Goal: Task Accomplishment & Management: Use online tool/utility

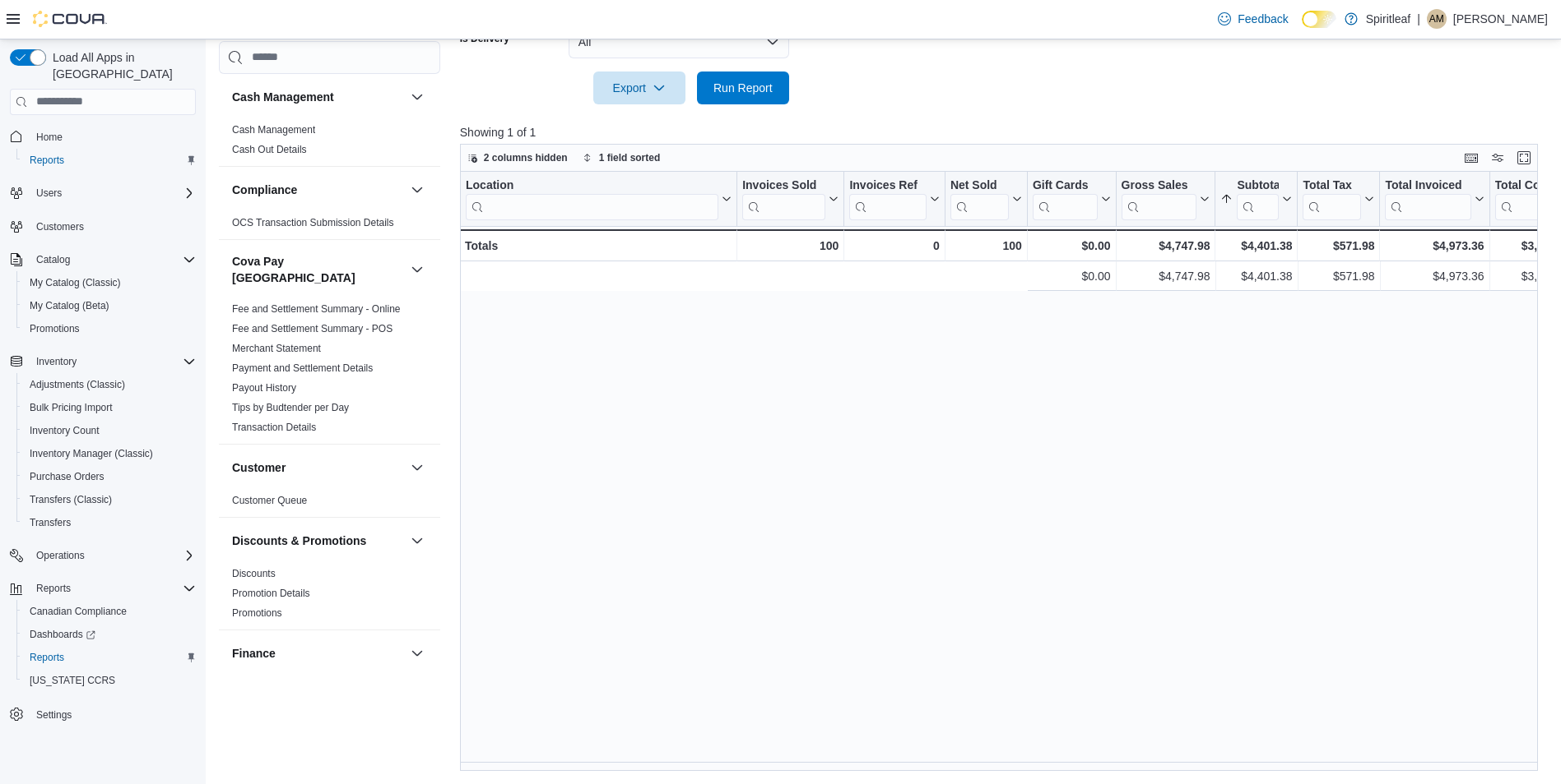
scroll to position [0, 678]
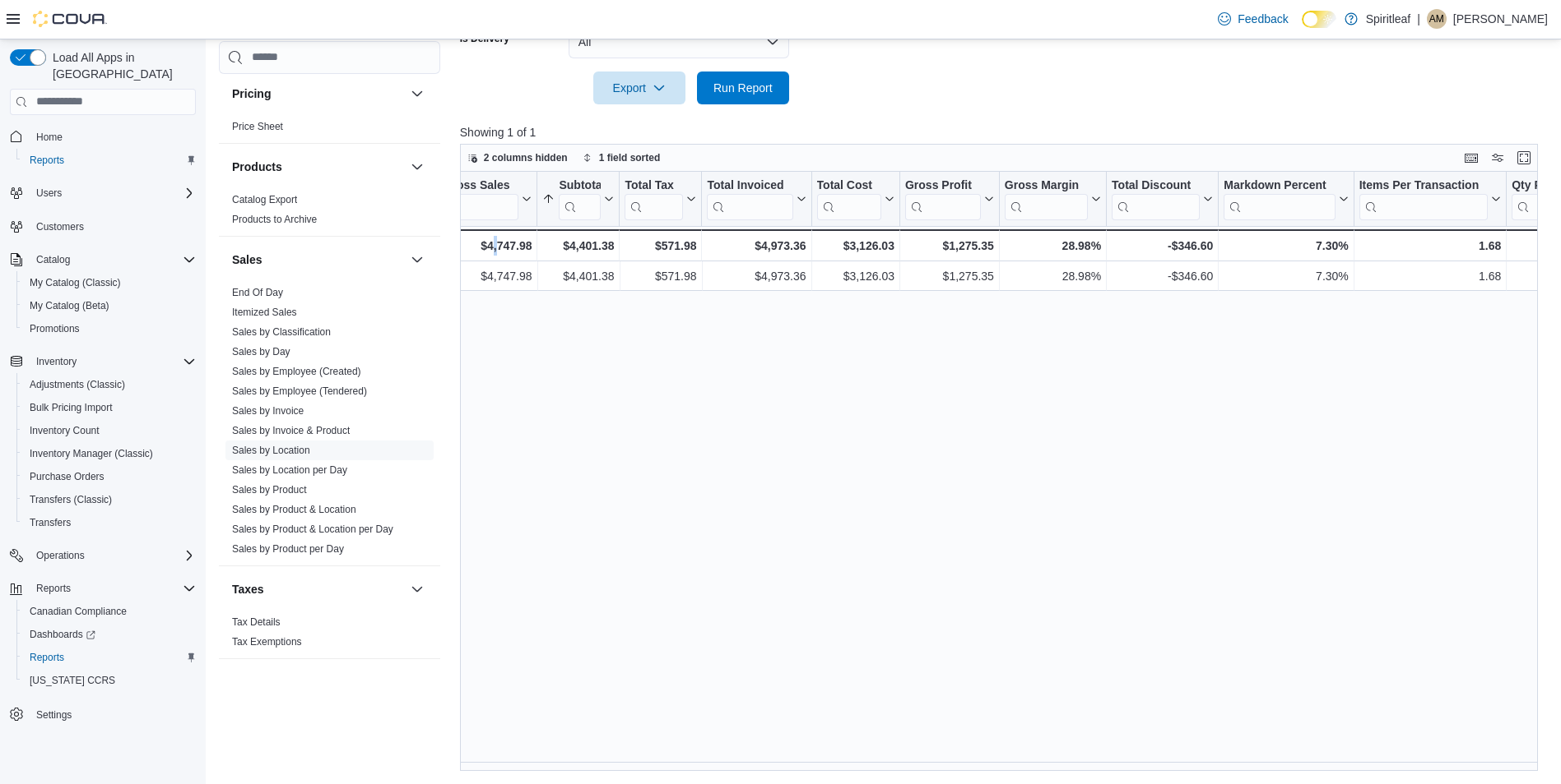
click at [497, 651] on div "Location Click to view column header actions Invoices Sold Click to view column…" at bounding box center [1005, 471] width 1090 height 599
click at [759, 76] on span "Run Report" at bounding box center [743, 86] width 73 height 33
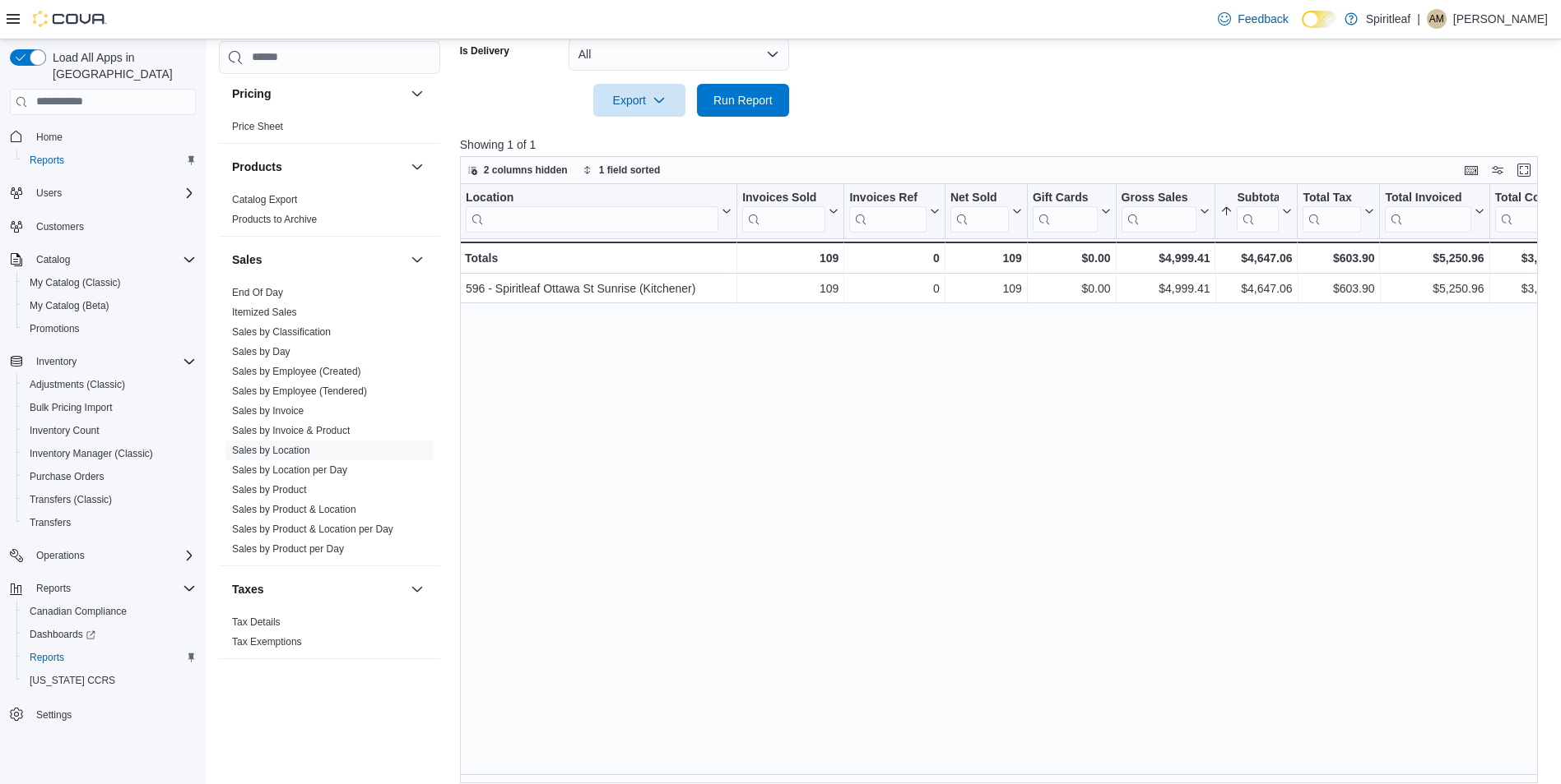
scroll to position [506, 0]
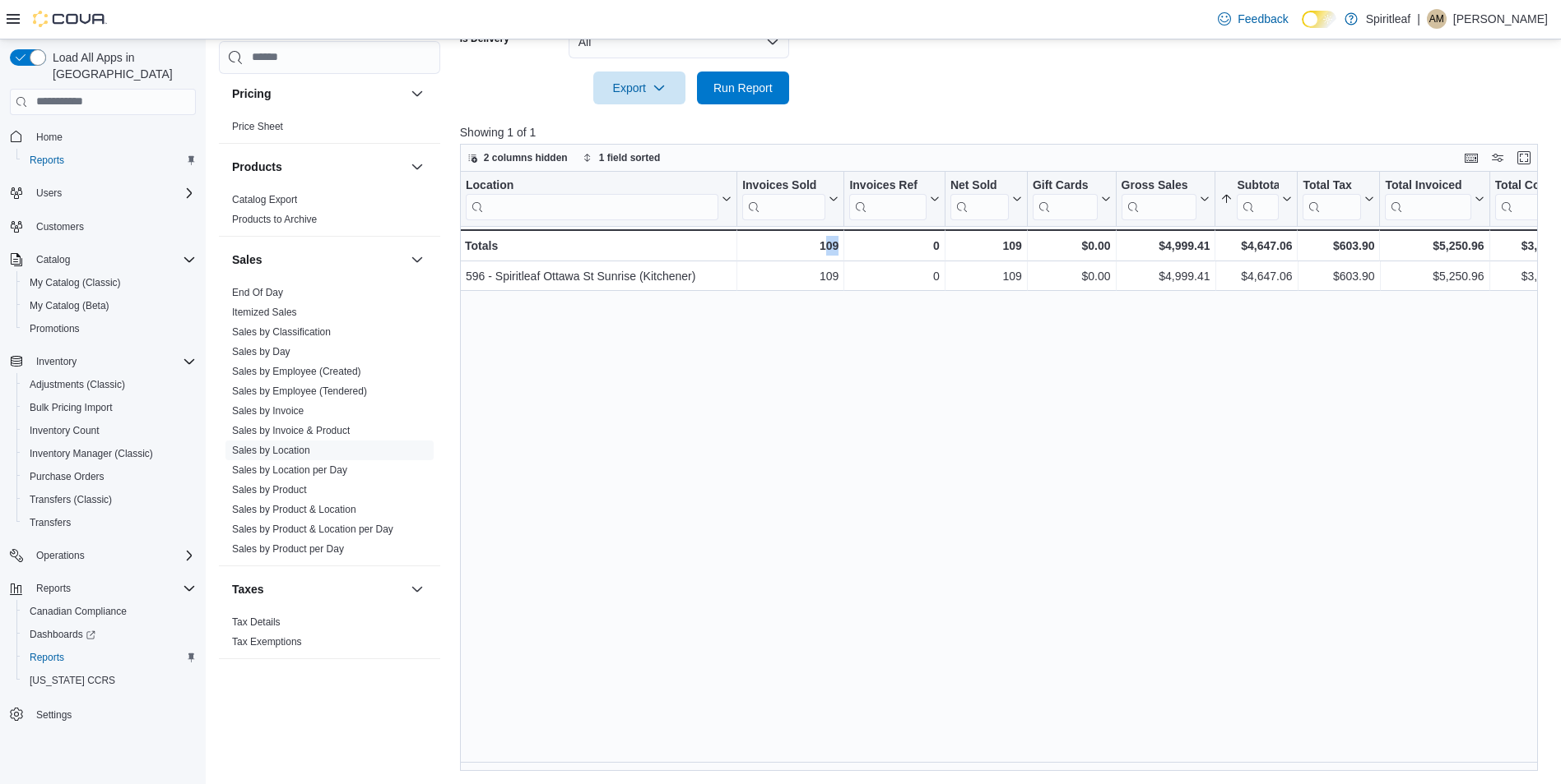
drag, startPoint x: 823, startPoint y: 773, endPoint x: 864, endPoint y: 773, distance: 41.0
click at [864, 773] on div "Reports Feedback Cash Management Cash Management Cash Out Details Compliance OC…" at bounding box center [884, 159] width 1357 height 1251
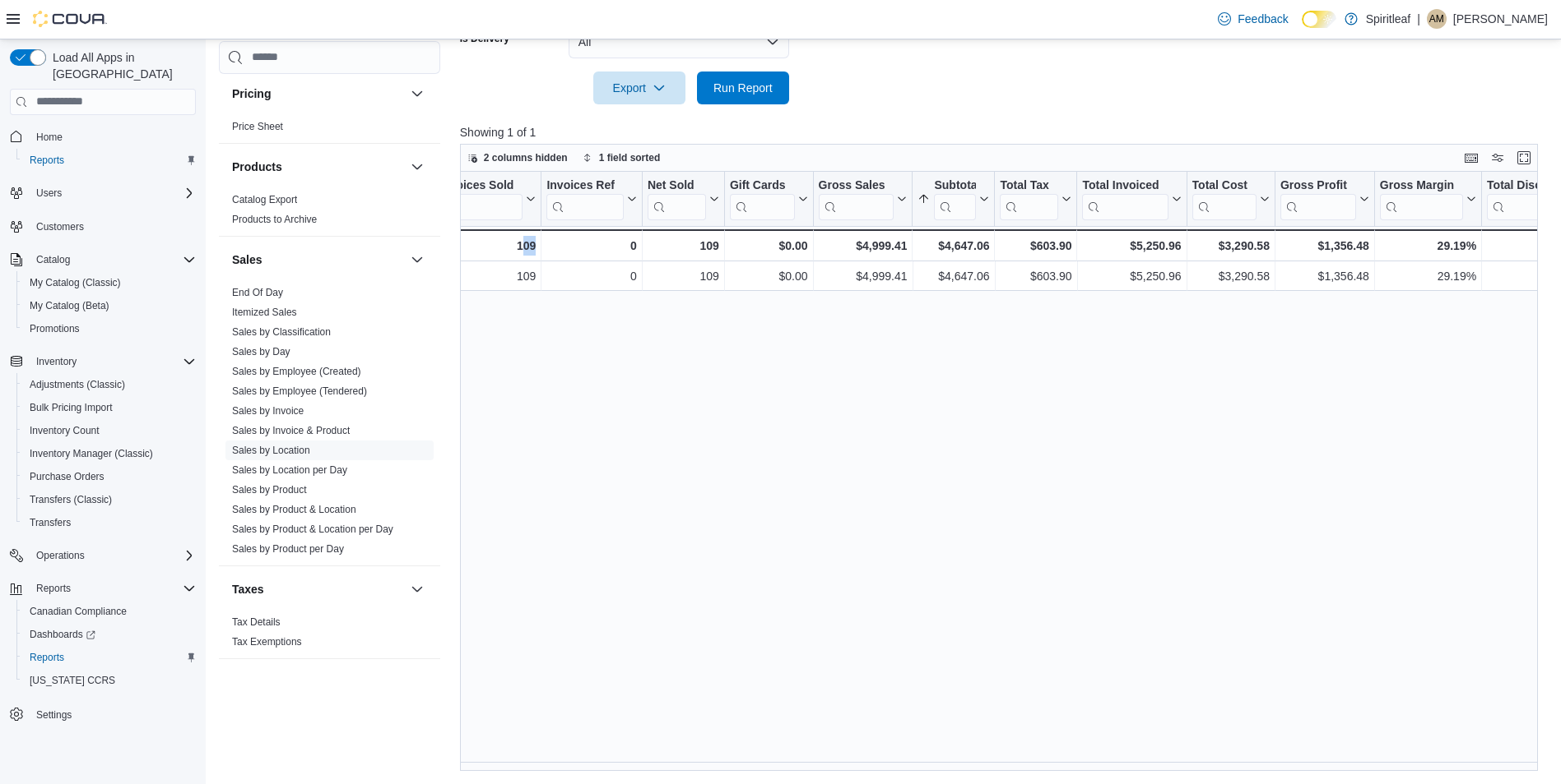
scroll to position [0, 313]
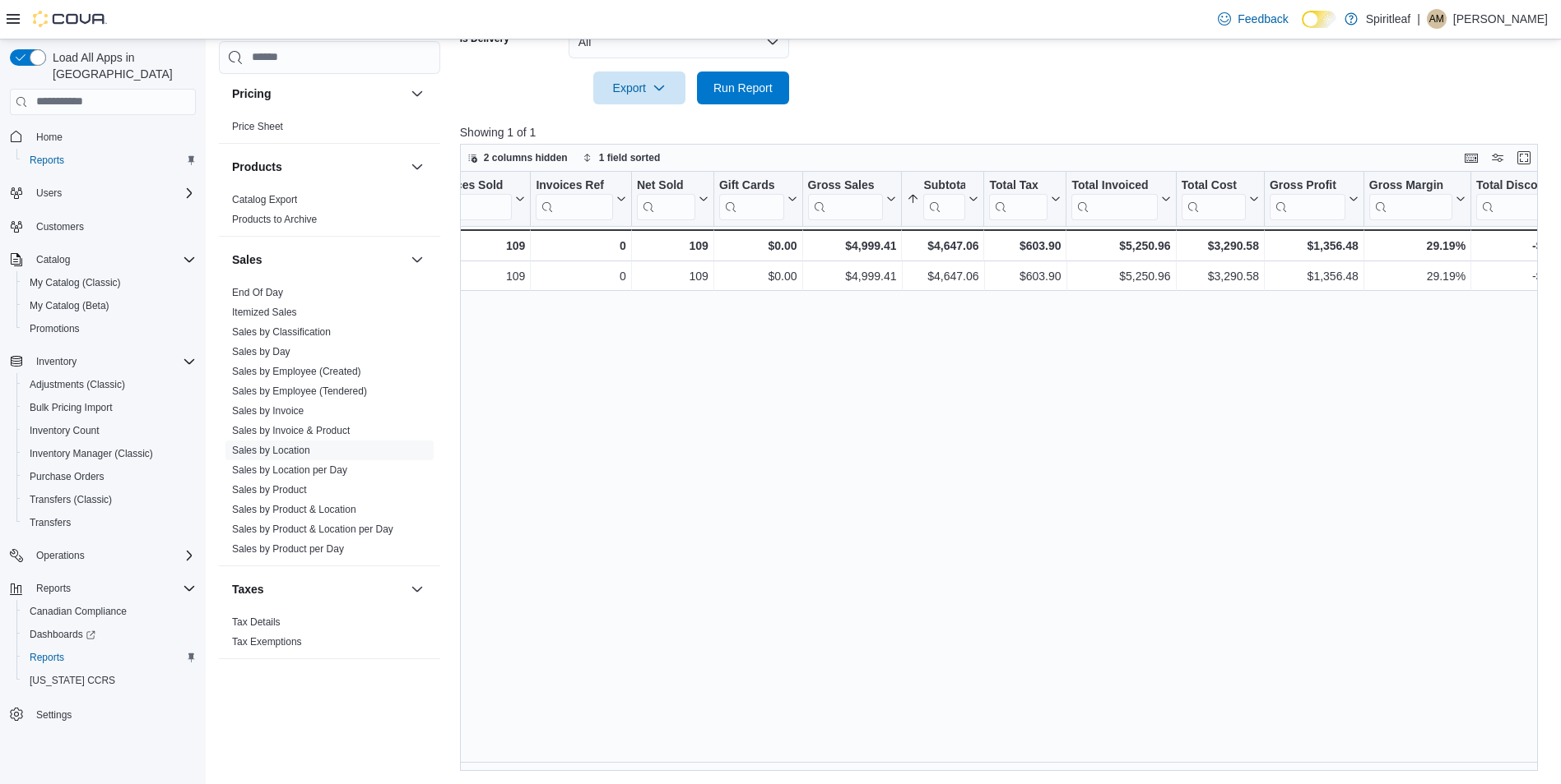
click at [933, 493] on div "Location Click to view column header actions Invoices Sold Click to view column…" at bounding box center [1005, 471] width 1090 height 599
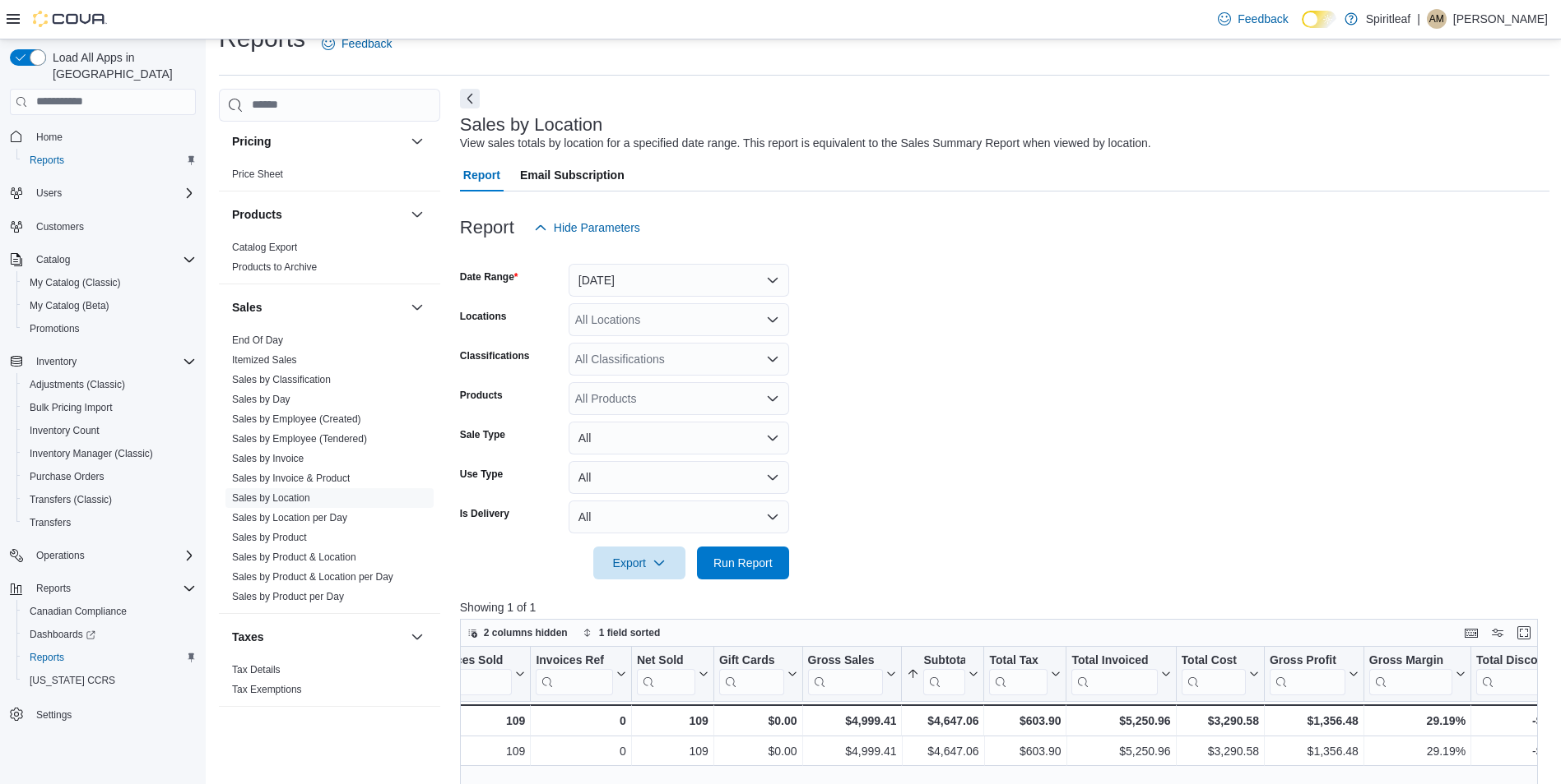
scroll to position [12, 0]
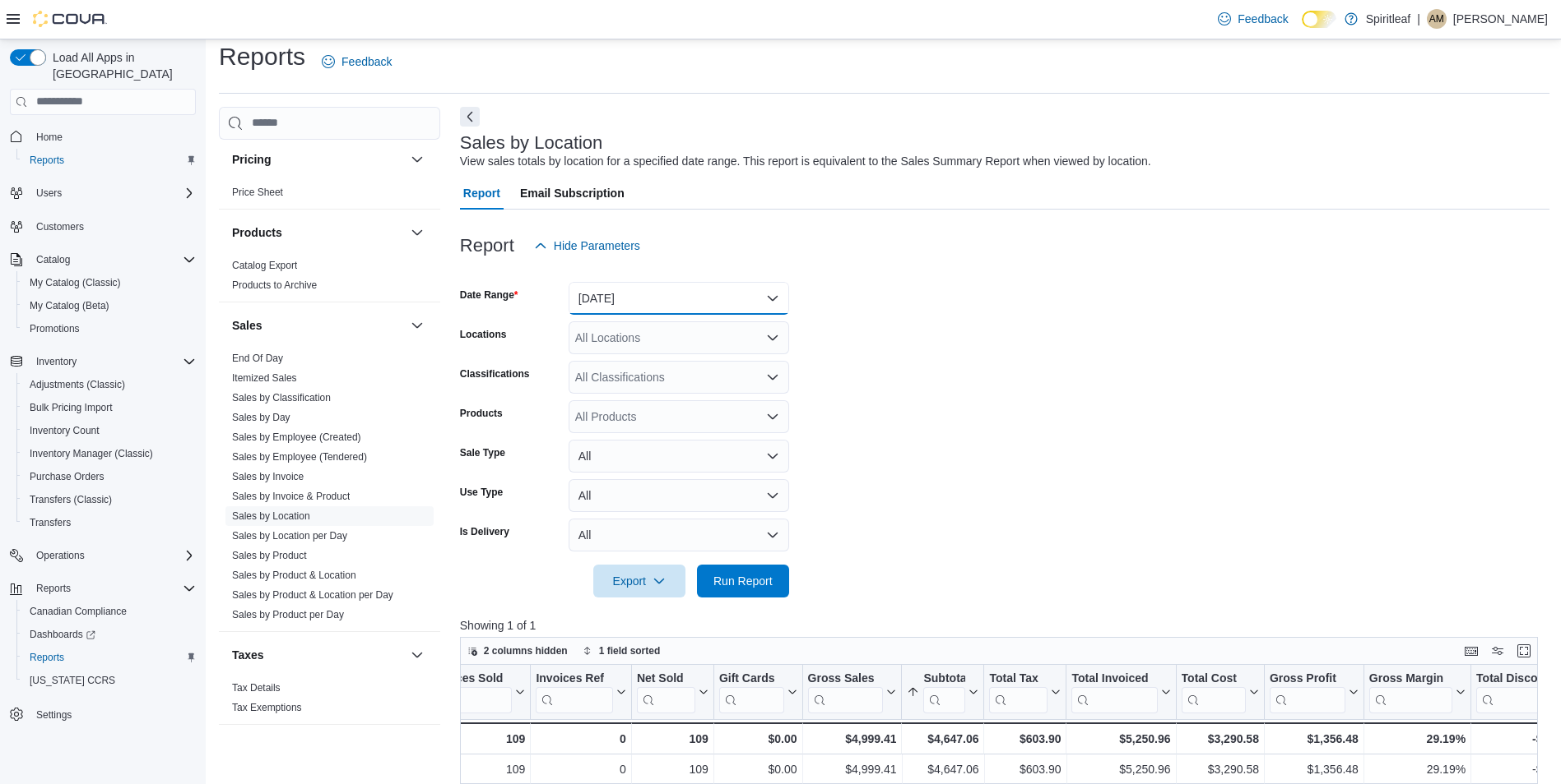
click at [628, 289] on button "Today" at bounding box center [679, 298] width 221 height 33
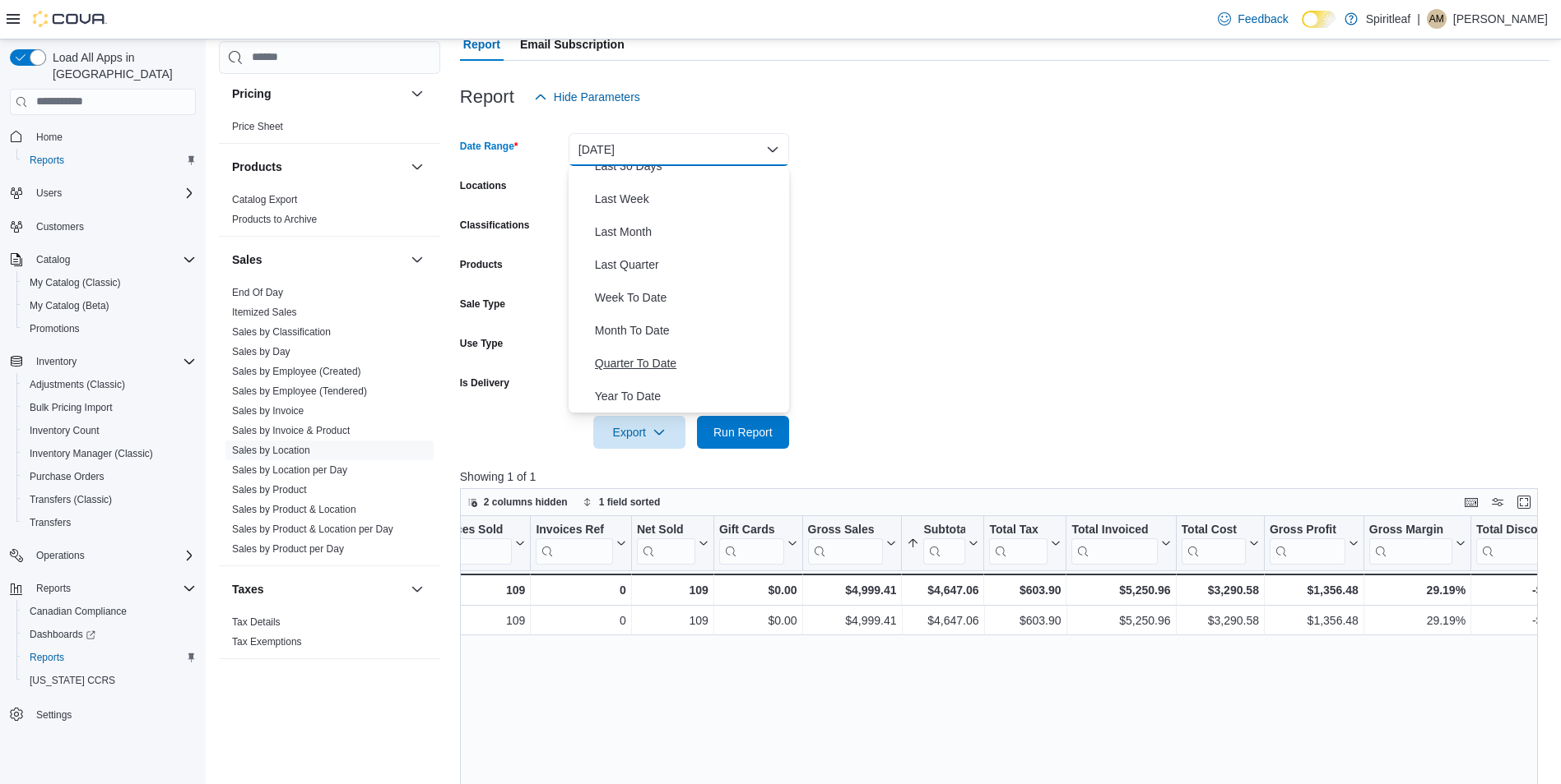
scroll to position [177, 0]
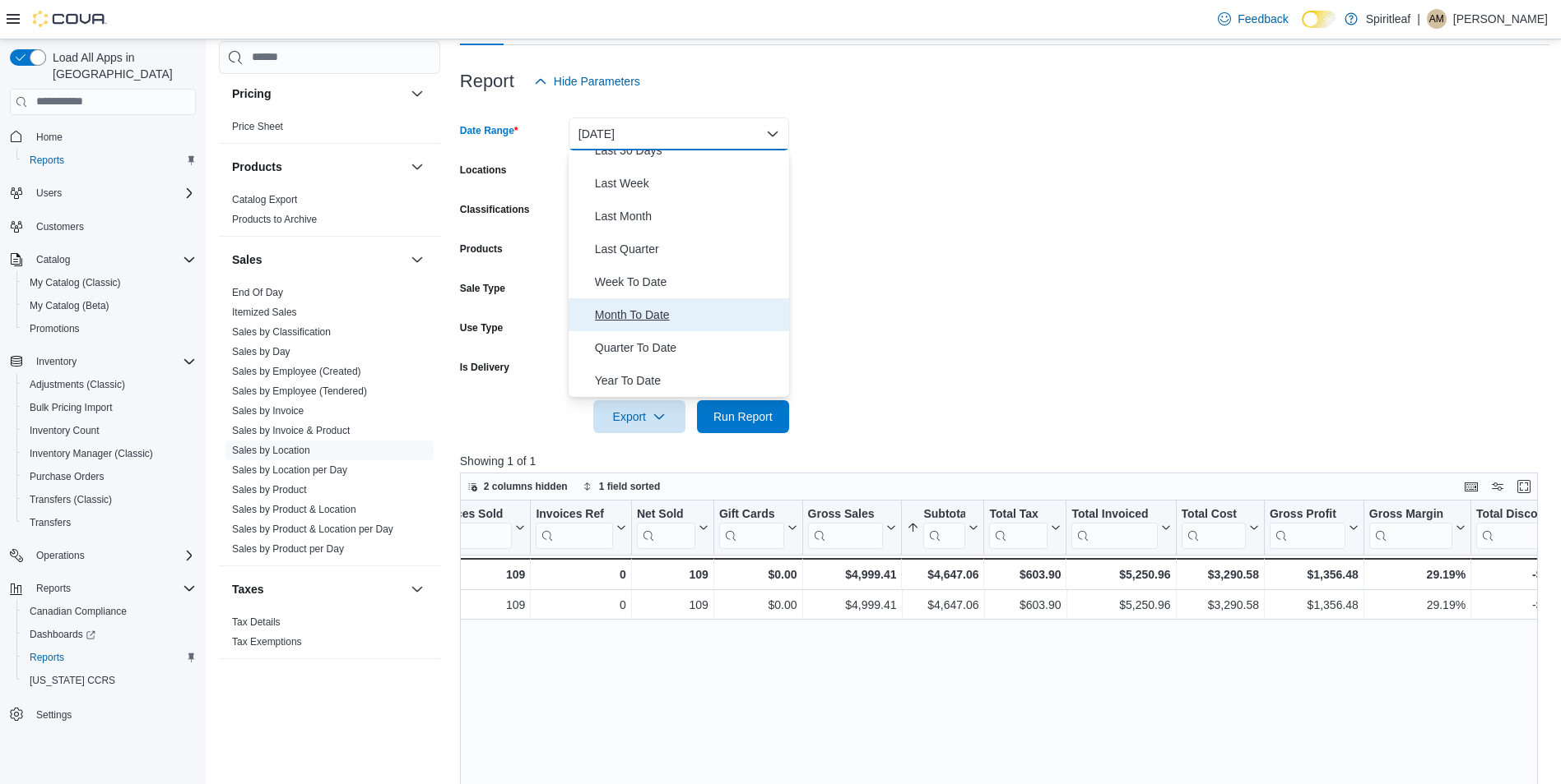
click at [619, 316] on span "Month To Date" at bounding box center [688, 315] width 188 height 20
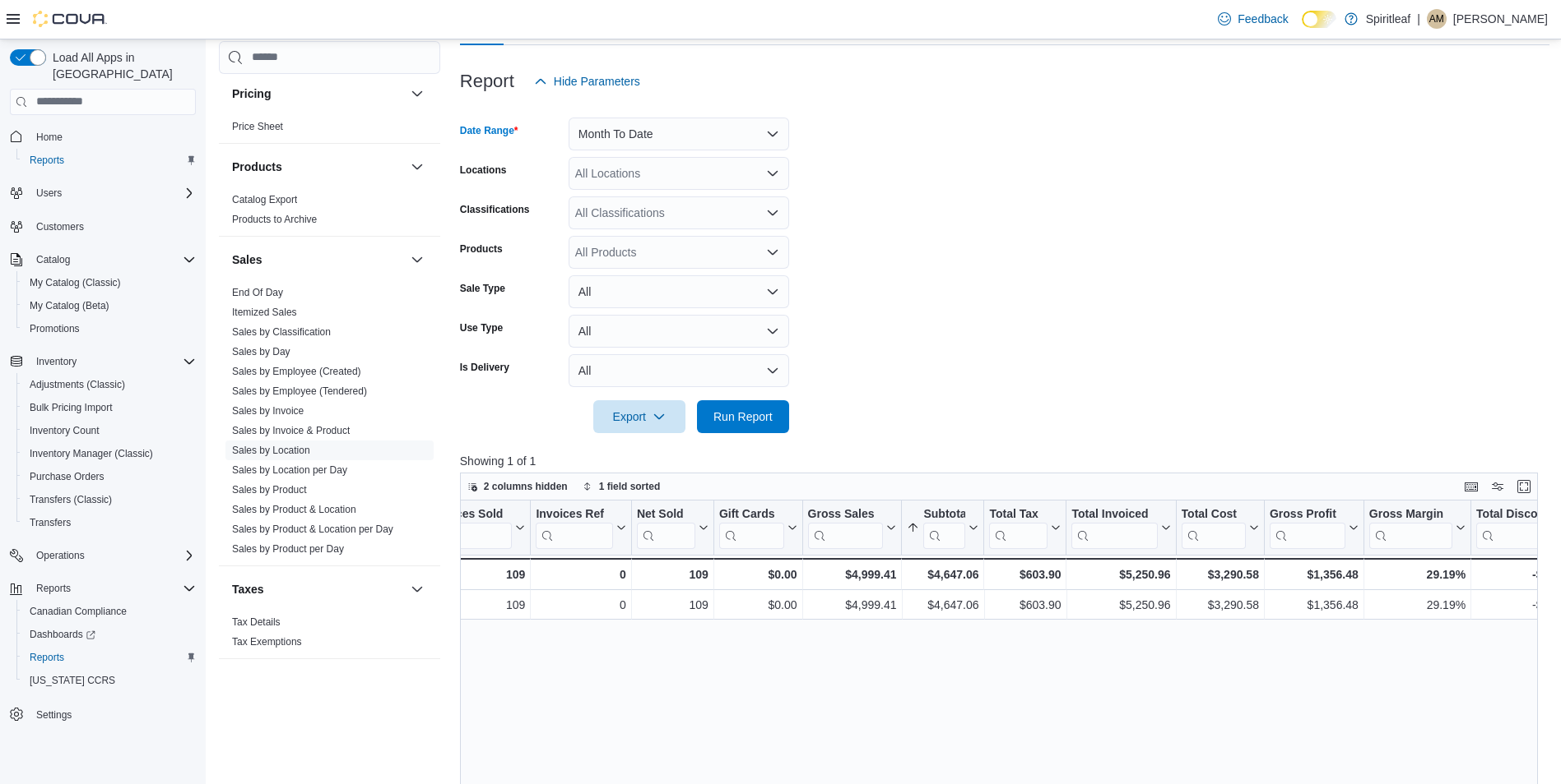
click at [800, 433] on div at bounding box center [1005, 443] width 1090 height 20
click at [780, 422] on button "Run Report" at bounding box center [743, 415] width 92 height 33
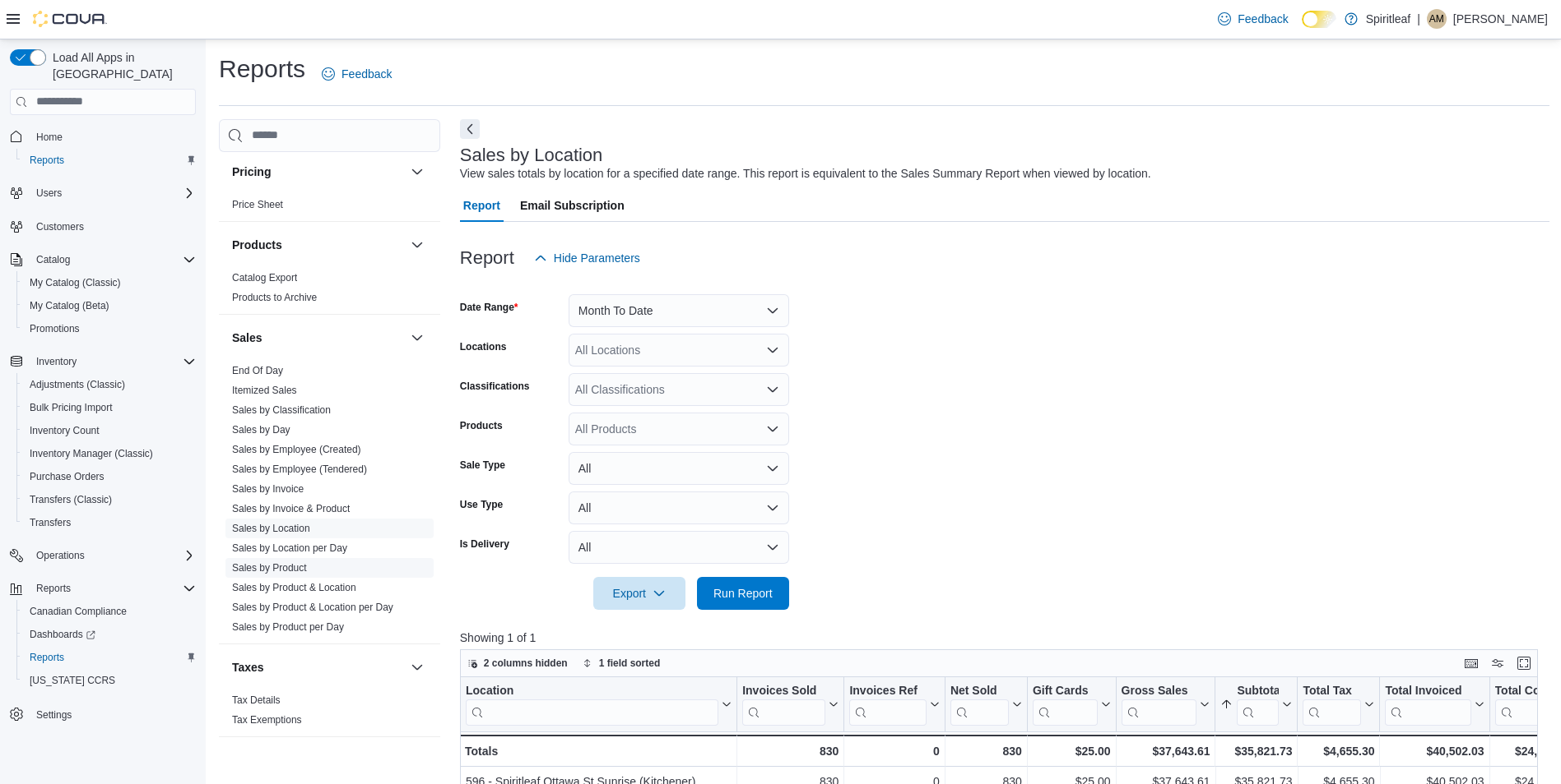
click at [293, 562] on link "Sales by Product" at bounding box center [268, 568] width 75 height 12
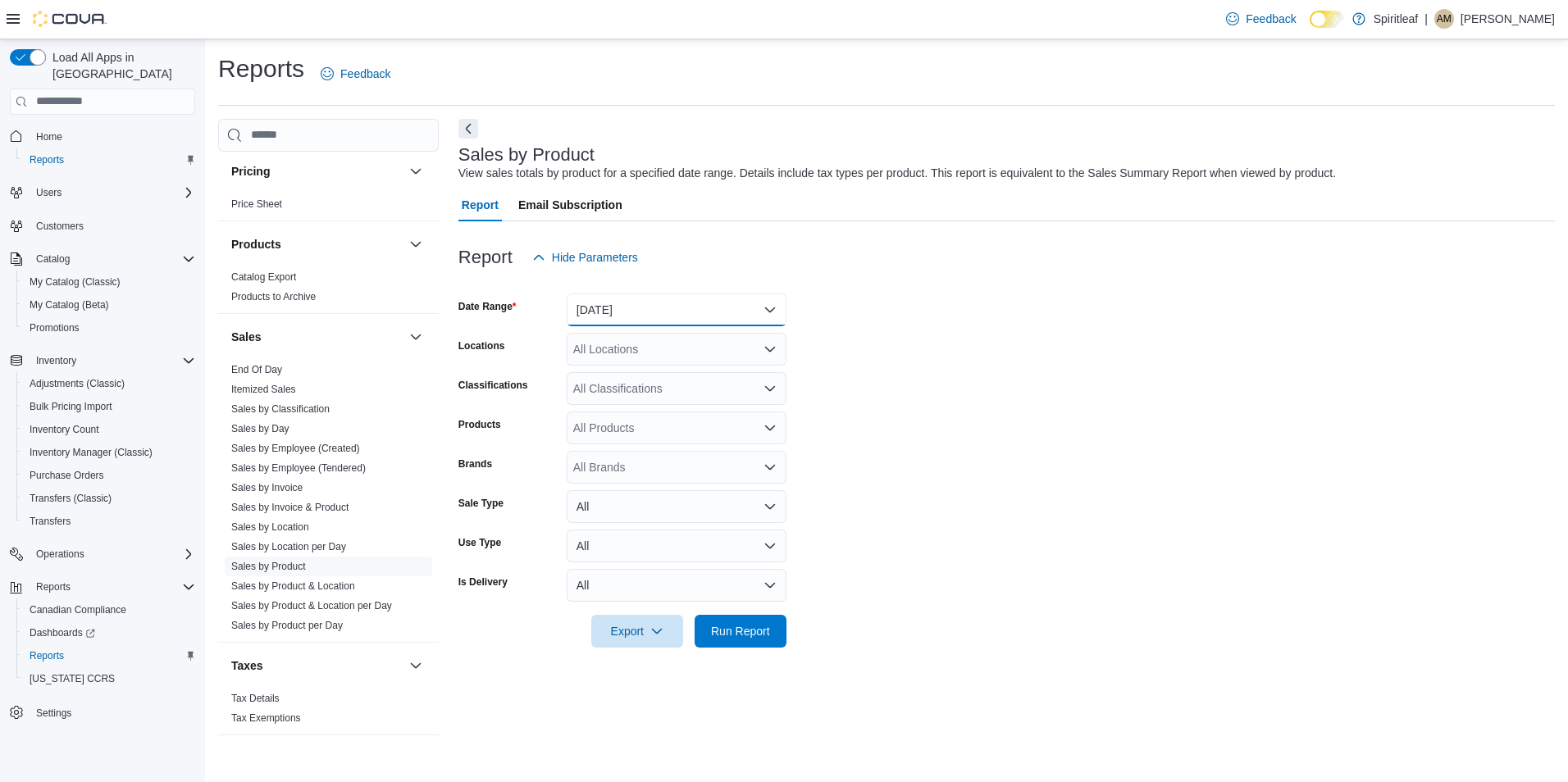
click at [616, 312] on button "Yesterday" at bounding box center [677, 309] width 220 height 33
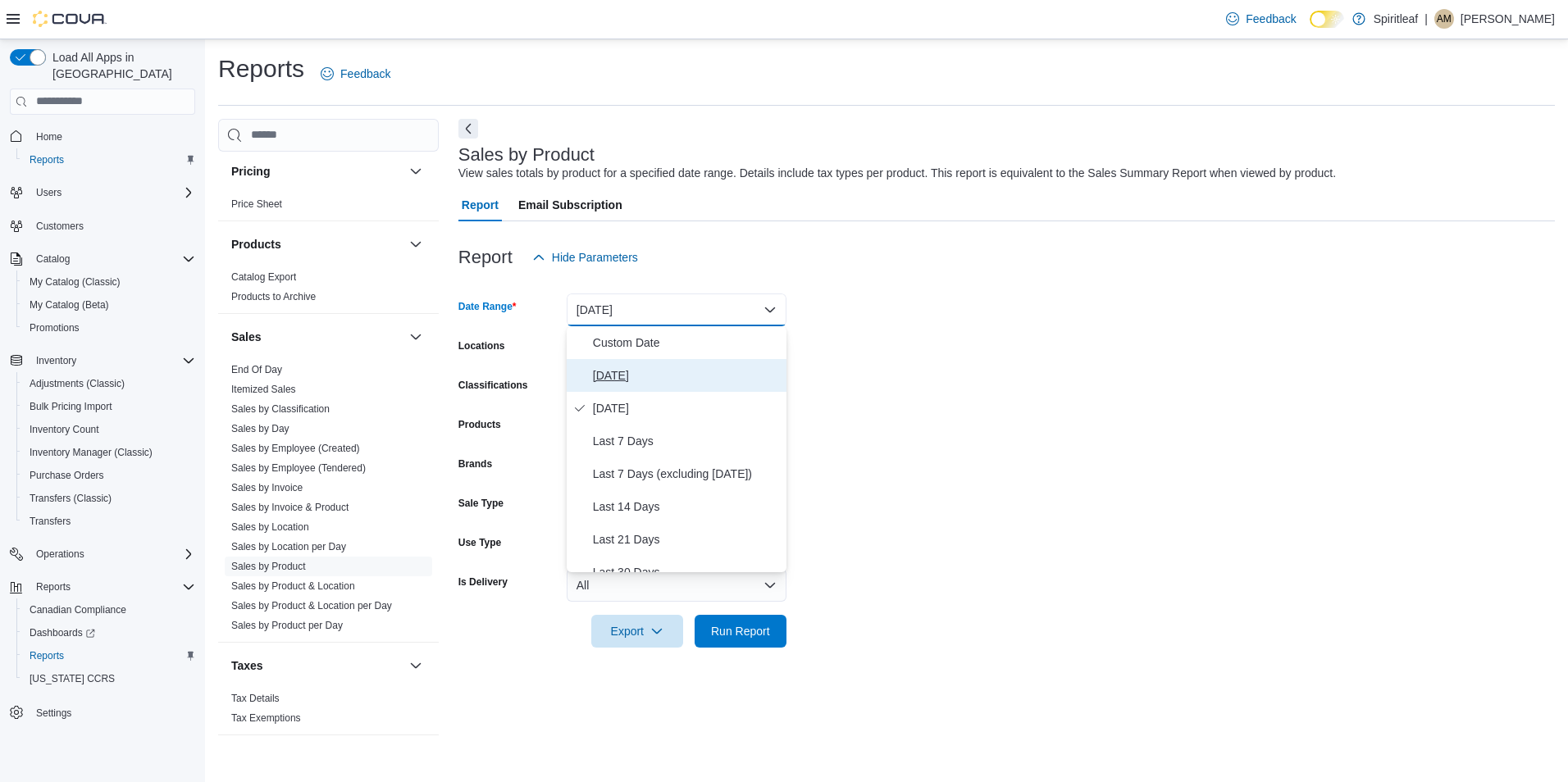
click at [638, 374] on span "Today" at bounding box center [686, 376] width 187 height 20
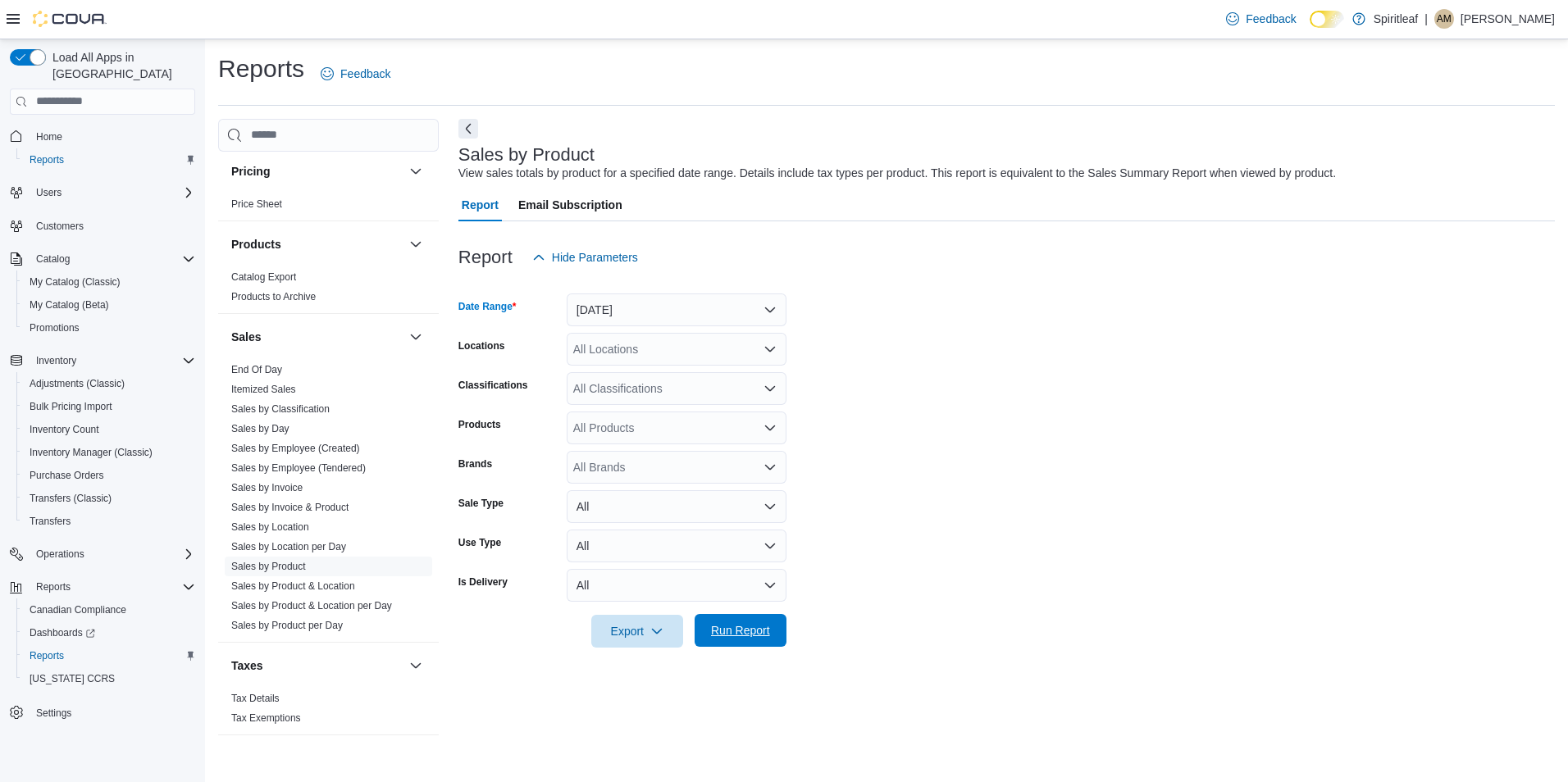
click at [777, 638] on button "Run Report" at bounding box center [740, 630] width 92 height 33
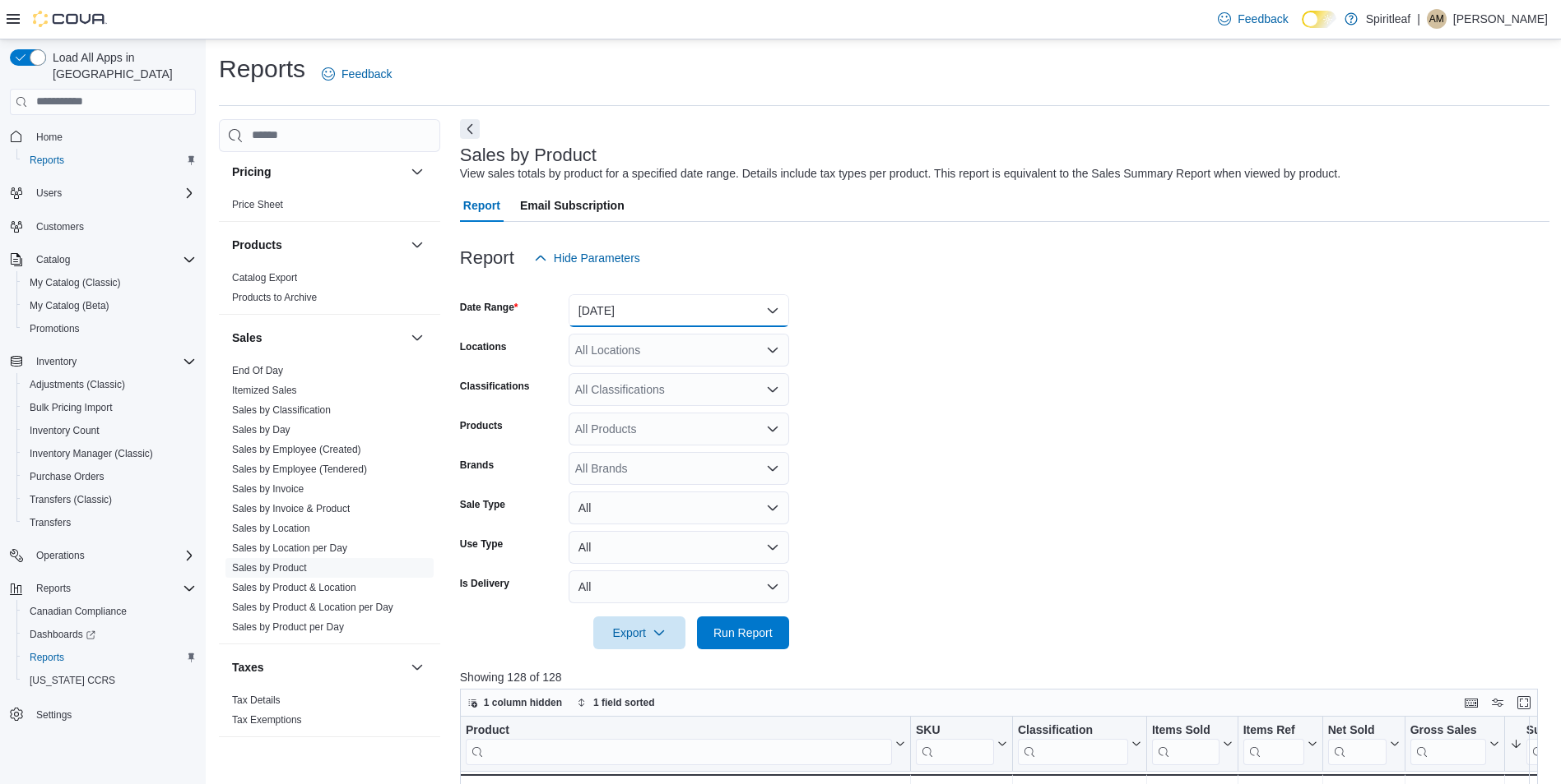
click at [679, 306] on button "Today" at bounding box center [679, 310] width 221 height 33
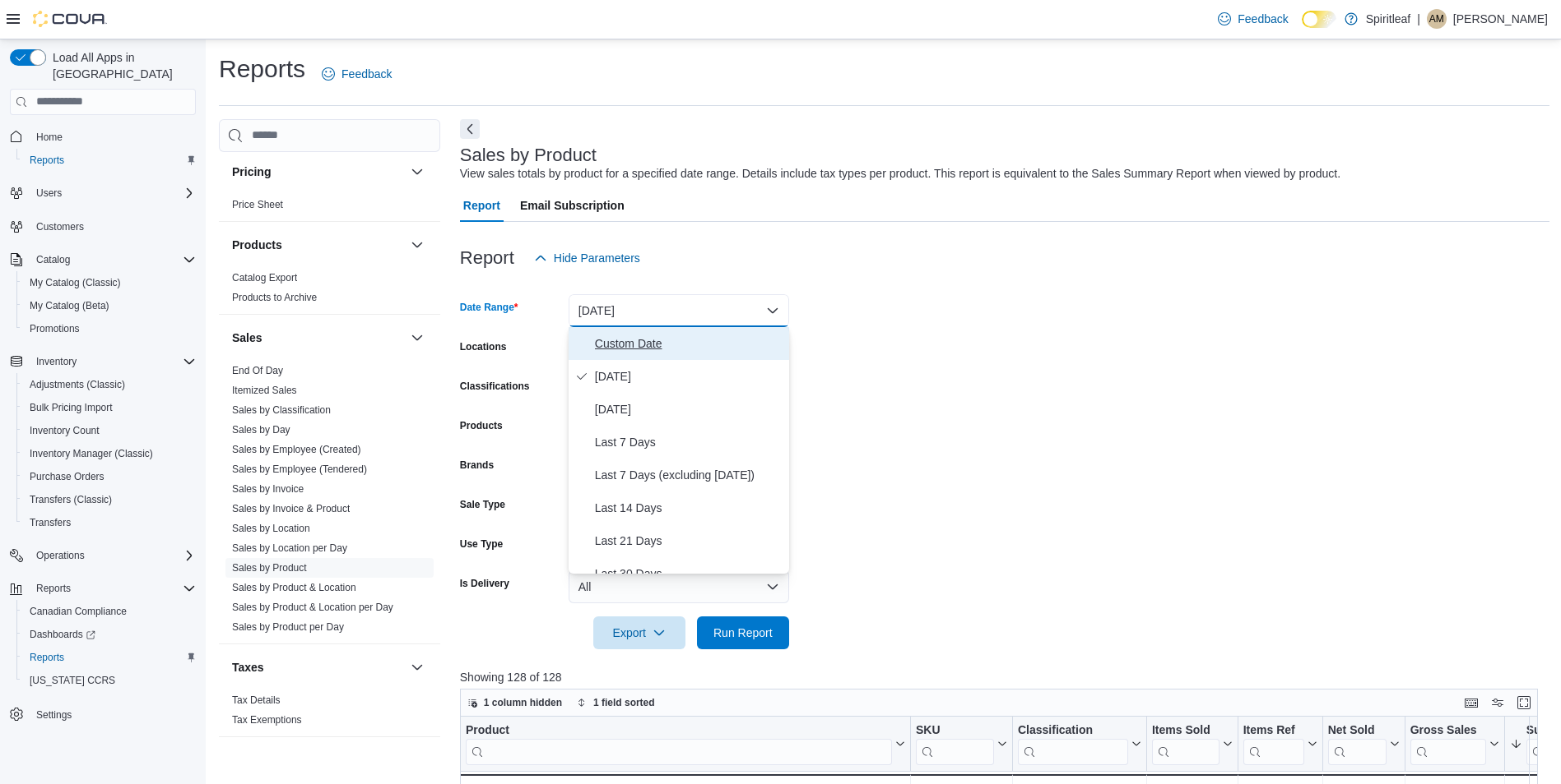
click at [652, 340] on span "Custom Date" at bounding box center [688, 344] width 188 height 20
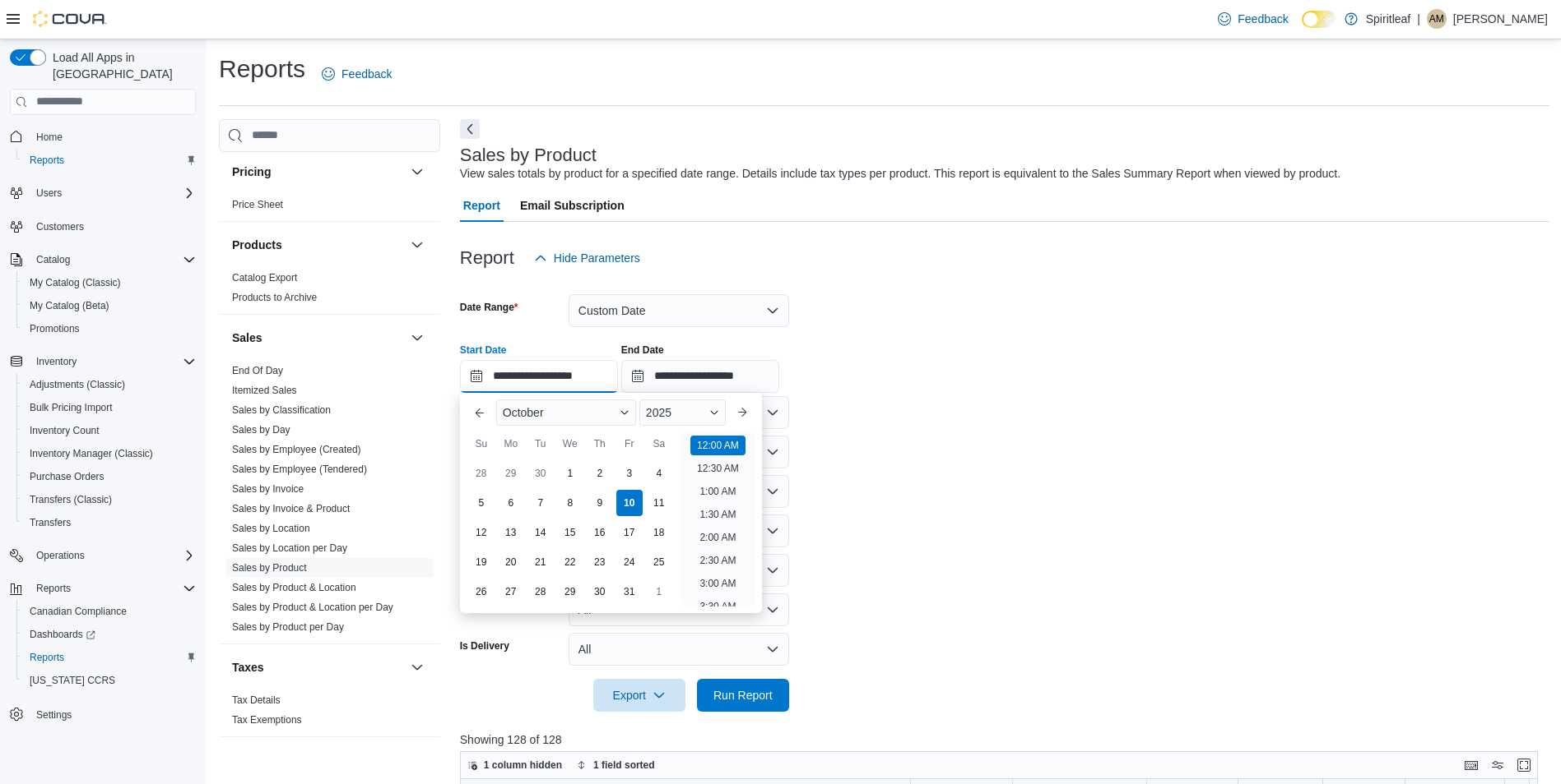
click at [591, 381] on input "**********" at bounding box center [539, 376] width 158 height 33
click at [628, 479] on div "3" at bounding box center [628, 473] width 29 height 29
type input "**********"
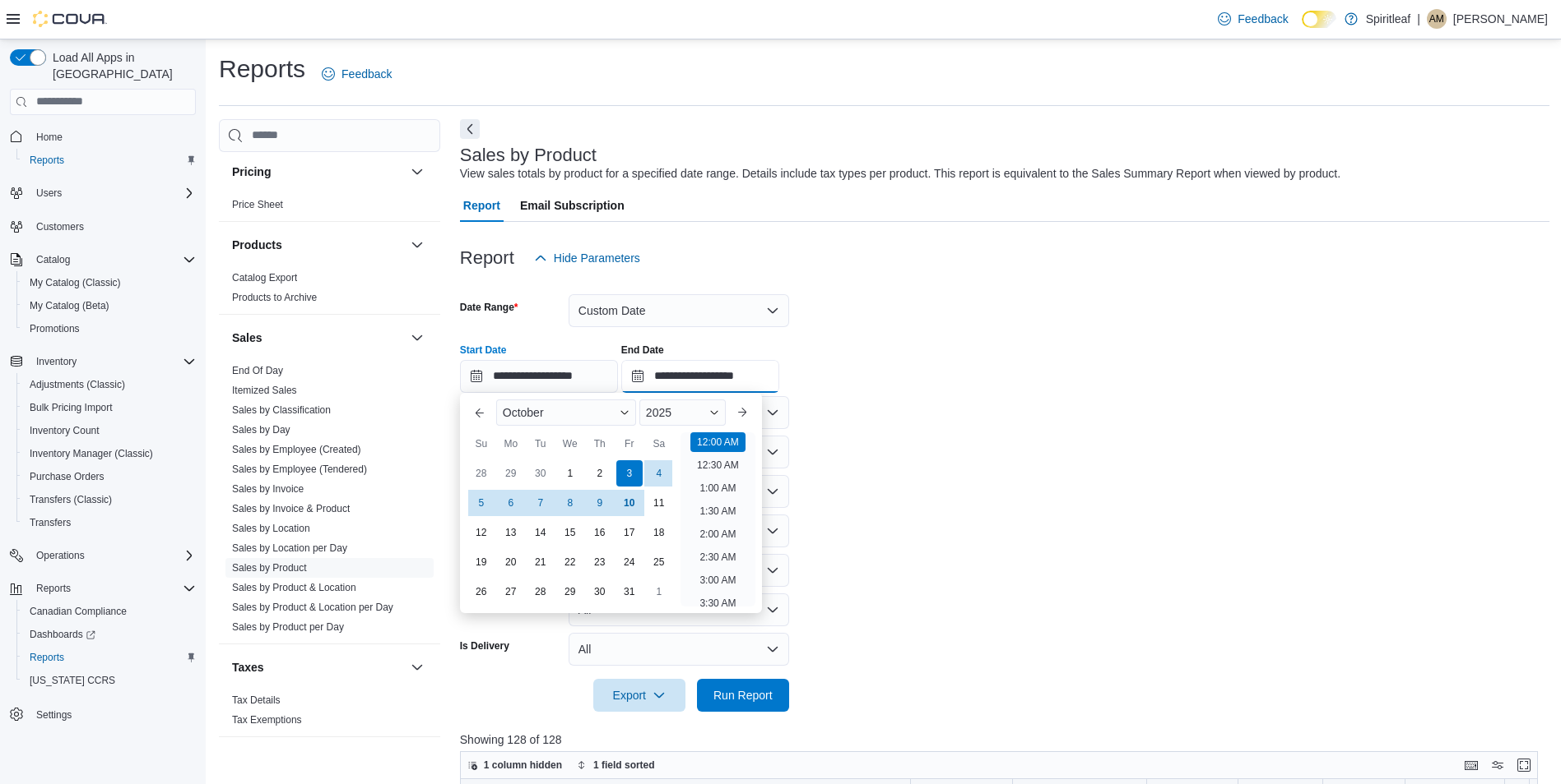
click at [745, 383] on input "**********" at bounding box center [700, 376] width 158 height 33
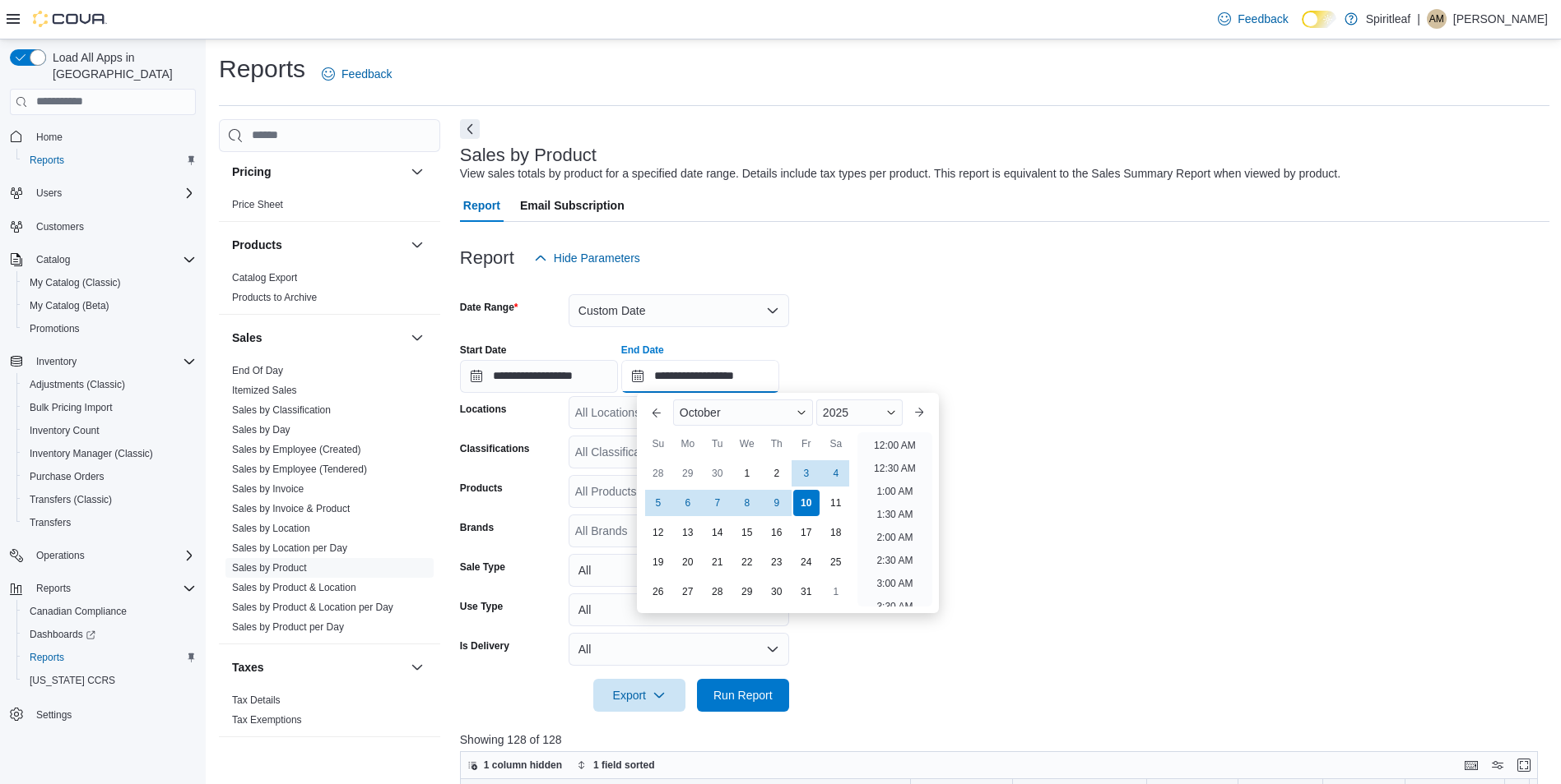
scroll to position [934, 0]
click at [803, 470] on div "3" at bounding box center [805, 473] width 29 height 29
type input "**********"
drag, startPoint x: 1141, startPoint y: 362, endPoint x: 1132, endPoint y: 367, distance: 10.3
click at [1138, 366] on div "**********" at bounding box center [1005, 362] width 1090 height 63
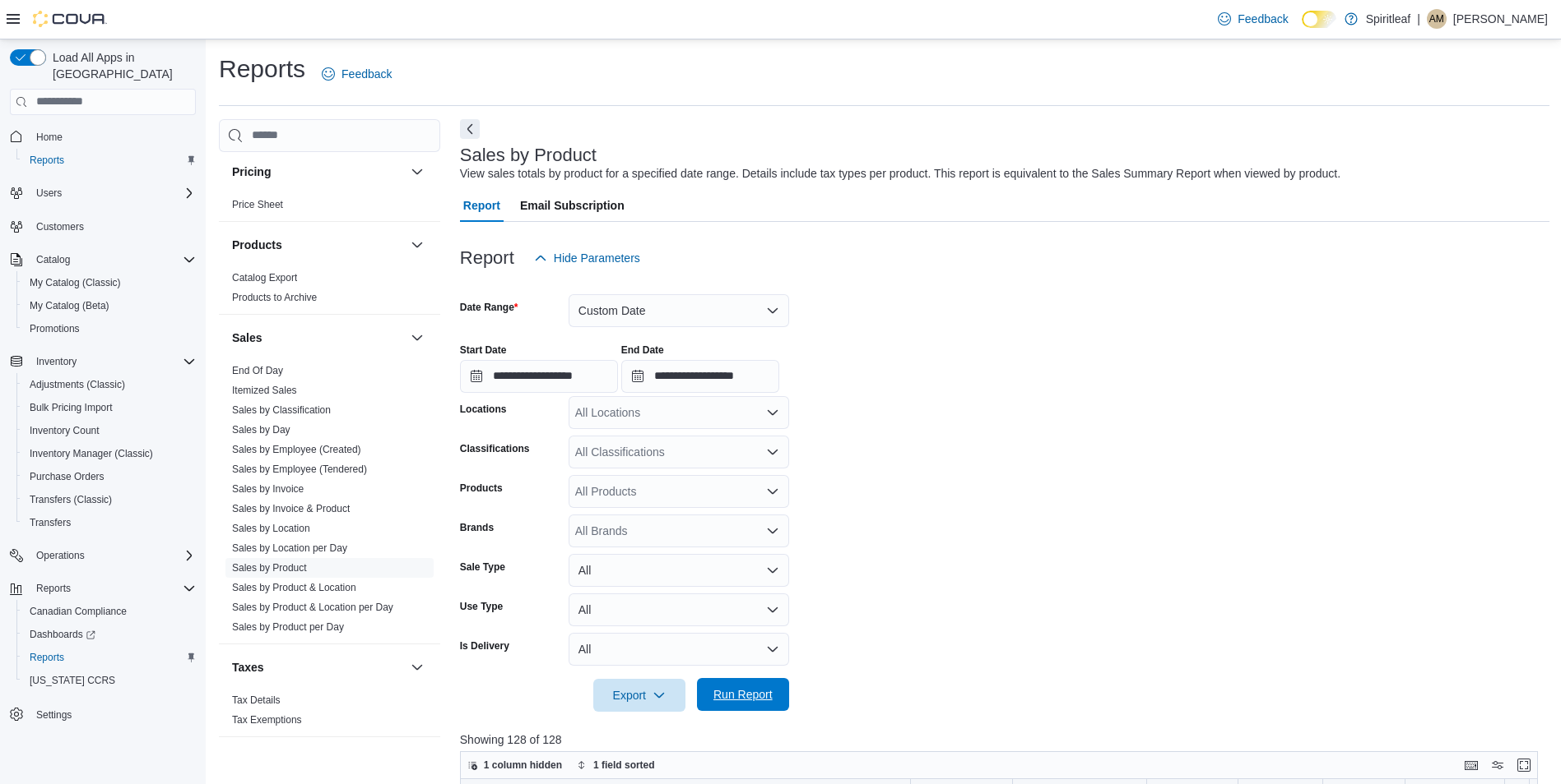
click at [776, 706] on span "Run Report" at bounding box center [743, 695] width 73 height 33
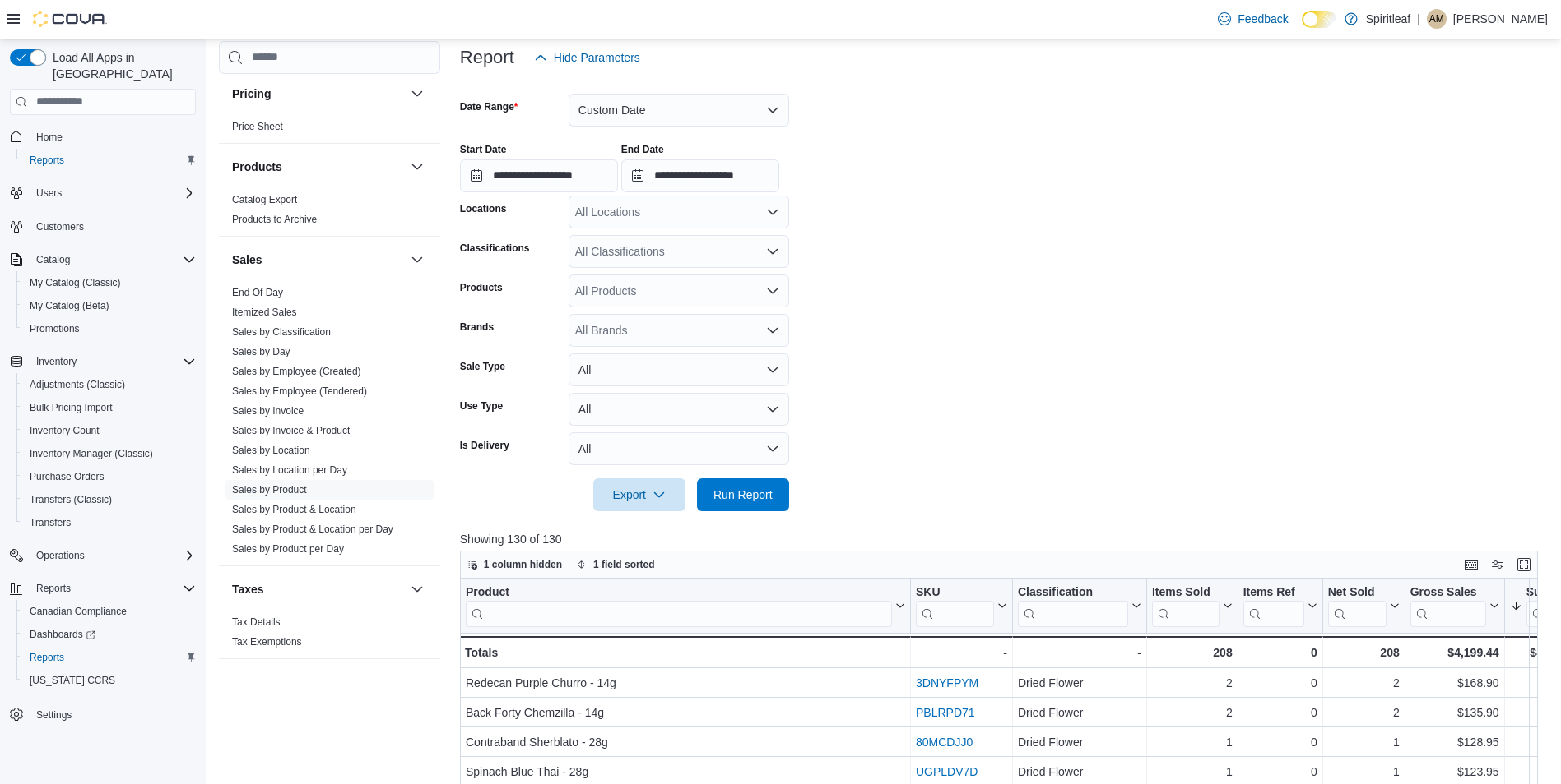
scroll to position [411, 0]
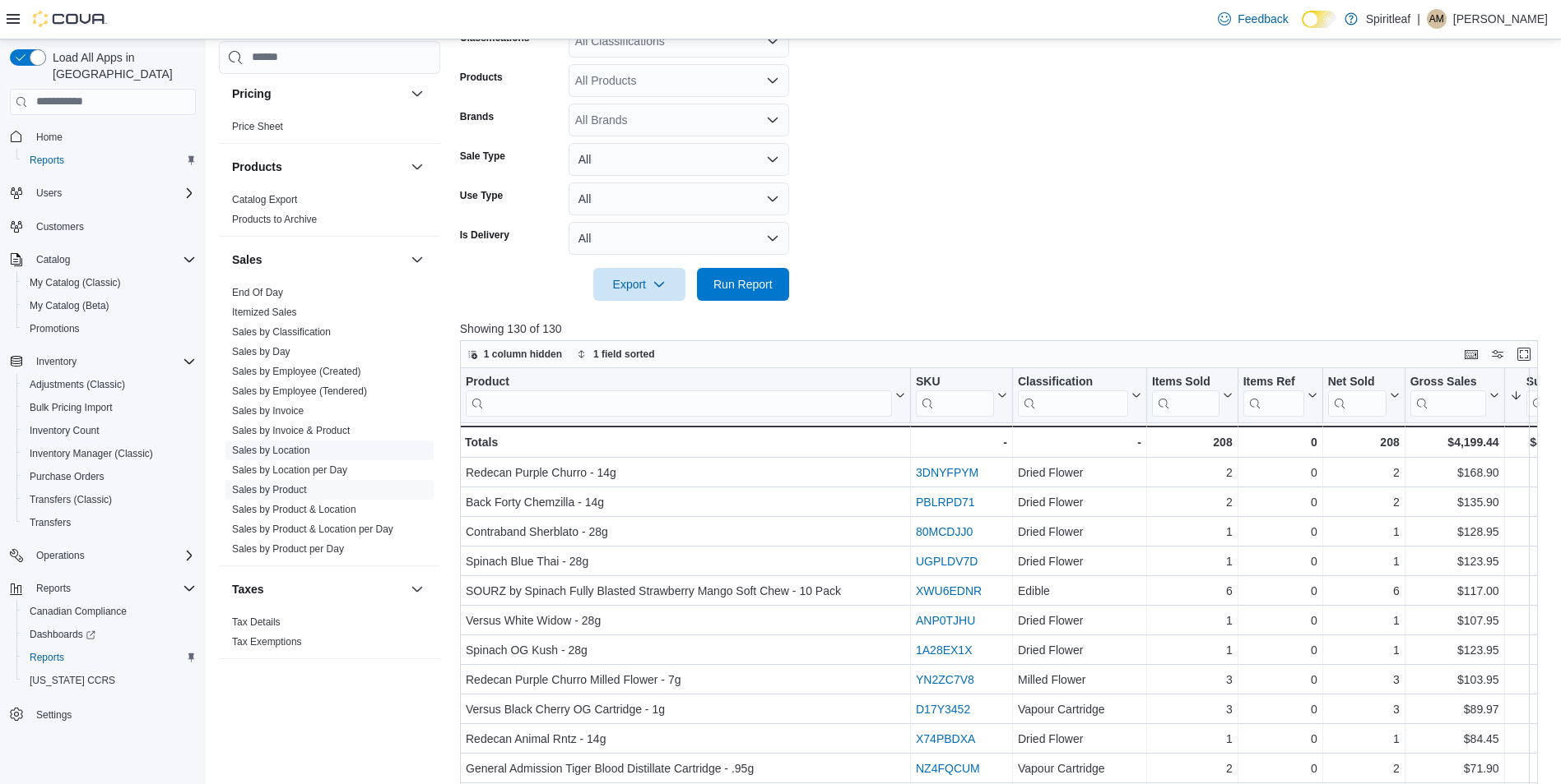
click at [280, 445] on link "Sales by Location" at bounding box center [270, 451] width 79 height 12
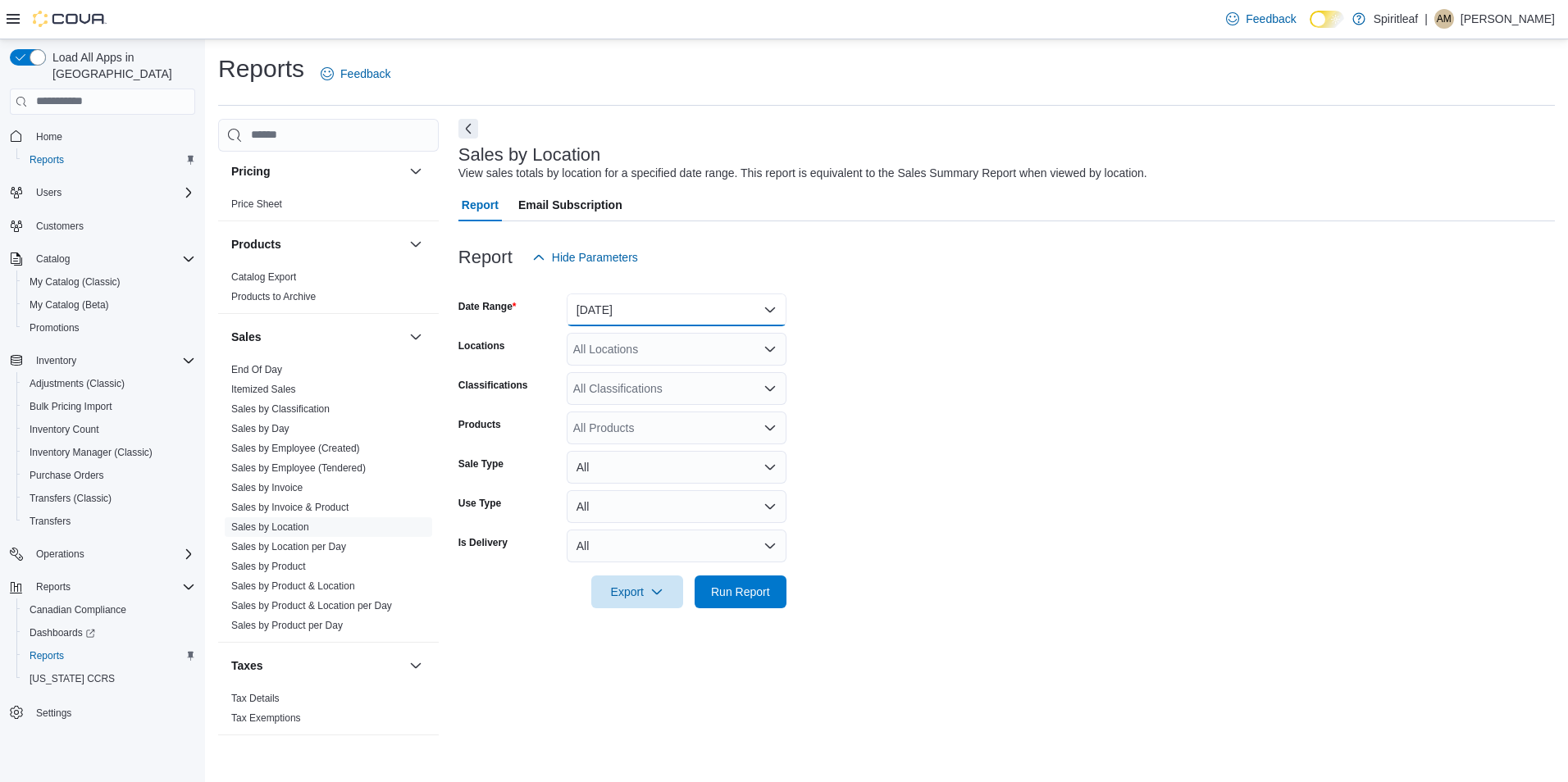
click at [663, 309] on button "Yesterday" at bounding box center [677, 309] width 220 height 33
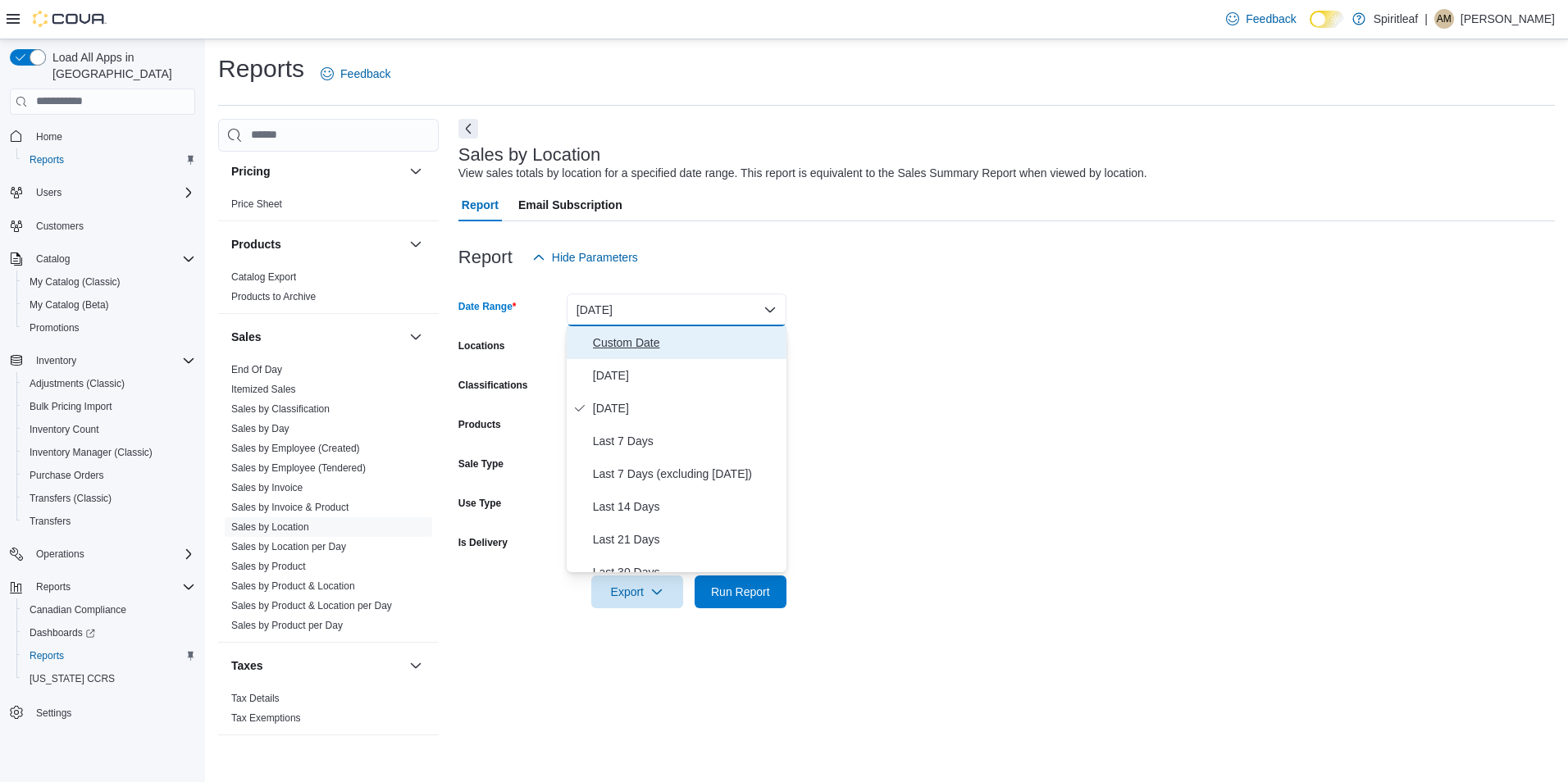
click at [655, 346] on span "Custom Date" at bounding box center [686, 343] width 187 height 20
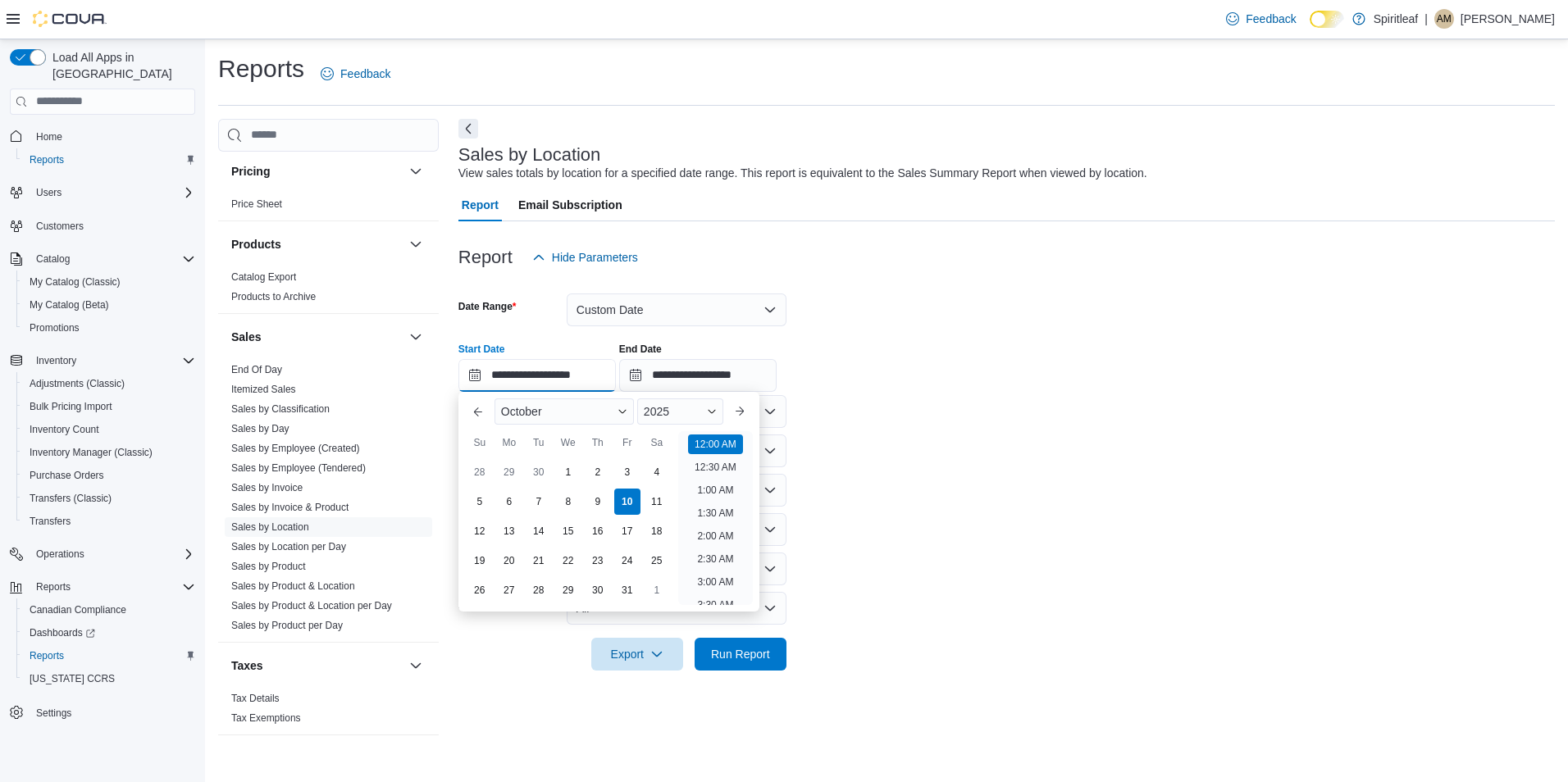
click at [537, 369] on input "**********" at bounding box center [537, 375] width 158 height 33
click at [630, 471] on div "3" at bounding box center [626, 472] width 29 height 29
type input "**********"
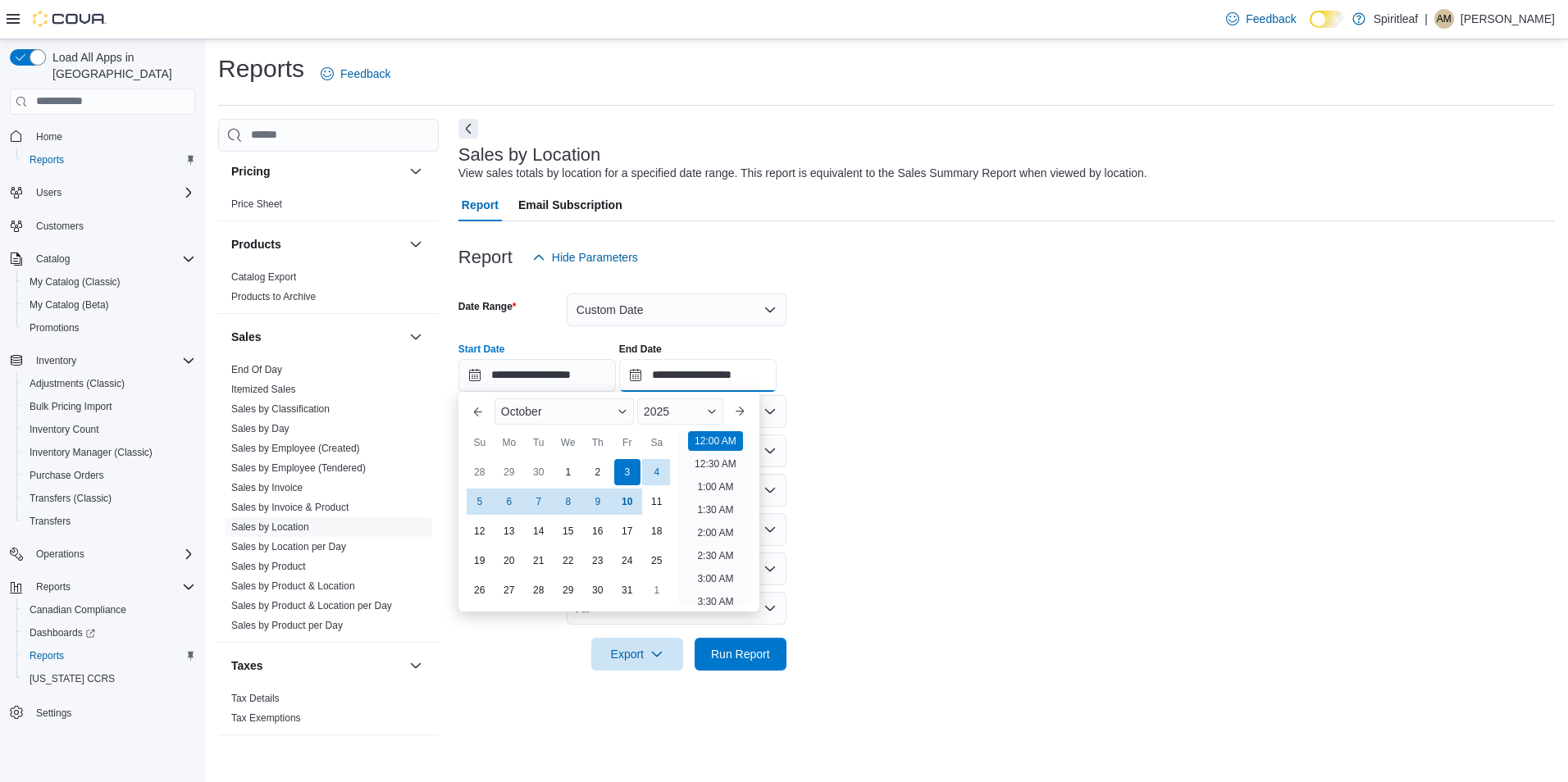
click at [680, 376] on input "**********" at bounding box center [698, 375] width 158 height 33
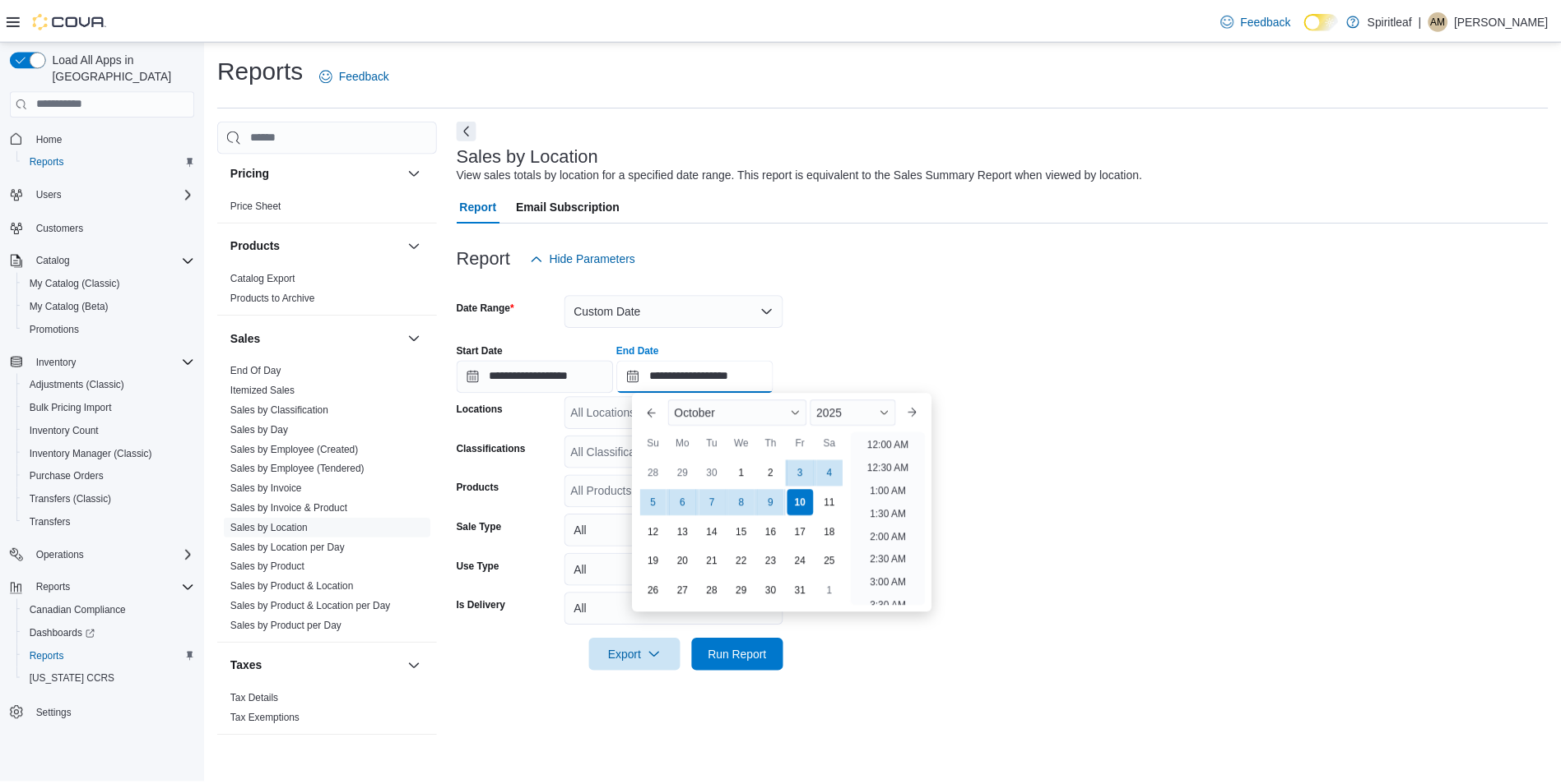
scroll to position [934, 0]
click at [807, 471] on div "3" at bounding box center [805, 473] width 29 height 29
type input "**********"
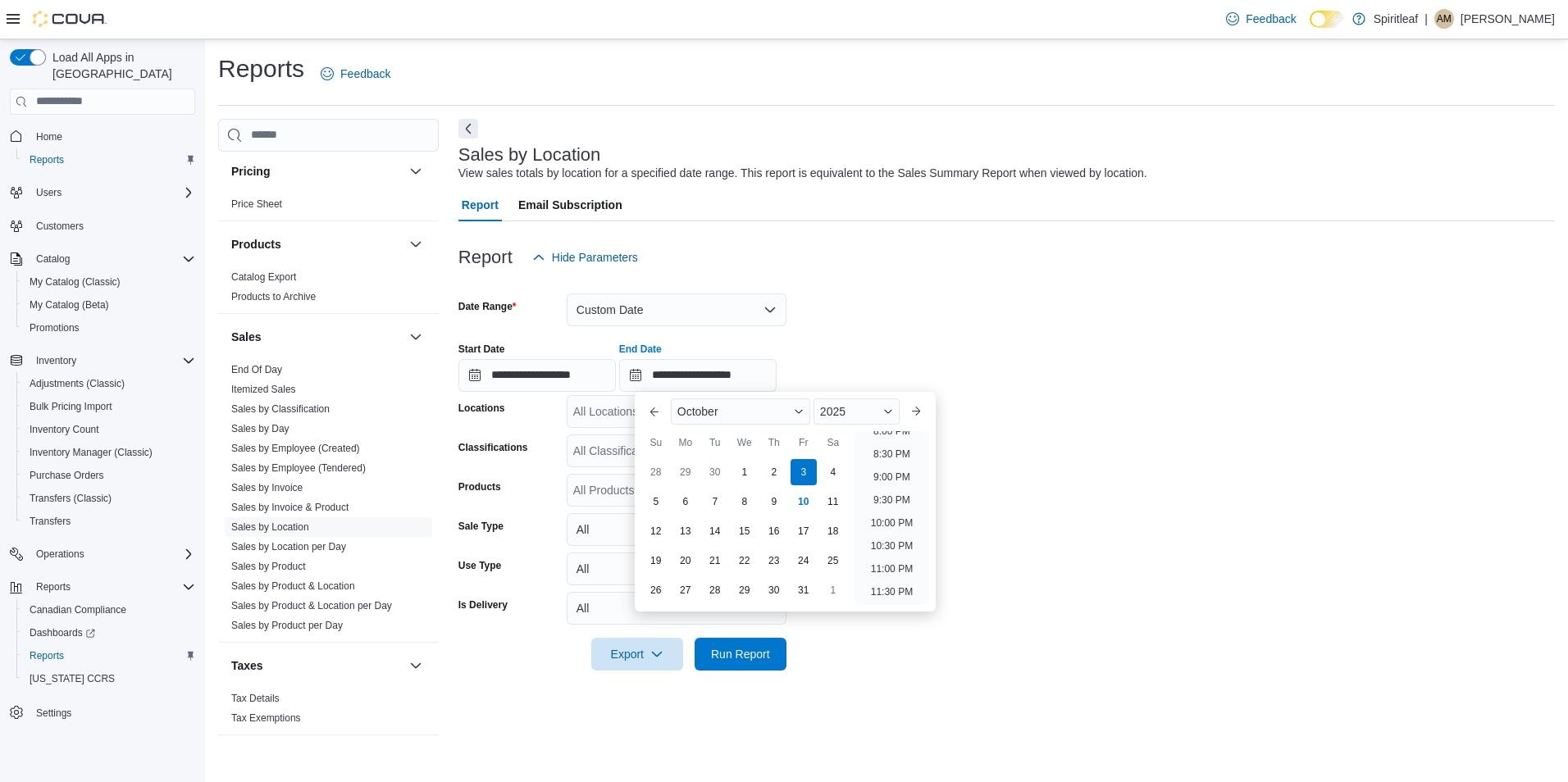
click at [845, 331] on div "**********" at bounding box center [1007, 361] width 1096 height 62
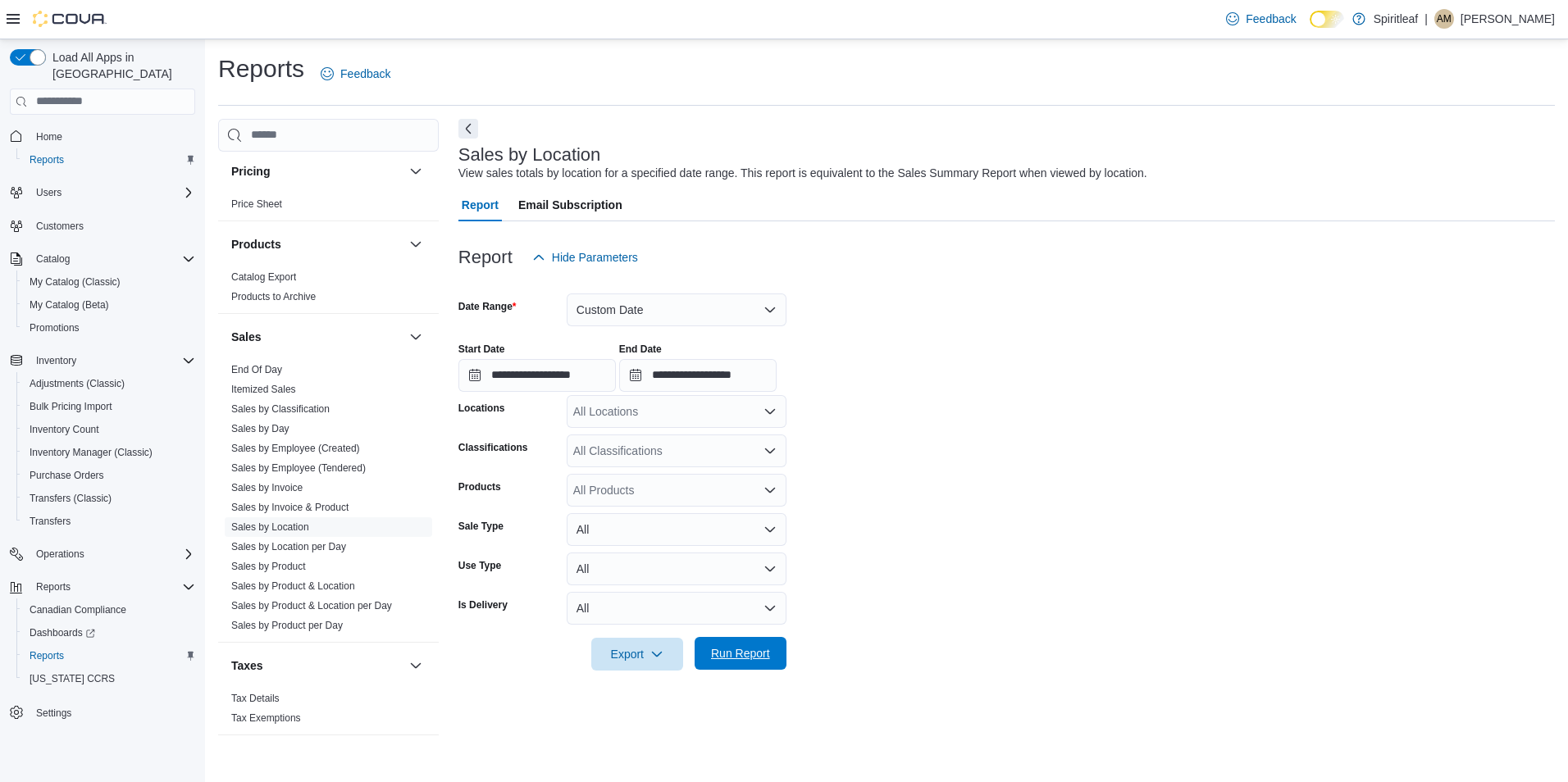
click at [732, 639] on span "Run Report" at bounding box center [740, 653] width 72 height 33
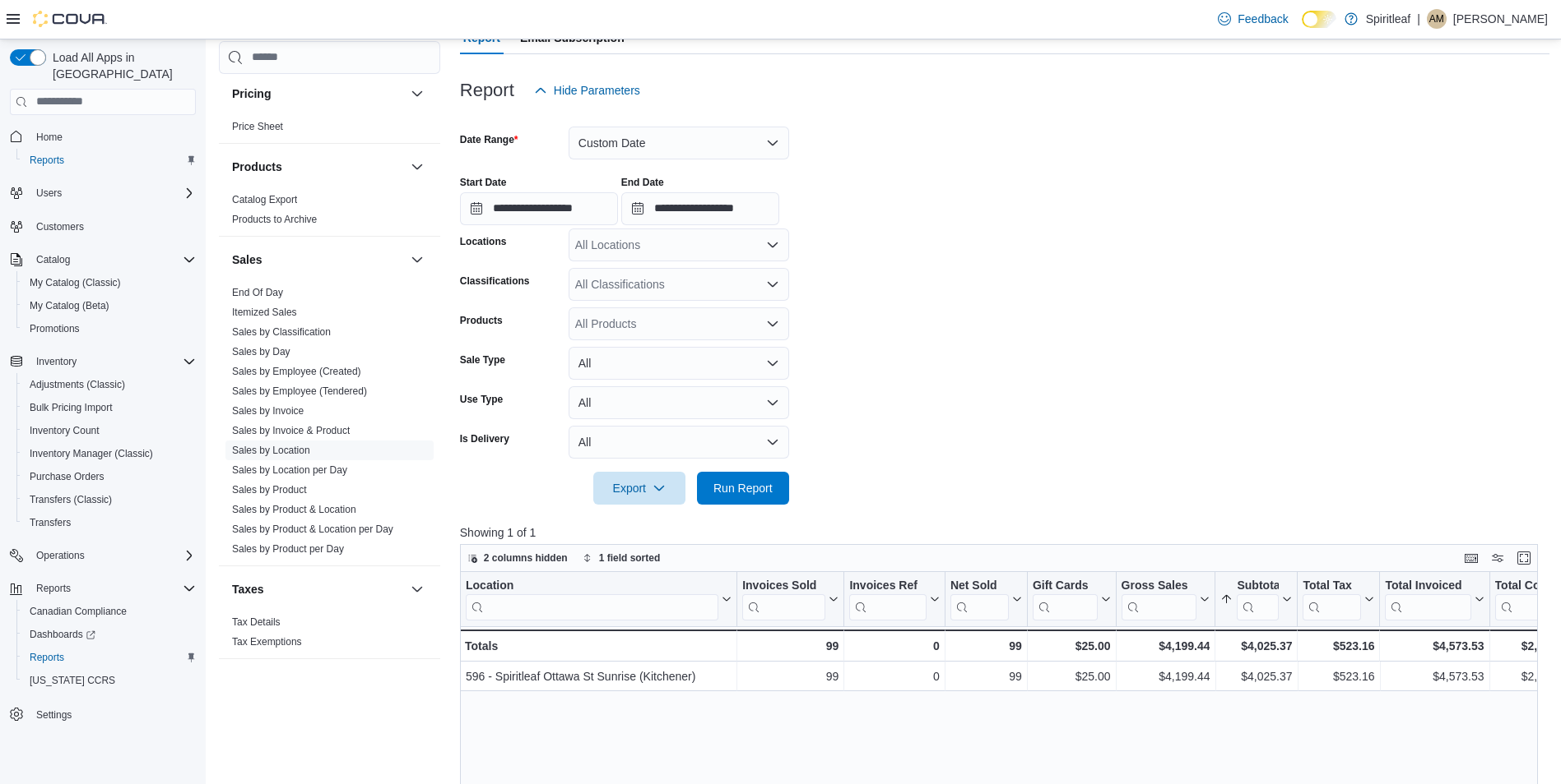
scroll to position [157, 0]
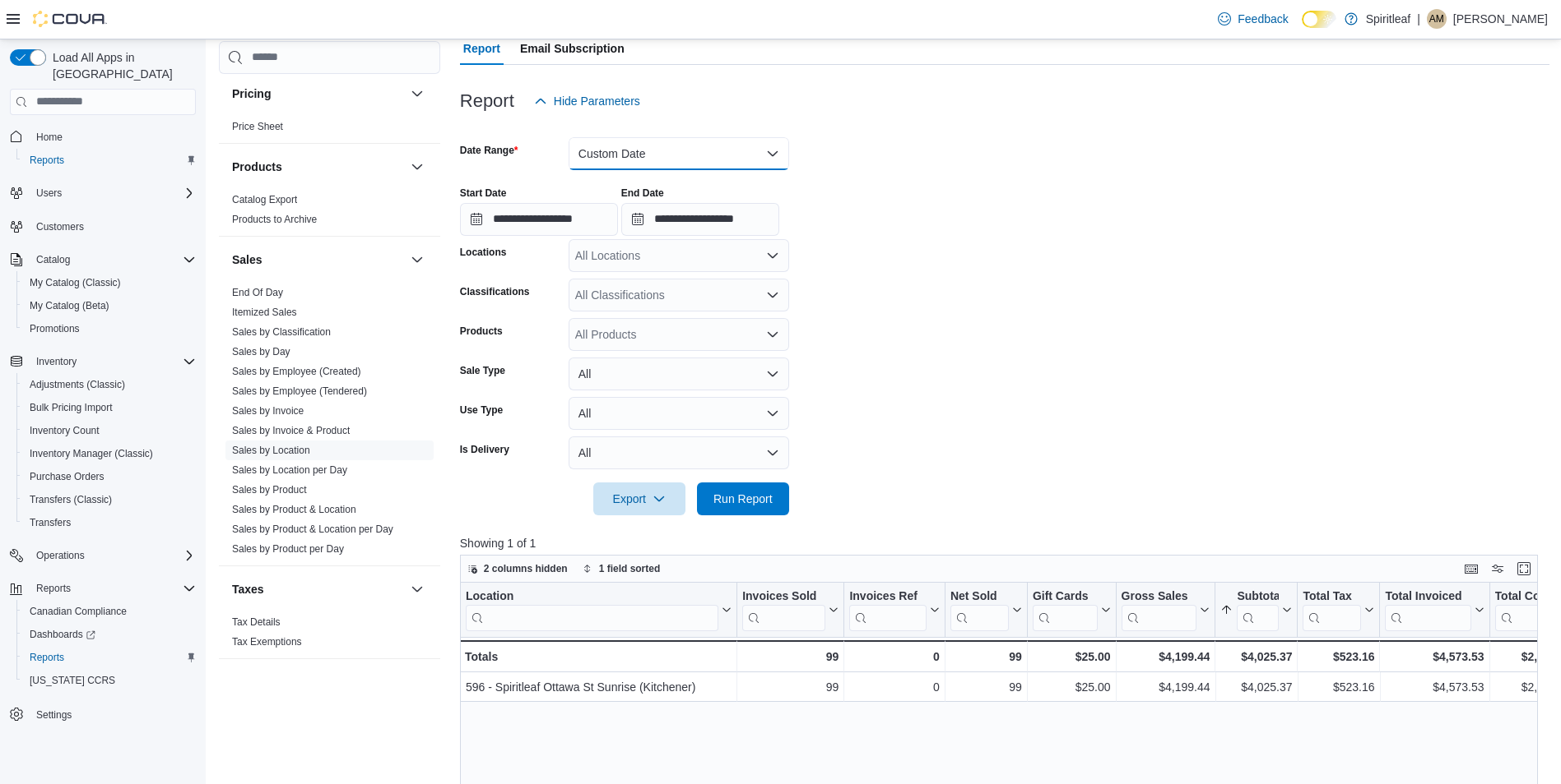
click at [626, 140] on button "Custom Date" at bounding box center [679, 153] width 221 height 33
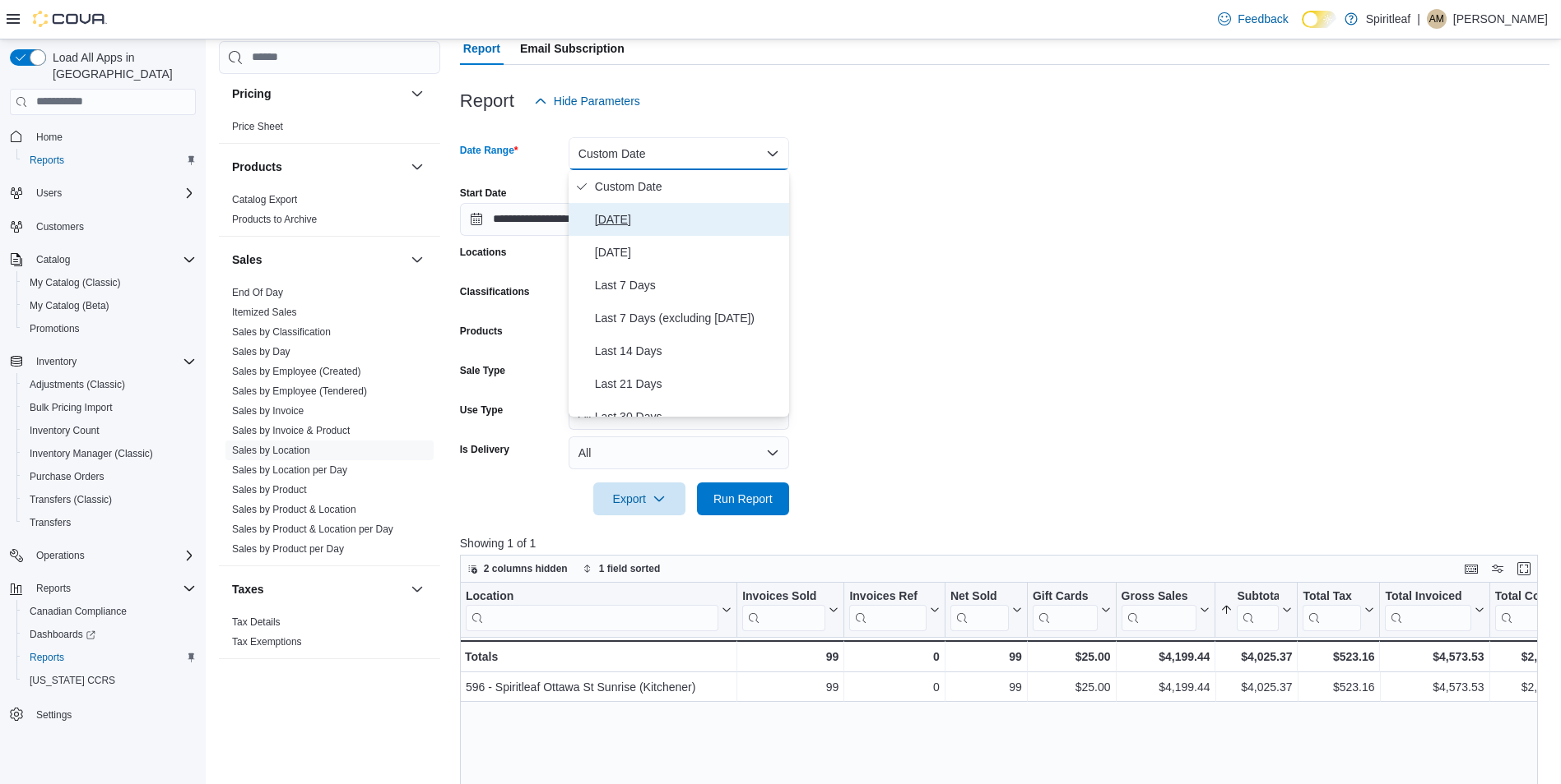
click at [642, 220] on span "Today" at bounding box center [688, 220] width 188 height 20
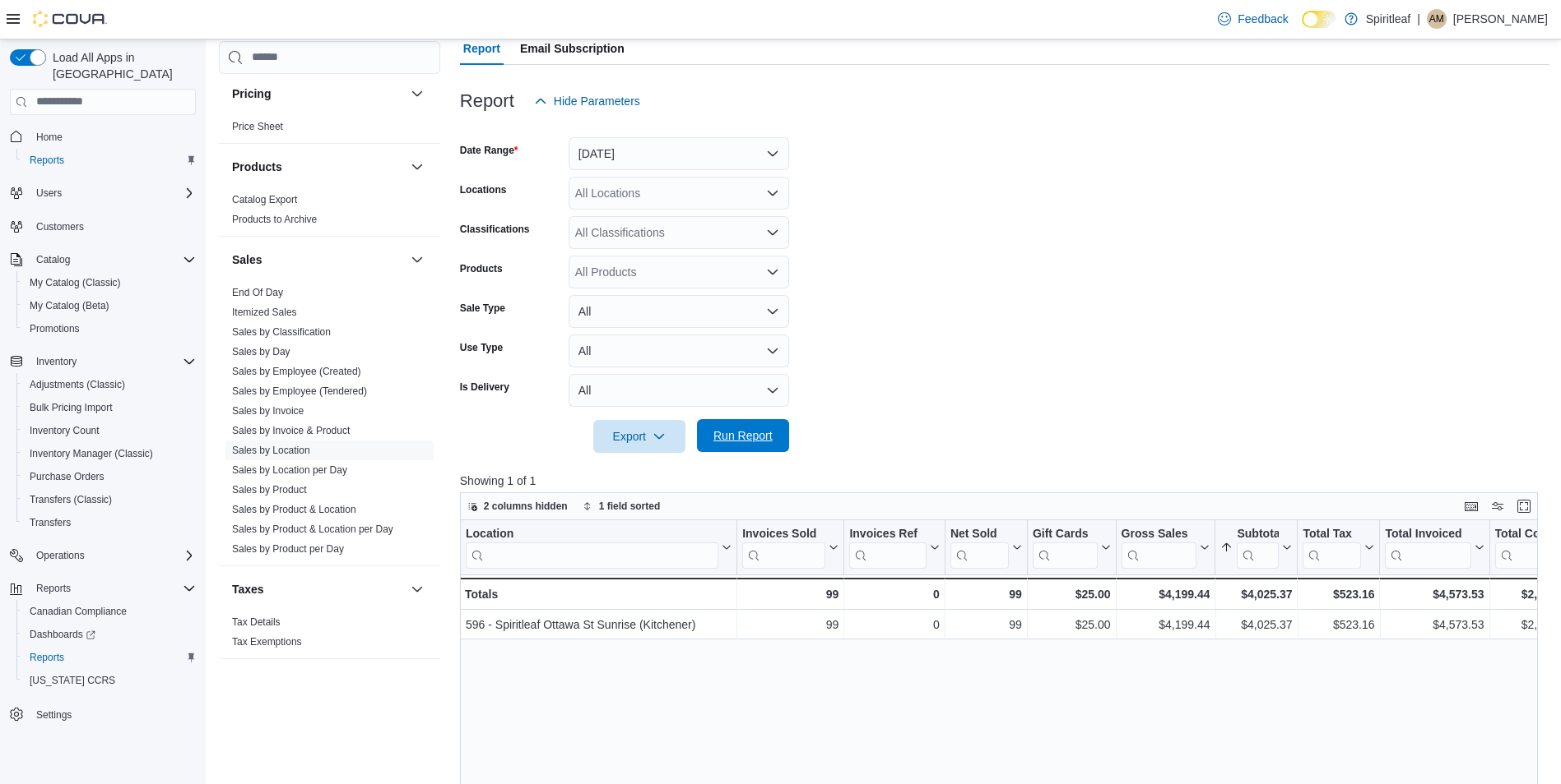
click at [774, 440] on span "Run Report" at bounding box center [743, 435] width 73 height 33
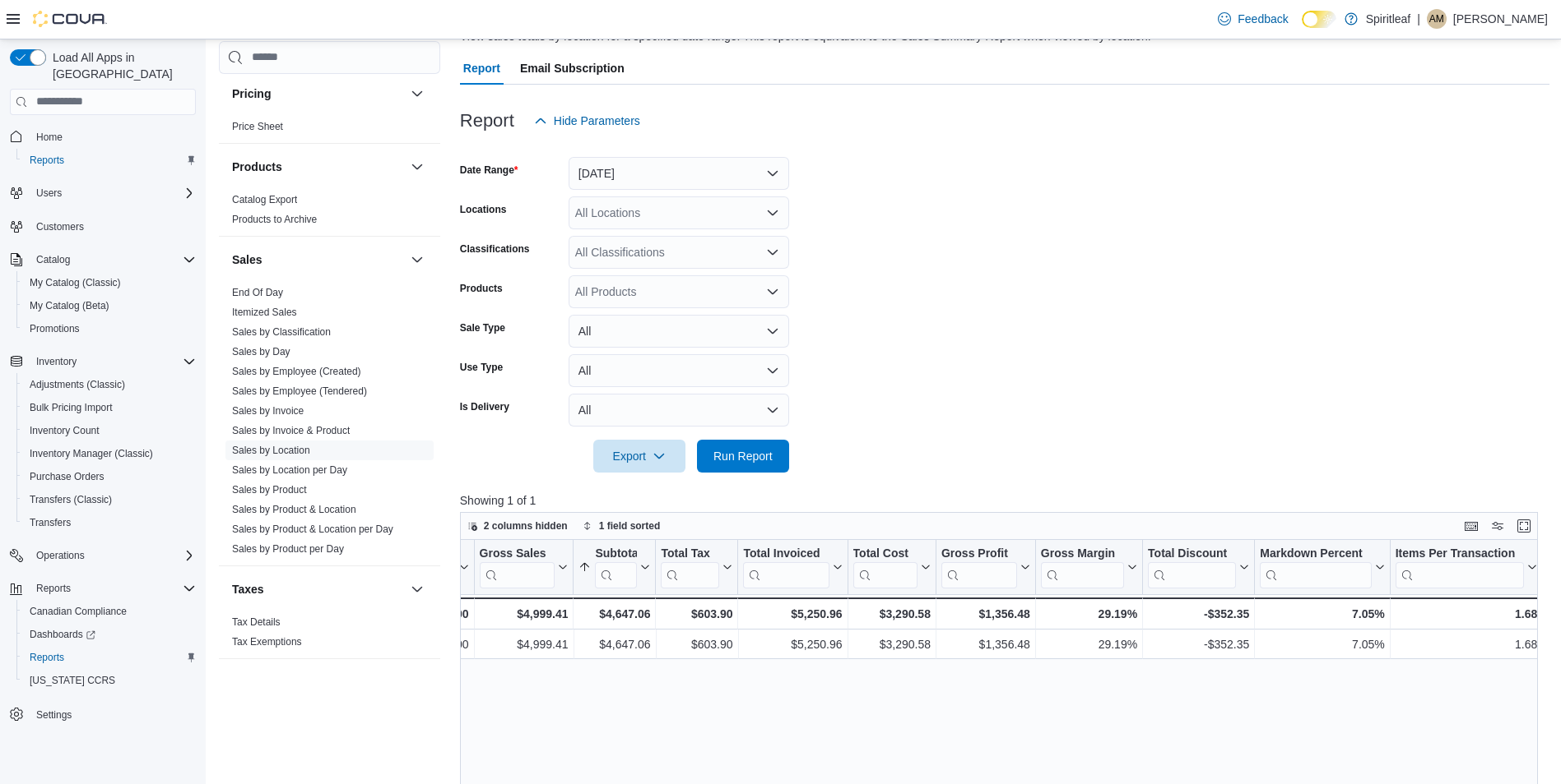
scroll to position [94, 0]
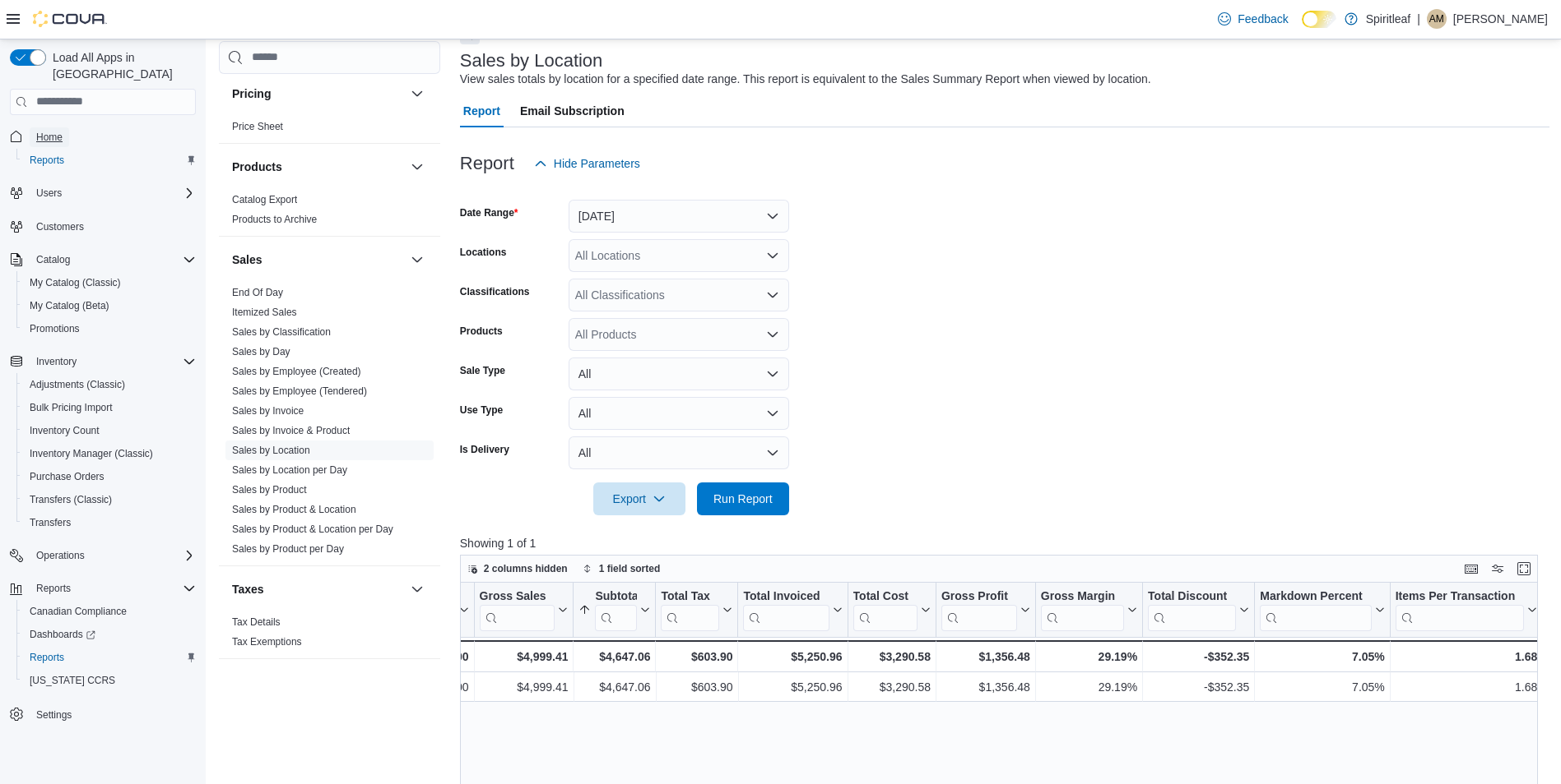
click at [45, 131] on span "Home" at bounding box center [49, 137] width 26 height 13
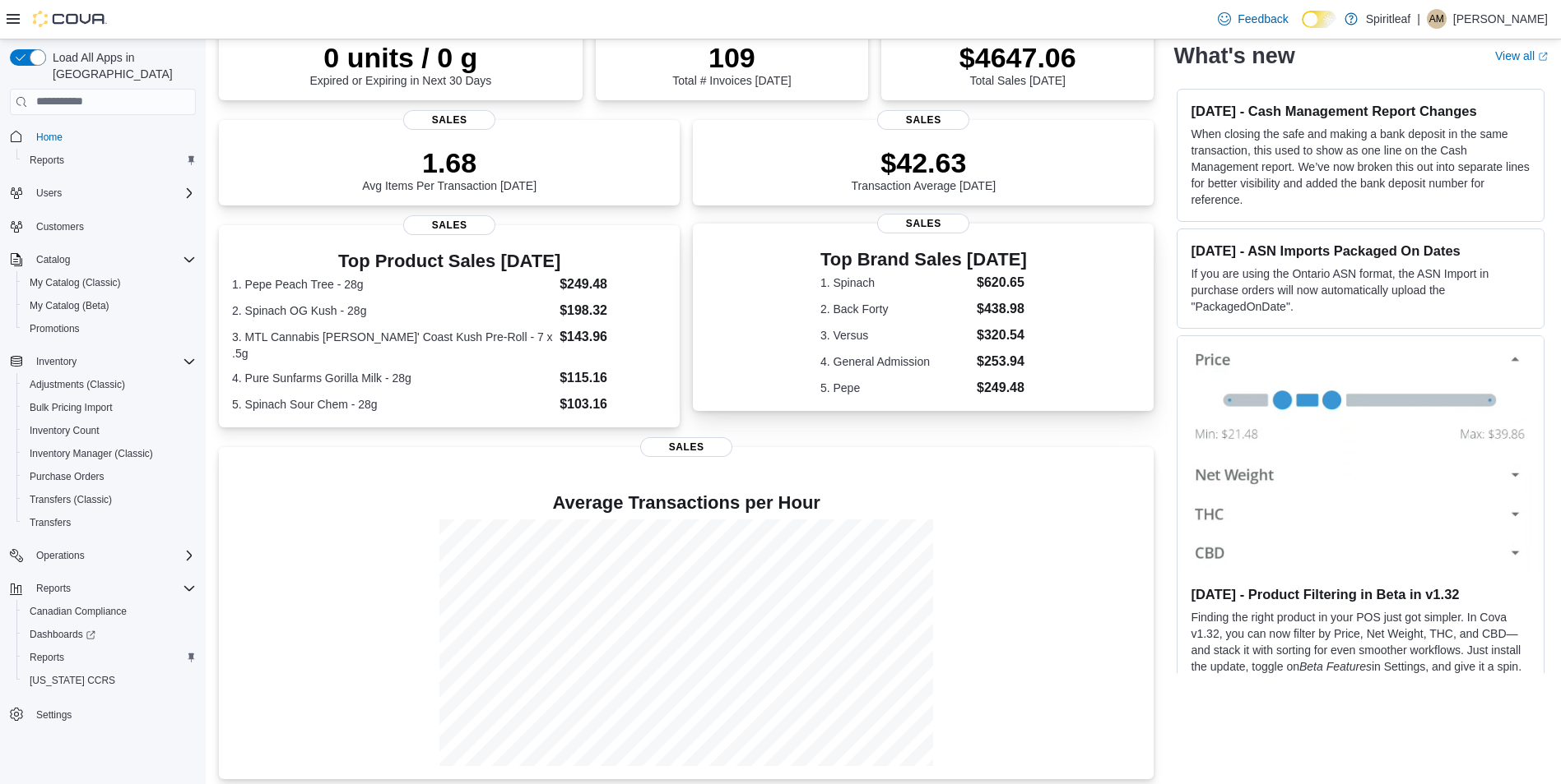
scroll to position [165, 0]
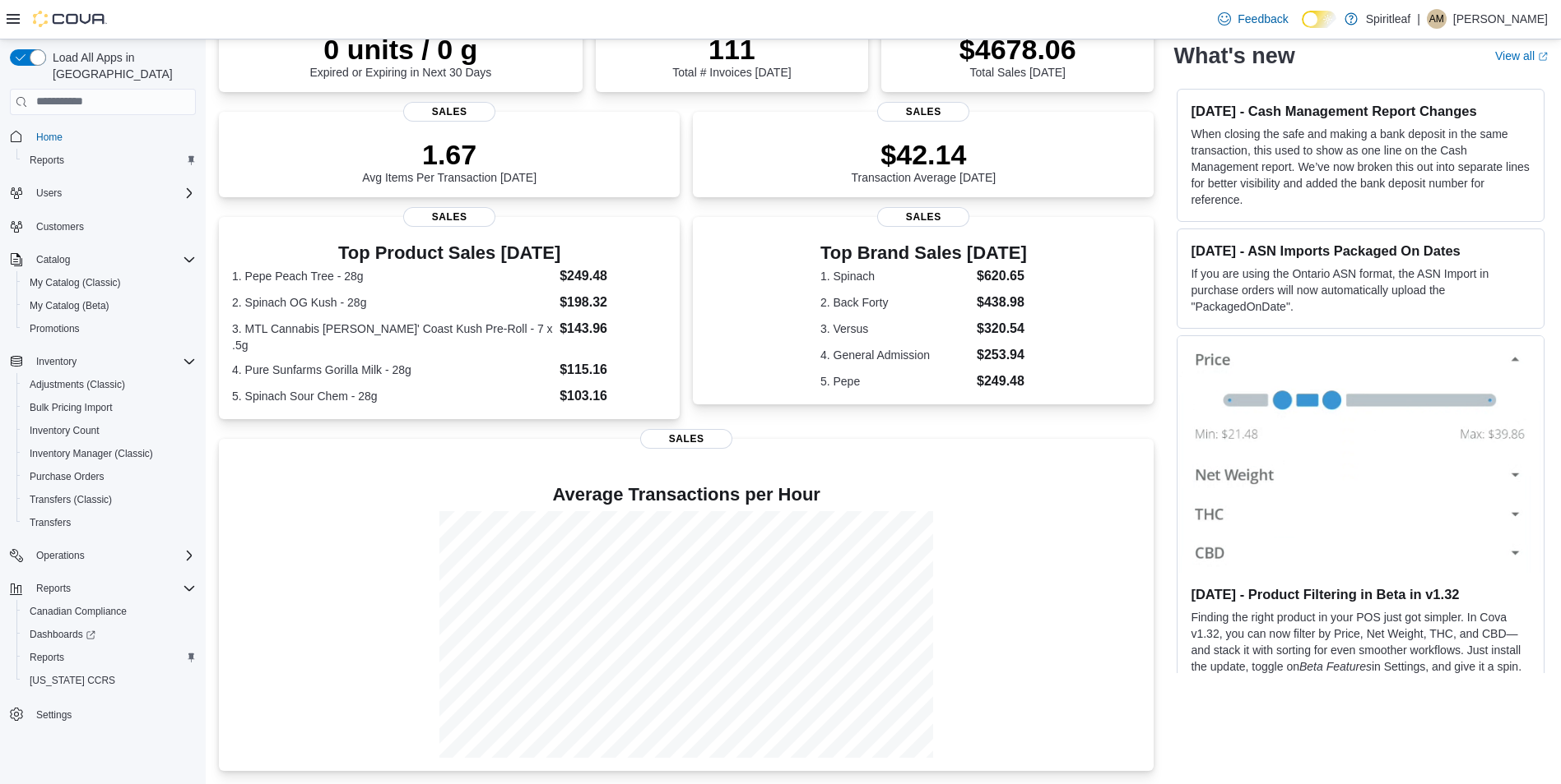
click at [819, 420] on div "0 units / 0 g Expired or Expiring in Next 30 Days Inventory 111 Total # Invoice…" at bounding box center [686, 390] width 935 height 765
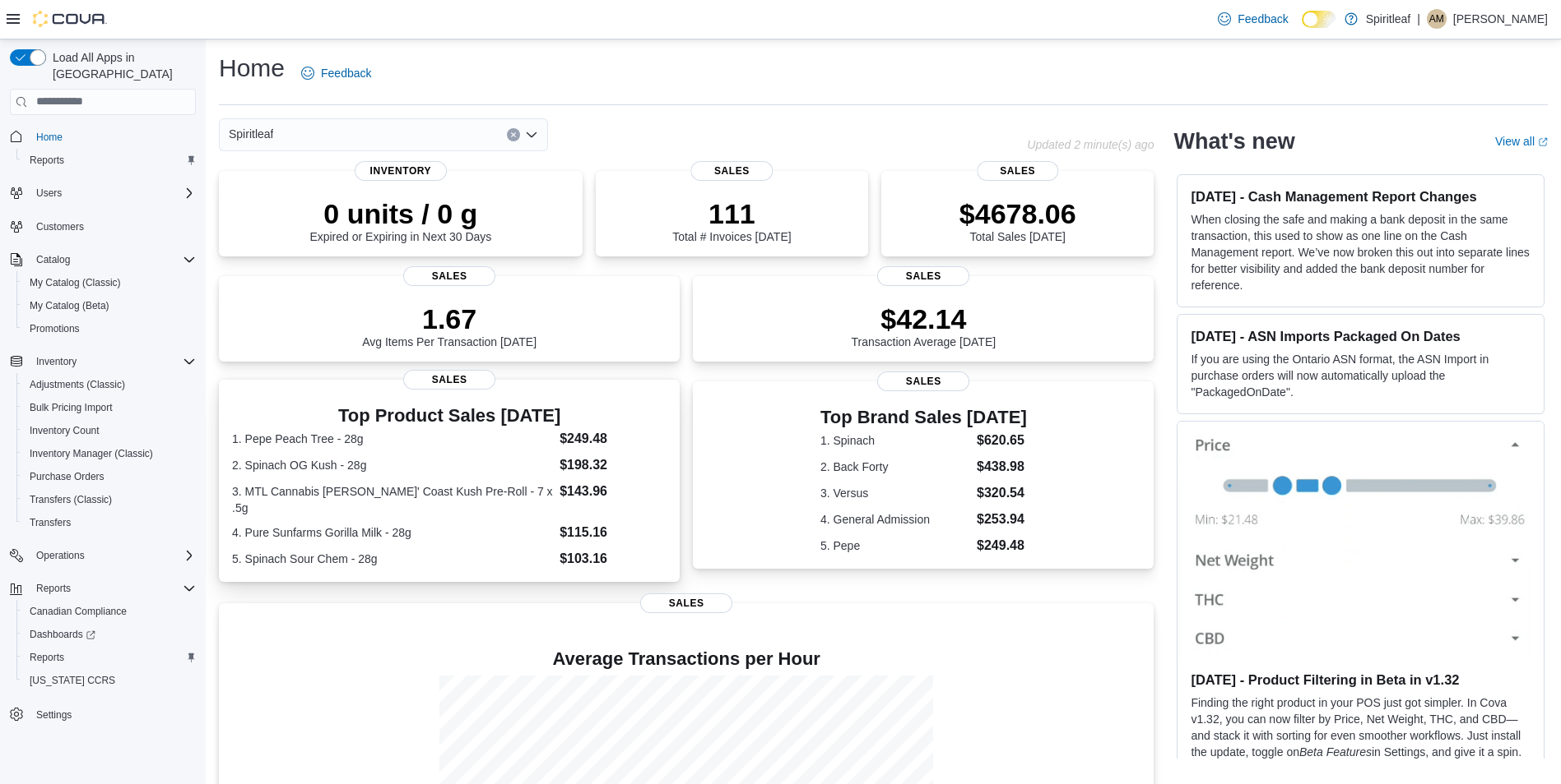
scroll to position [0, 0]
click at [527, 474] on dt "2. Spinach OG Kush - 28g" at bounding box center [392, 466] width 321 height 17
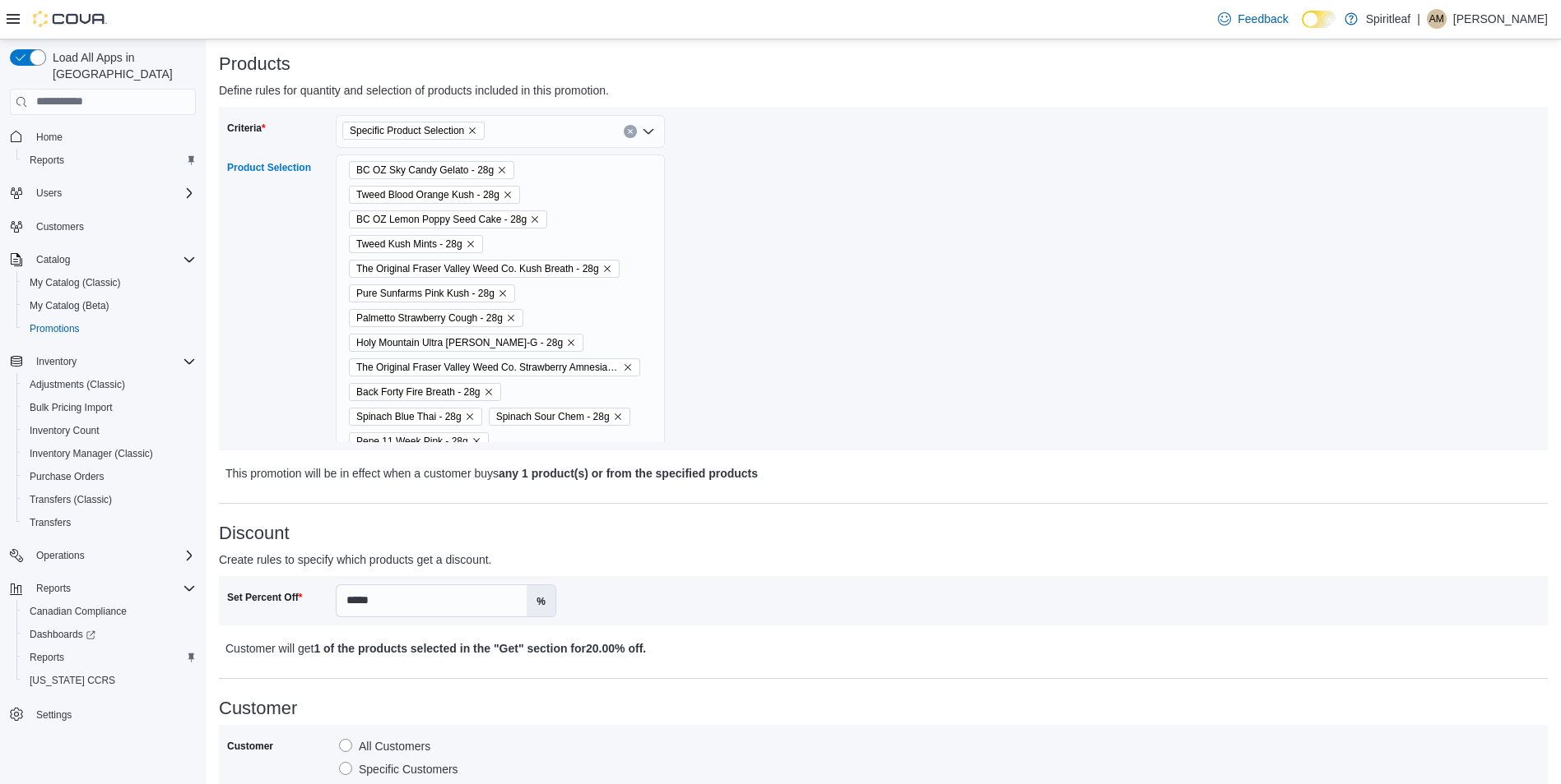
scroll to position [1026, 0]
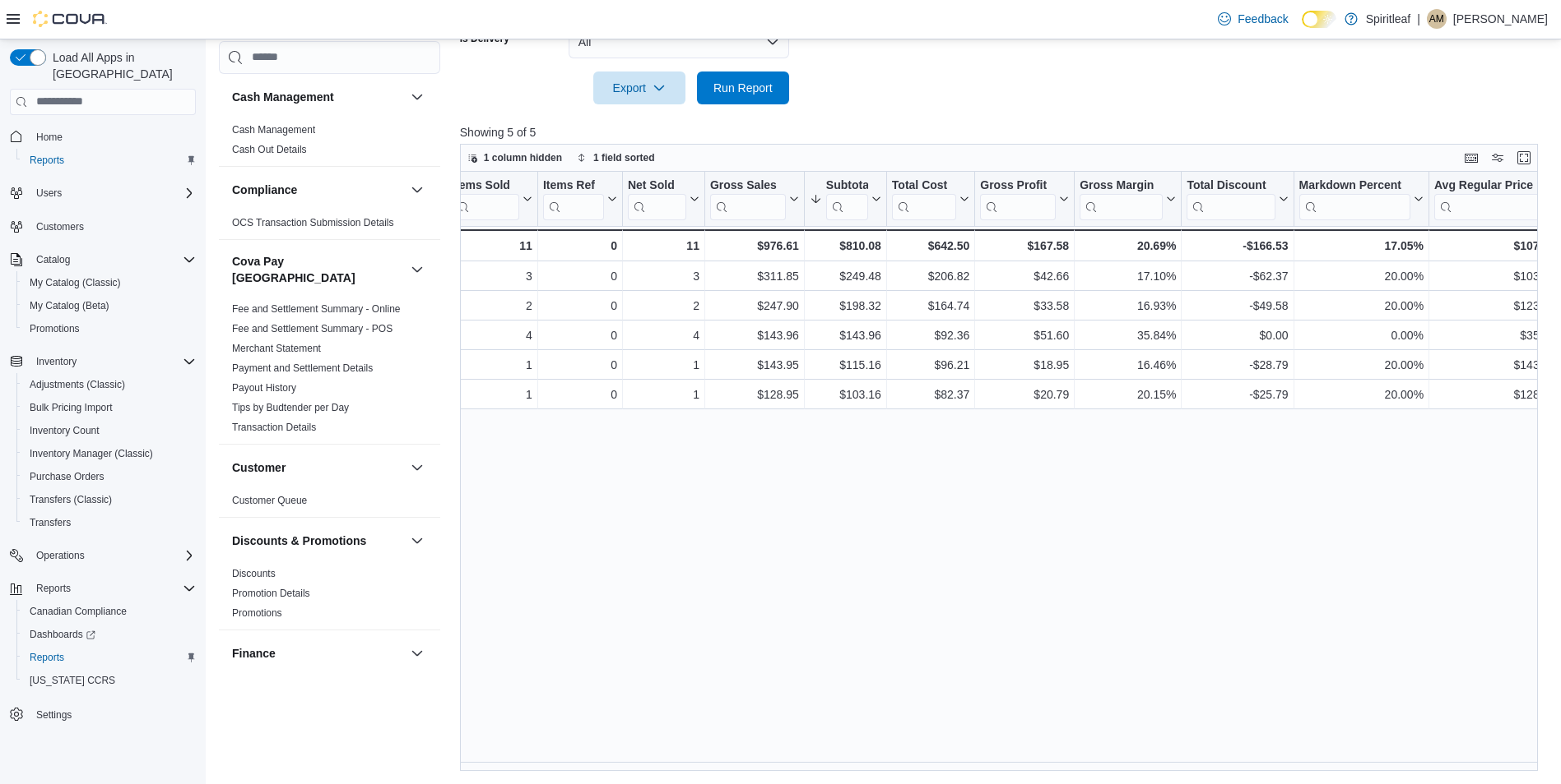
scroll to position [0, 682]
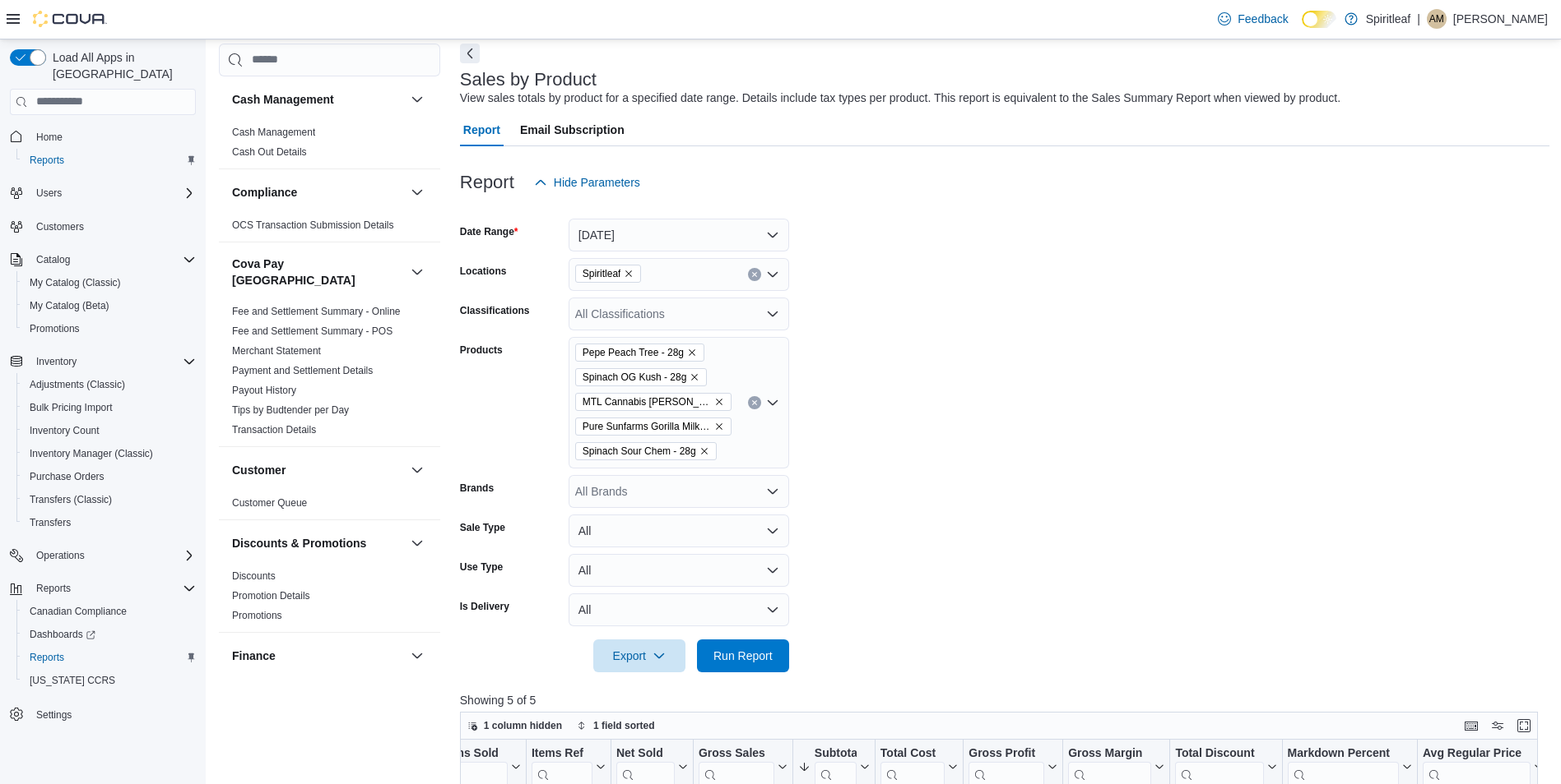
scroll to position [0, 0]
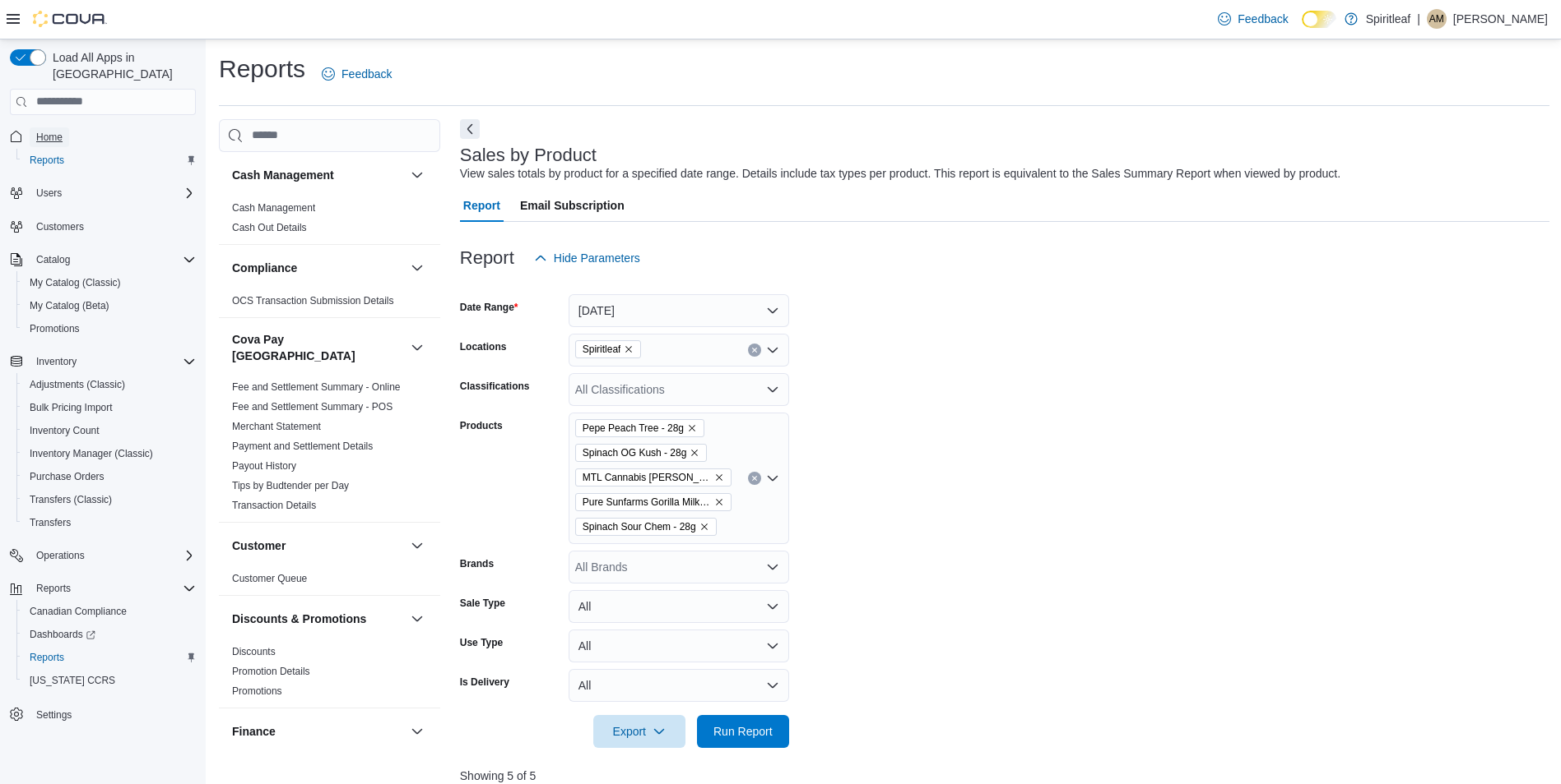
click at [53, 131] on span "Home" at bounding box center [49, 137] width 26 height 13
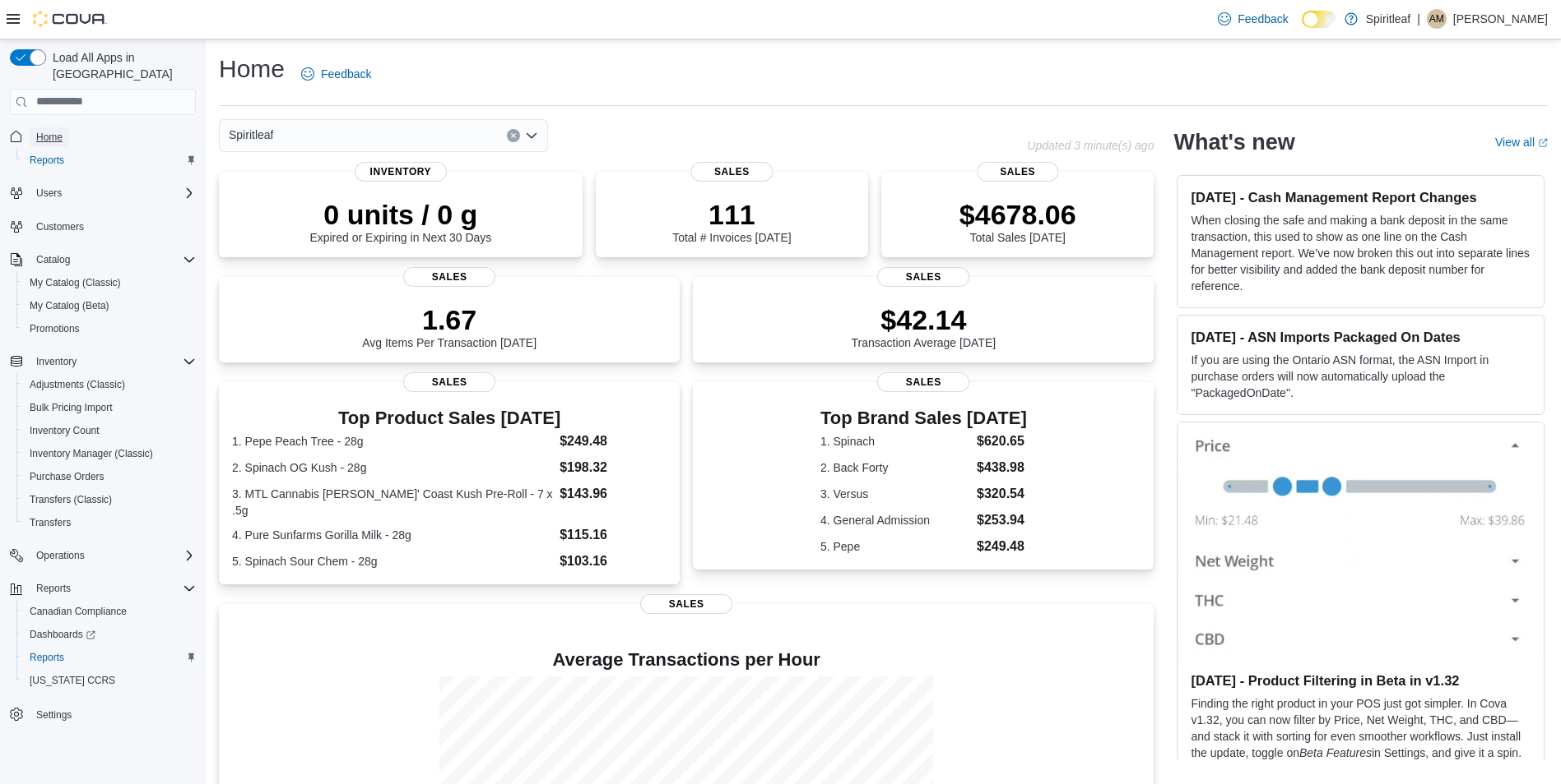
click at [56, 131] on span "Home" at bounding box center [49, 137] width 26 height 13
click at [45, 650] on span "Reports" at bounding box center [47, 658] width 35 height 20
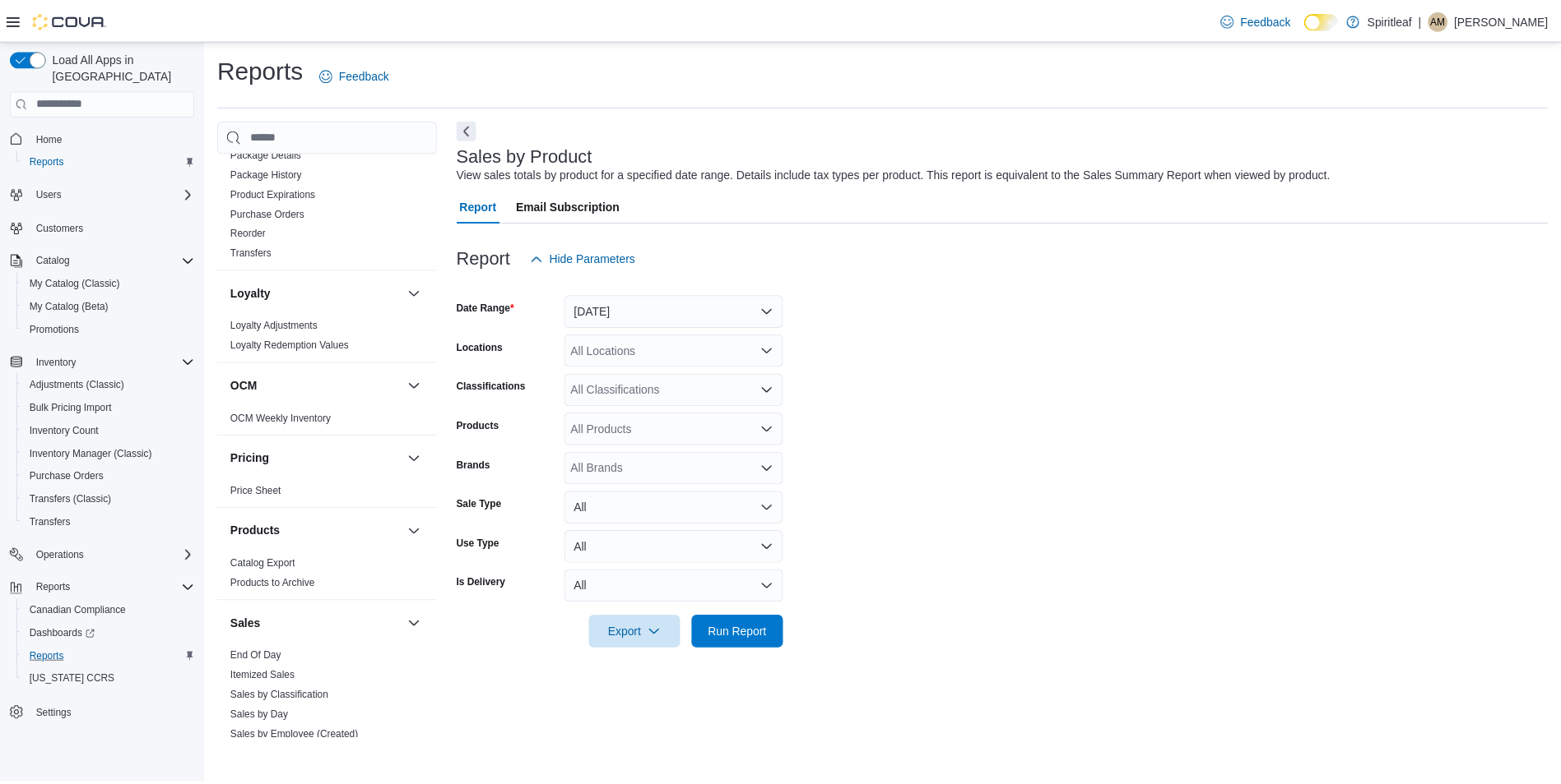
scroll to position [1109, 0]
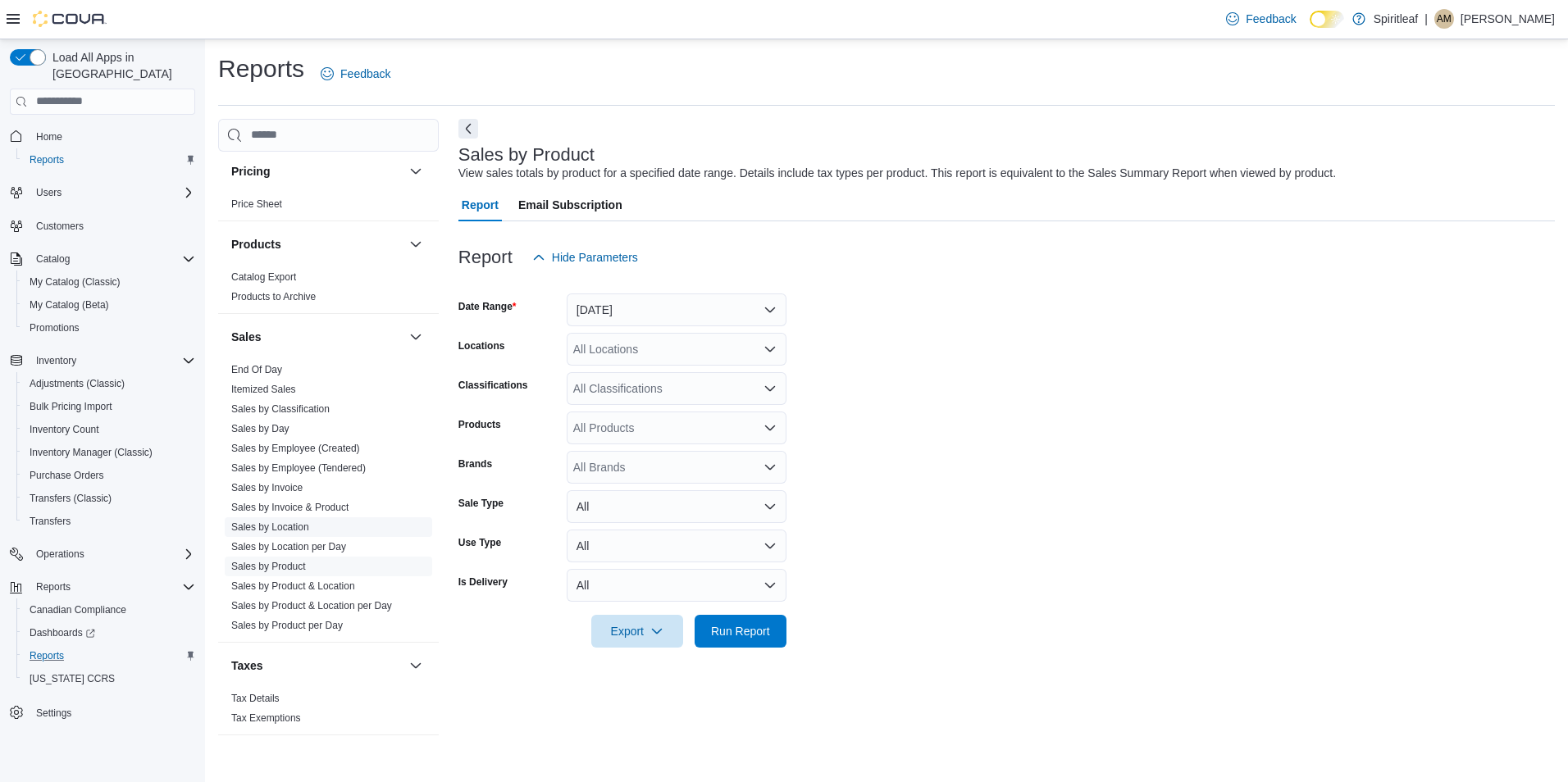
click at [268, 521] on link "Sales by Location" at bounding box center [270, 527] width 78 height 12
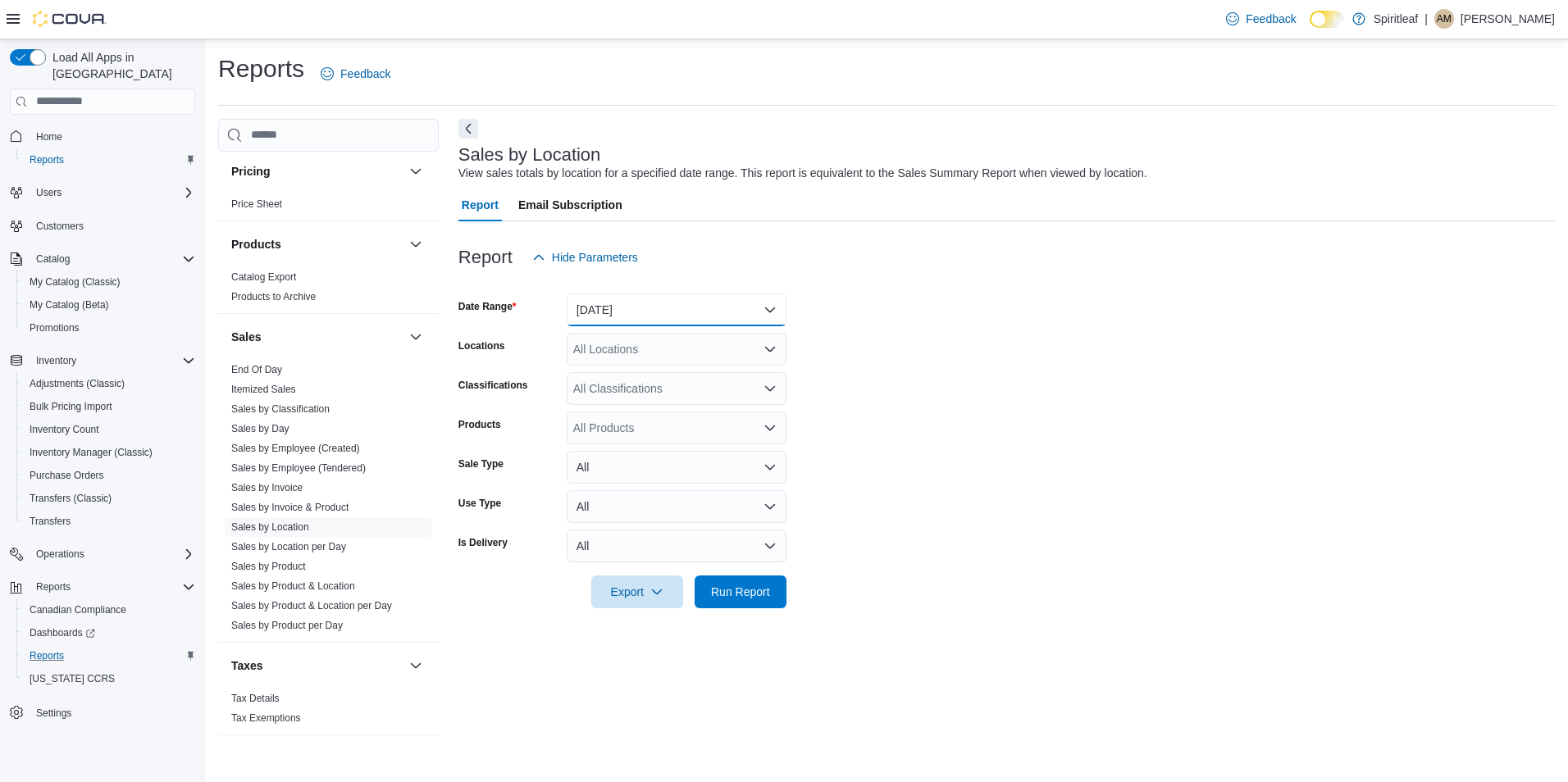
click at [715, 321] on button "Yesterday" at bounding box center [677, 309] width 220 height 33
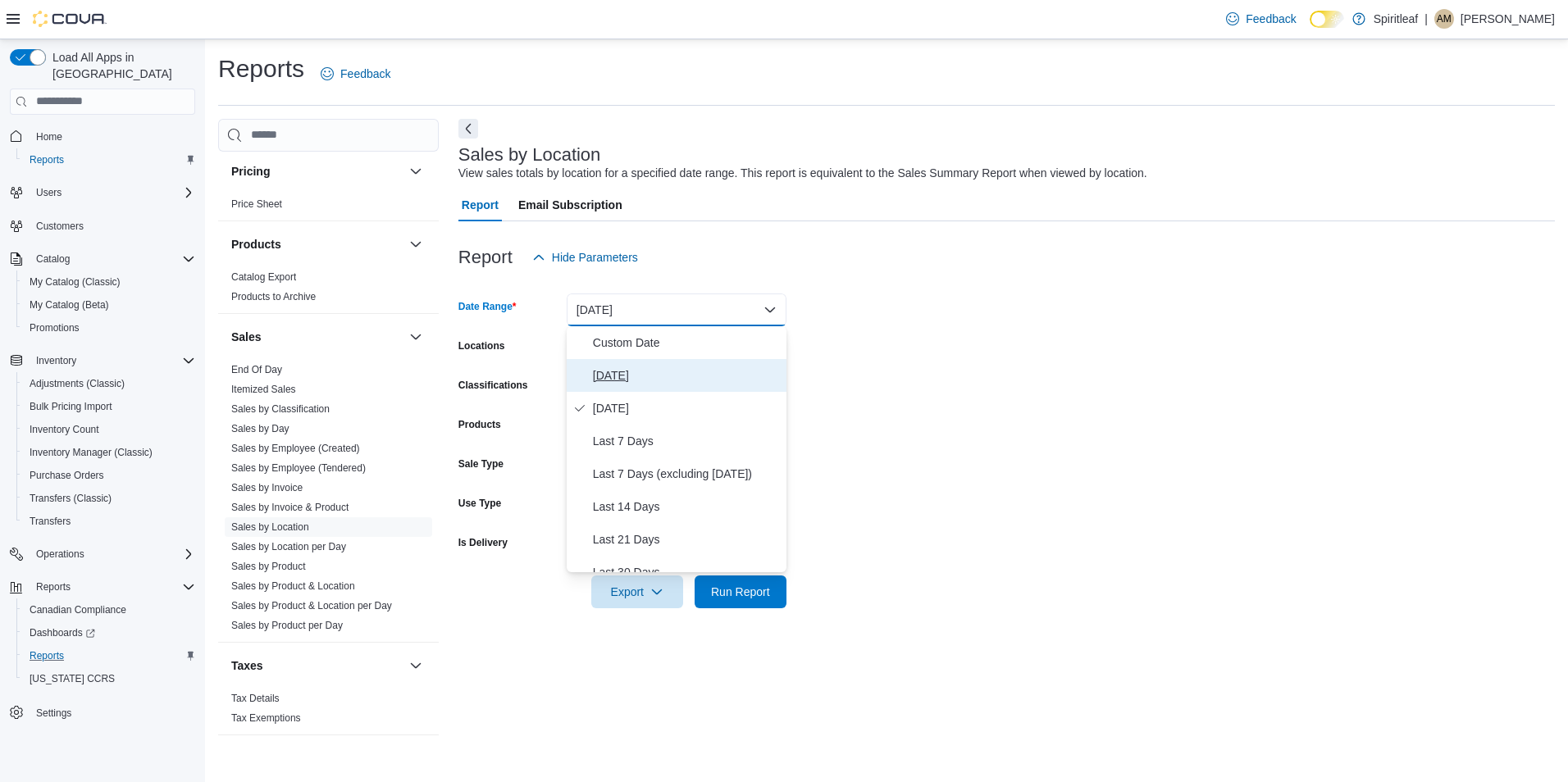
click at [606, 378] on span "Today" at bounding box center [686, 376] width 187 height 20
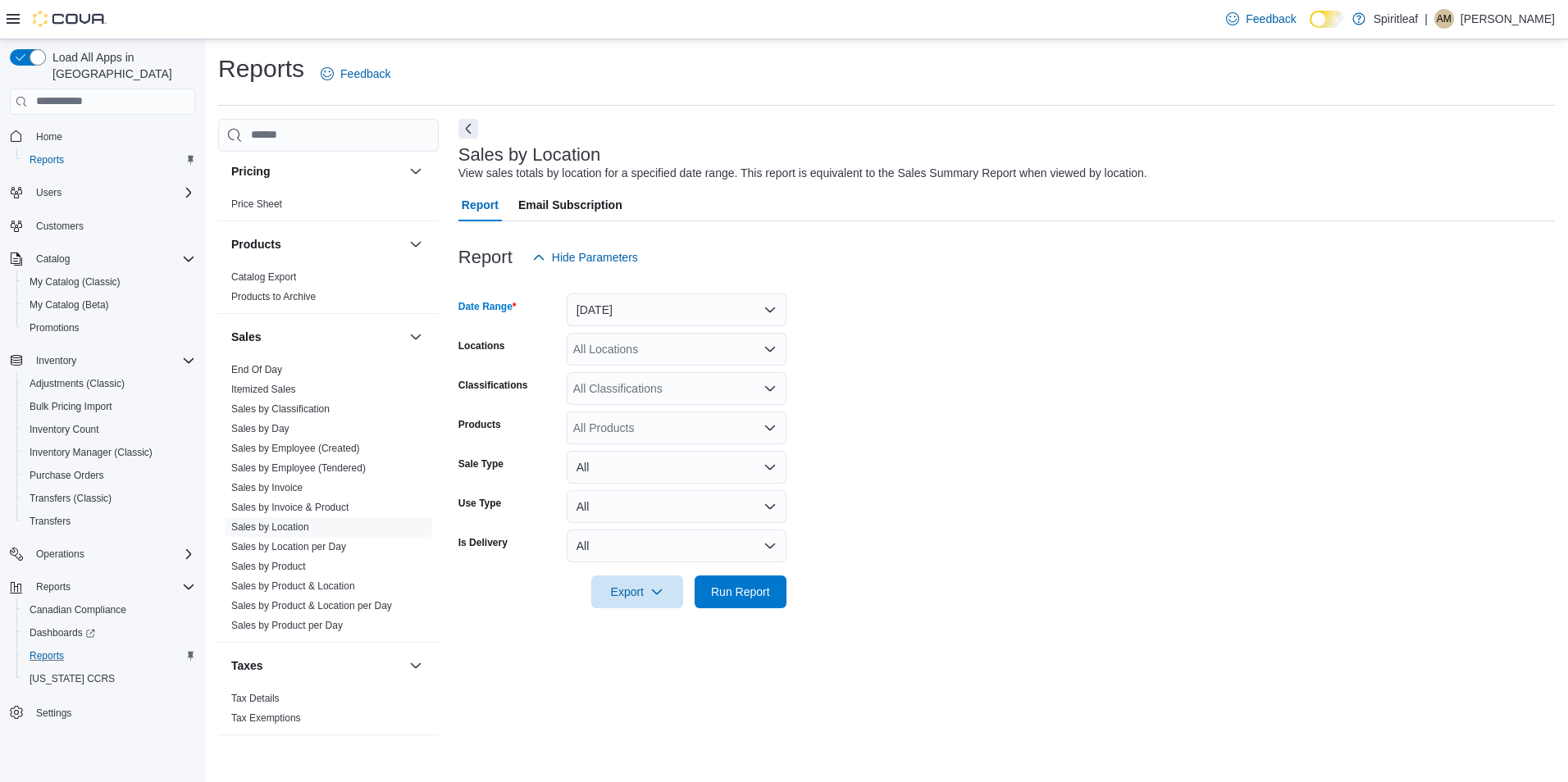
click at [746, 570] on div at bounding box center [1007, 569] width 1096 height 13
click at [754, 585] on span "Run Report" at bounding box center [740, 591] width 59 height 17
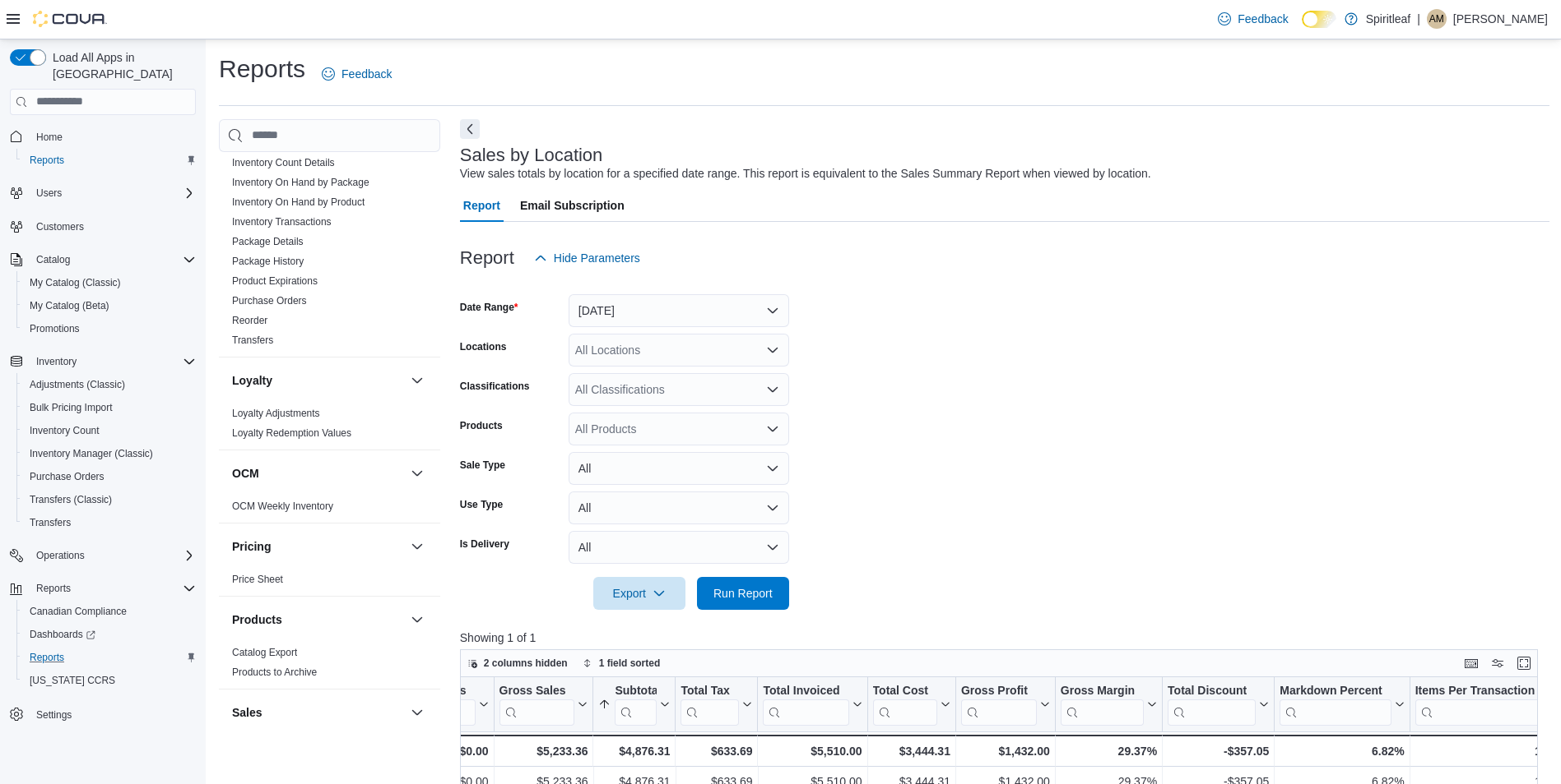
scroll to position [616, 0]
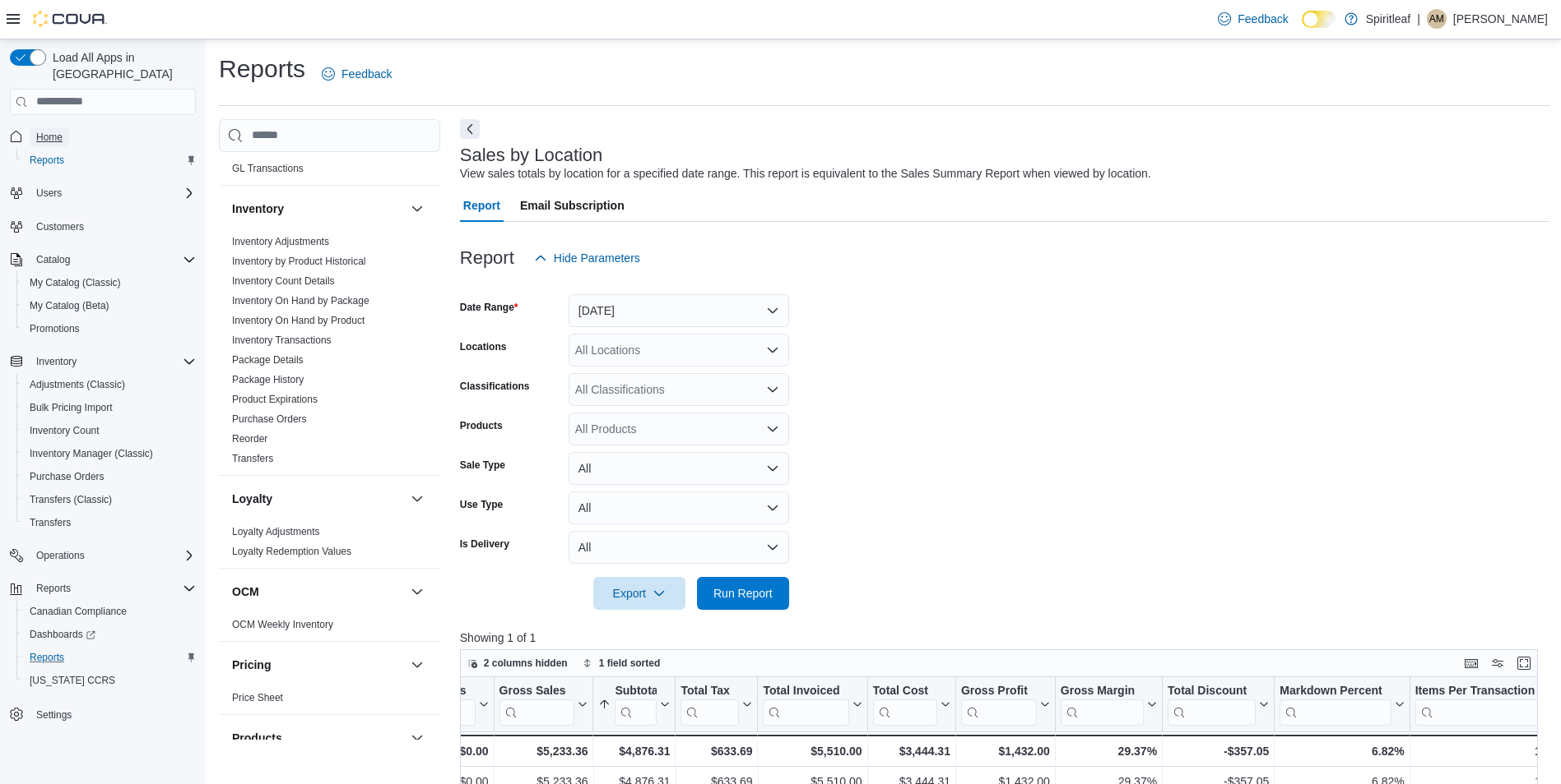
click at [50, 131] on span "Home" at bounding box center [49, 137] width 26 height 13
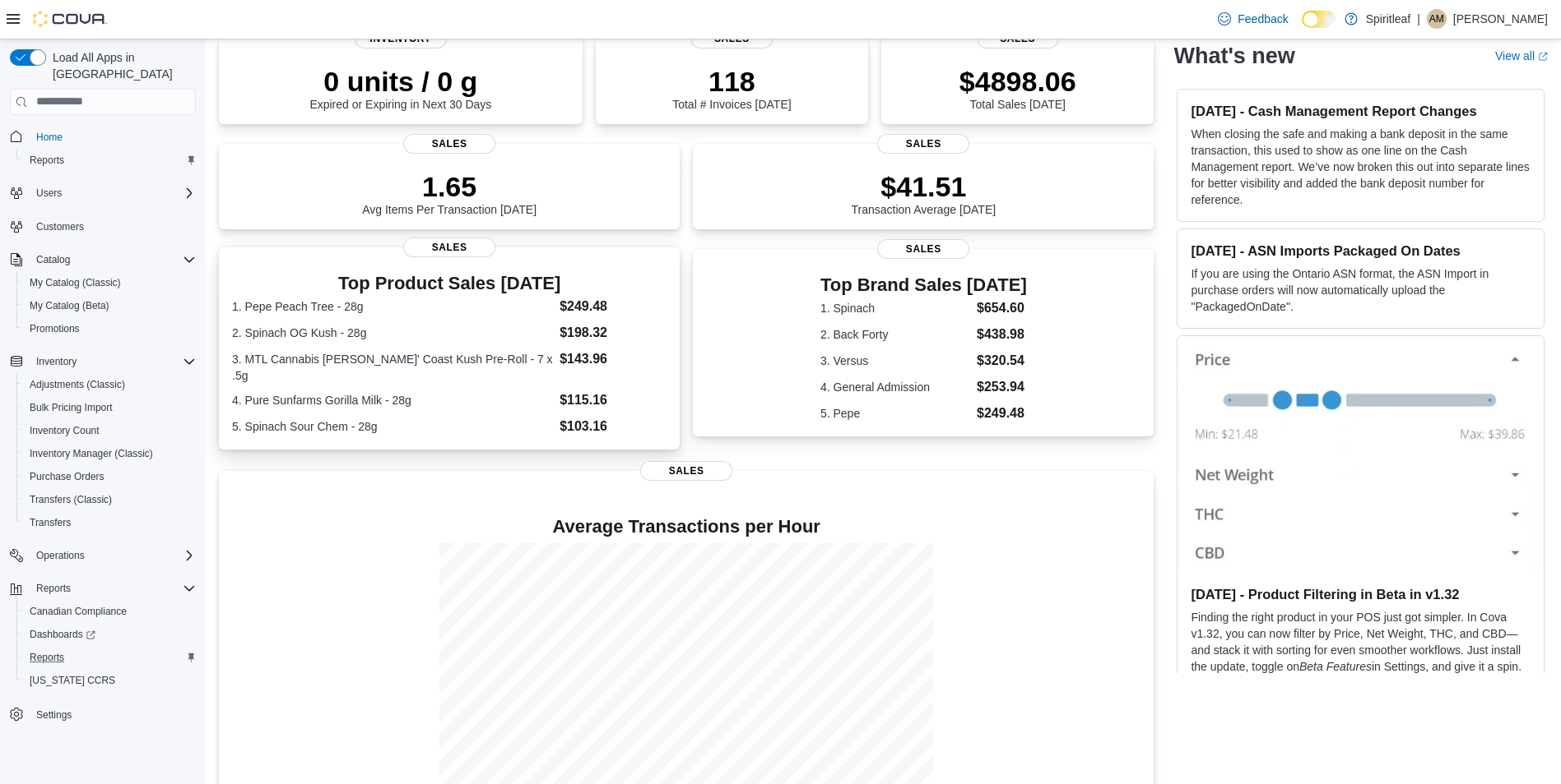
scroll to position [165, 0]
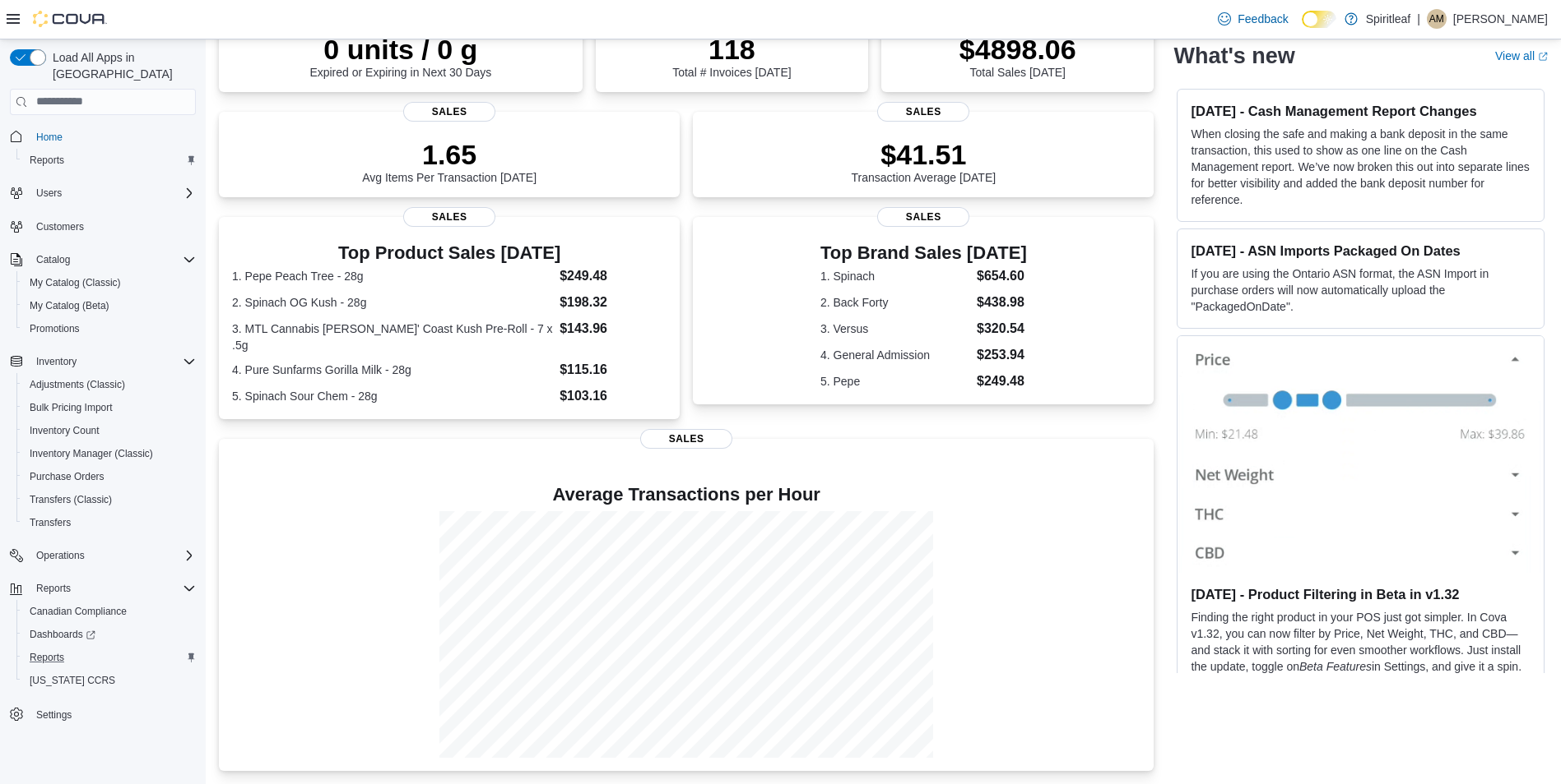
click at [923, 426] on div "0 units / 0 g Expired or Expiring in Next 30 Days Inventory 118 Total # Invoice…" at bounding box center [686, 390] width 935 height 765
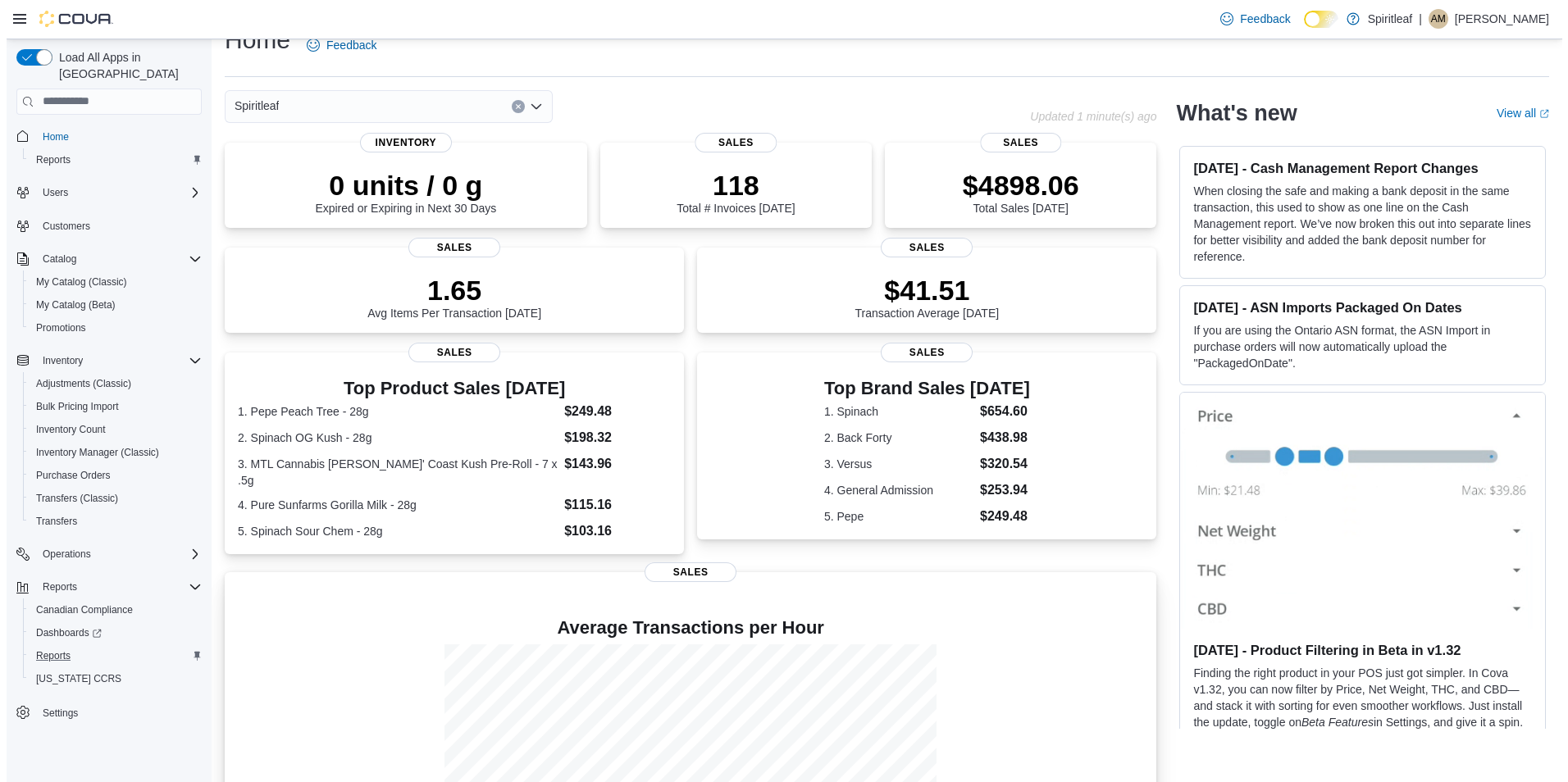
scroll to position [0, 0]
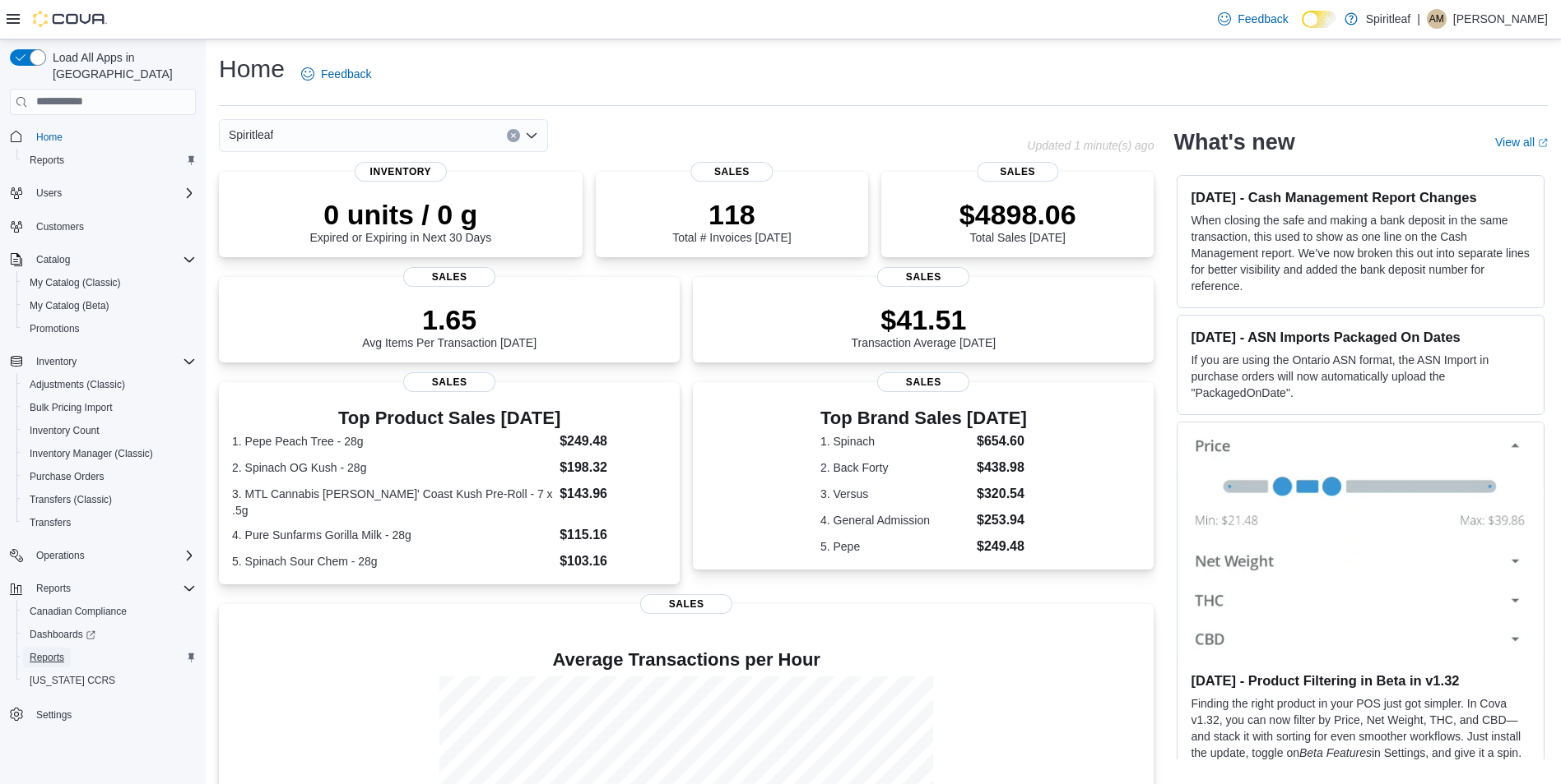
click at [53, 651] on span "Reports" at bounding box center [47, 657] width 35 height 13
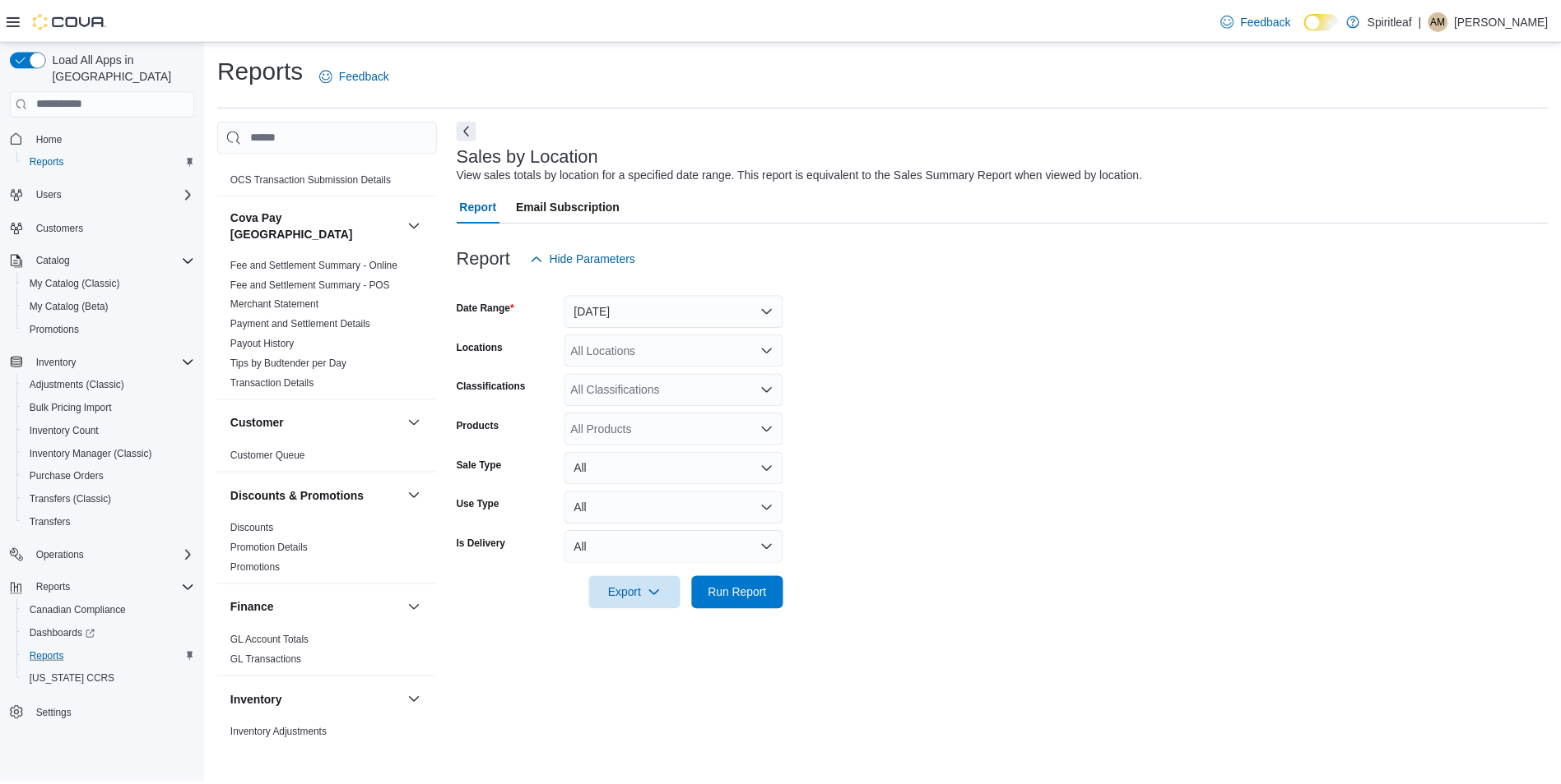
scroll to position [165, 0]
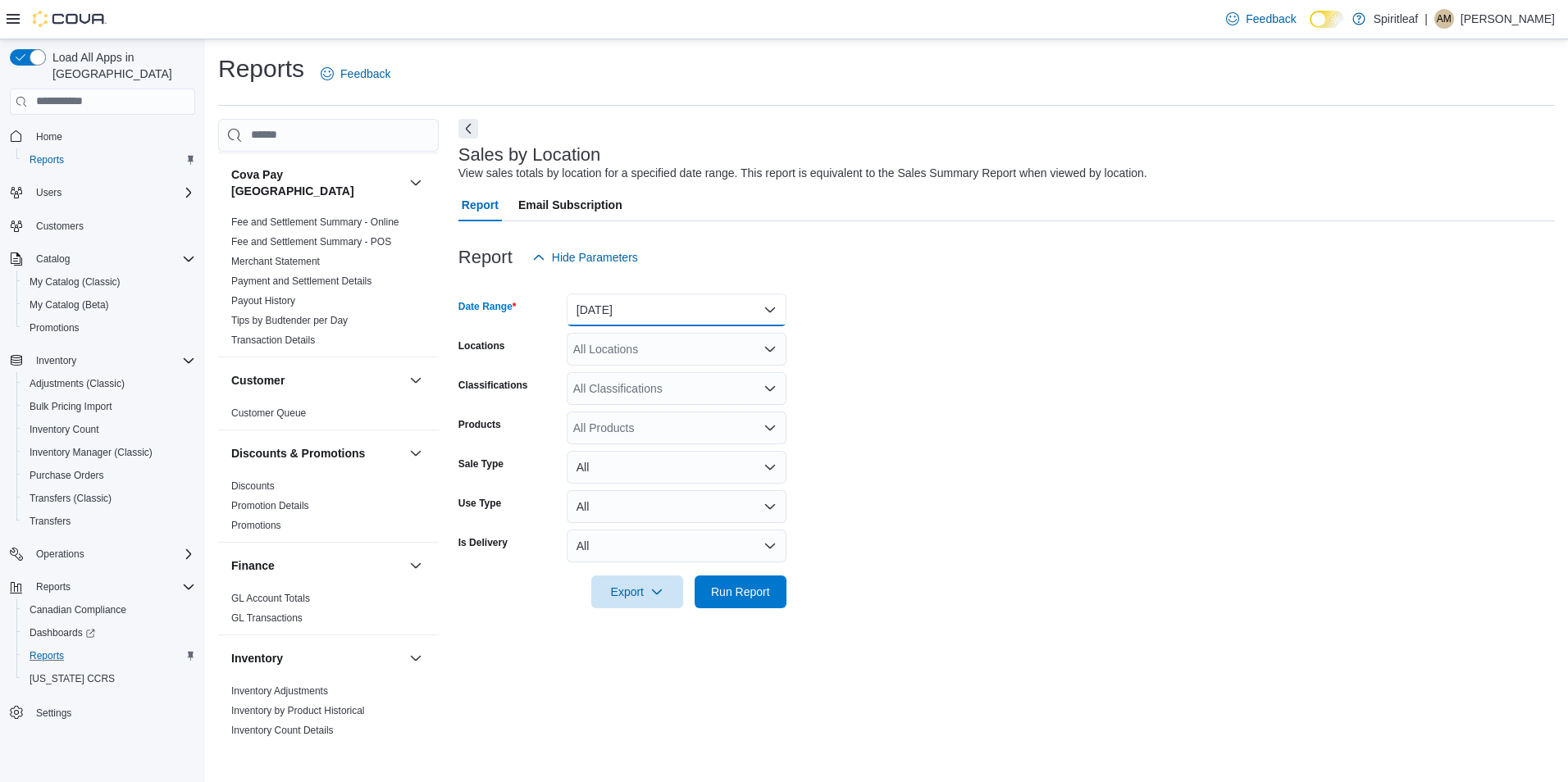
click at [619, 313] on button "Yesterday" at bounding box center [677, 309] width 220 height 33
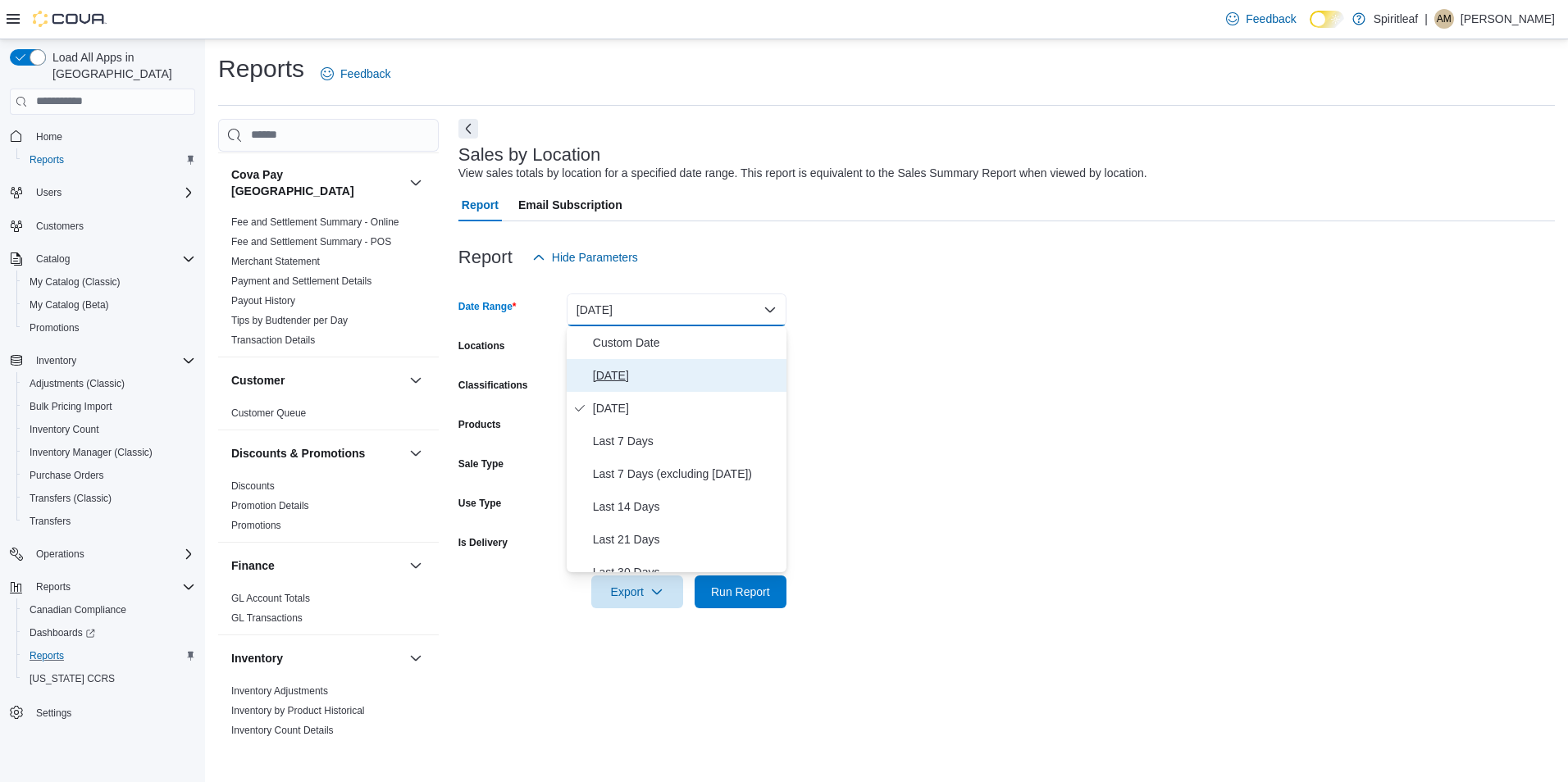
click at [623, 383] on span "Today" at bounding box center [686, 376] width 187 height 20
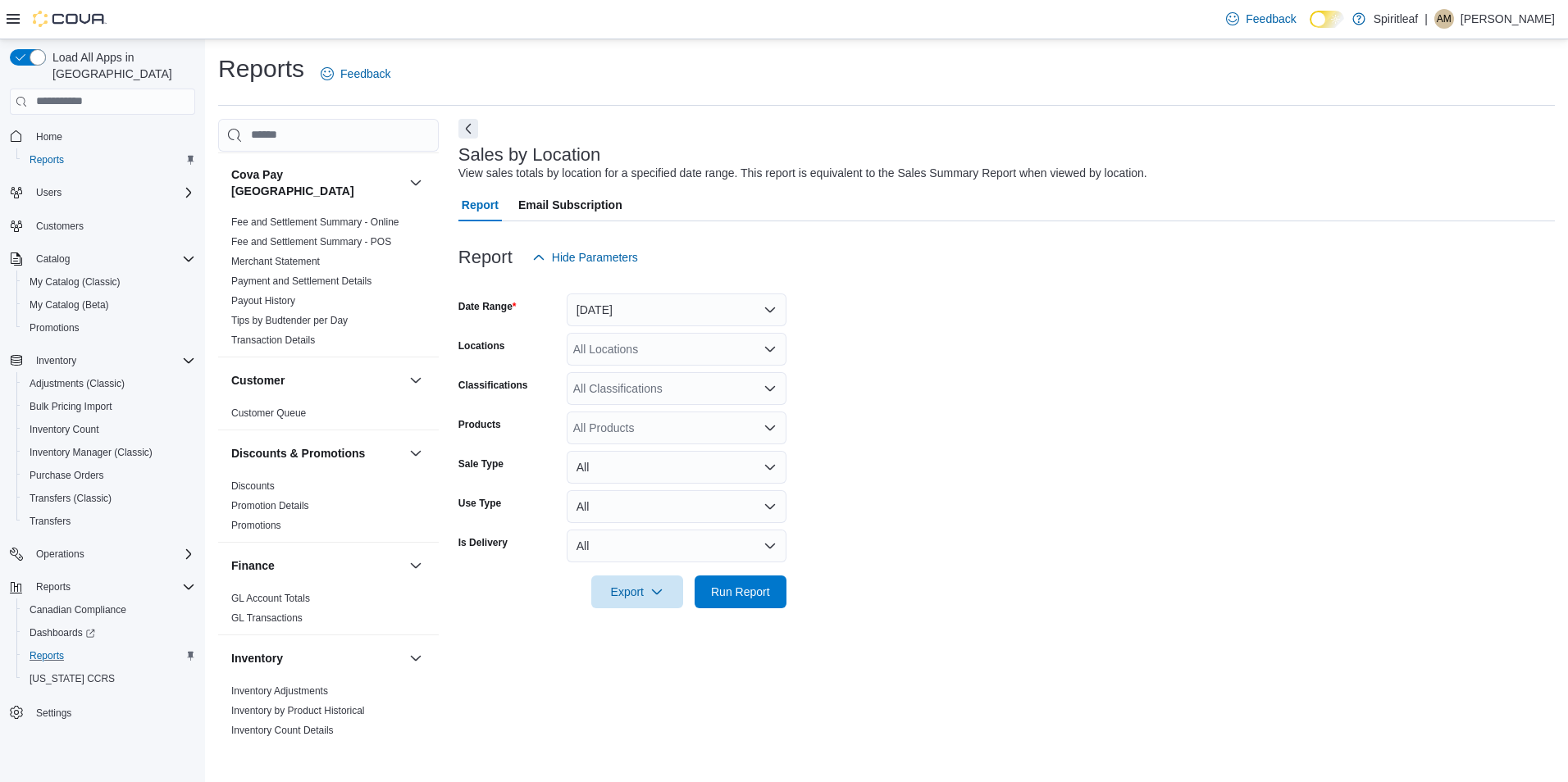
click at [806, 391] on form "Date Range Today Locations All Locations Classifications All Classifications Pr…" at bounding box center [1007, 441] width 1096 height 335
click at [740, 594] on span "Run Report" at bounding box center [740, 591] width 59 height 17
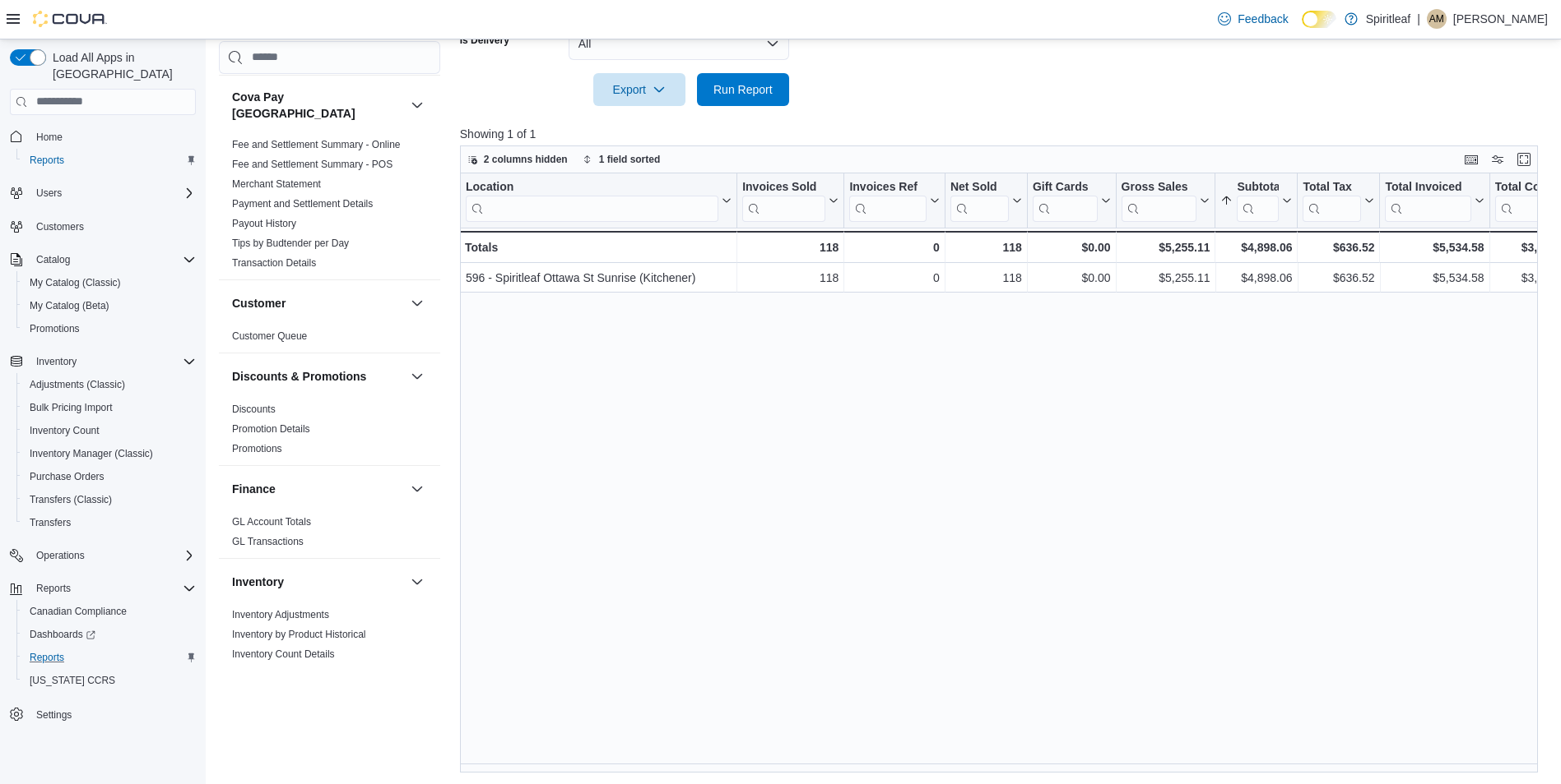
scroll to position [506, 0]
drag, startPoint x: 694, startPoint y: 772, endPoint x: 759, endPoint y: 772, distance: 65.0
click at [759, 772] on div "Reports Feedback Cash Management Cash Management Cash Out Details Compliance OC…" at bounding box center [884, 159] width 1357 height 1251
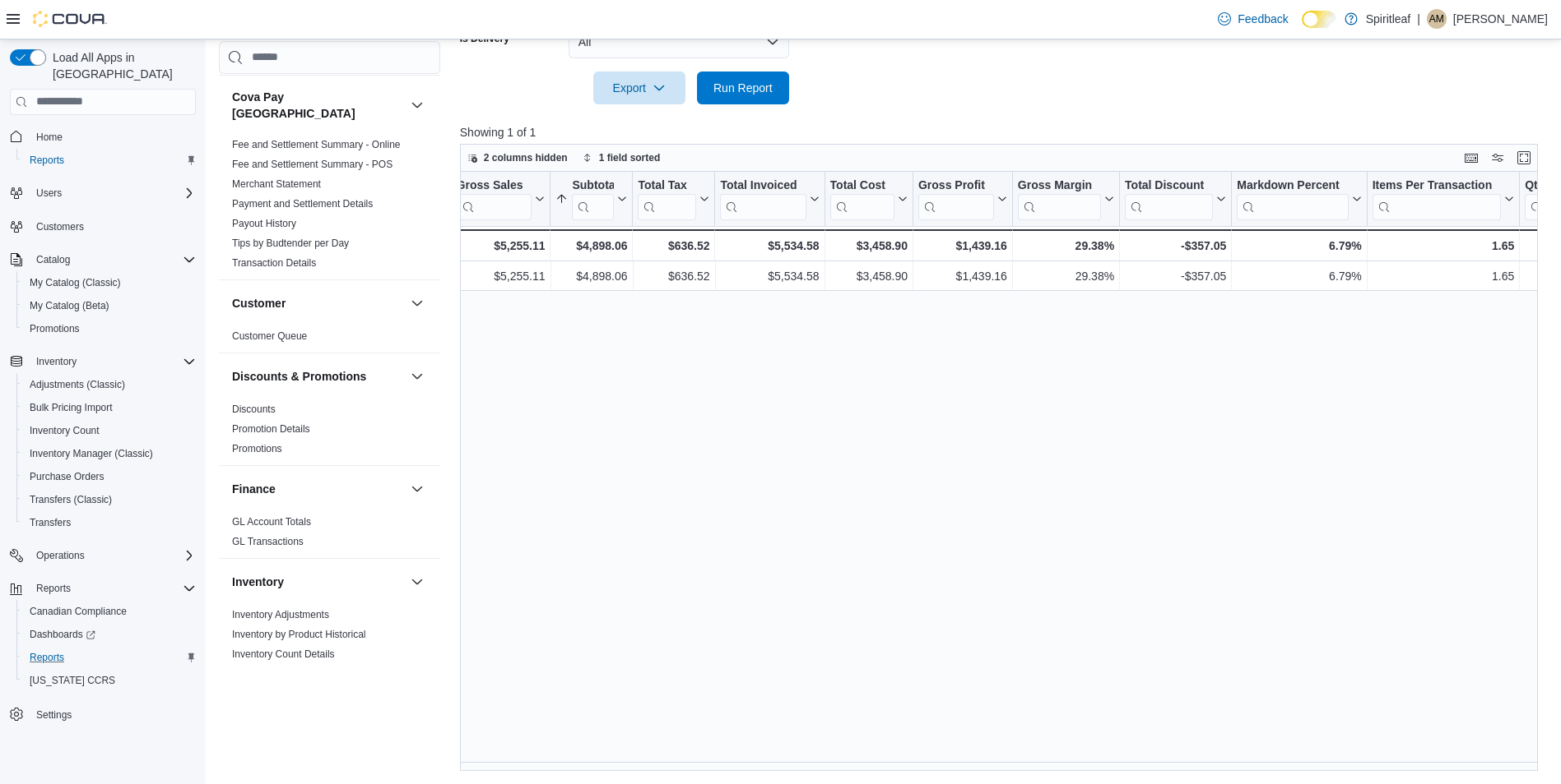
scroll to position [0, 662]
click at [744, 89] on span "Run Report" at bounding box center [743, 86] width 60 height 17
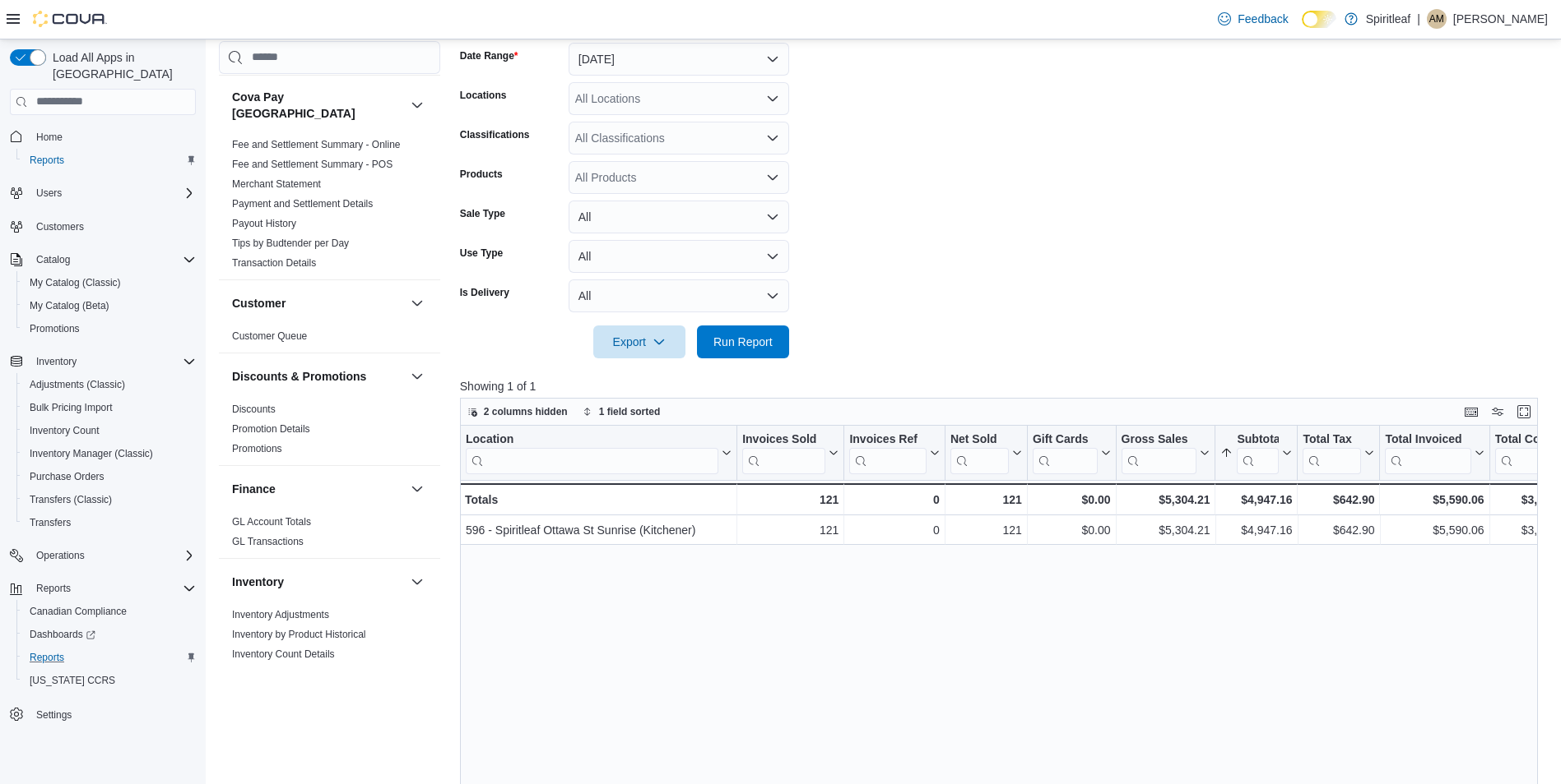
scroll to position [0, 0]
